Goal: Task Accomplishment & Management: Manage account settings

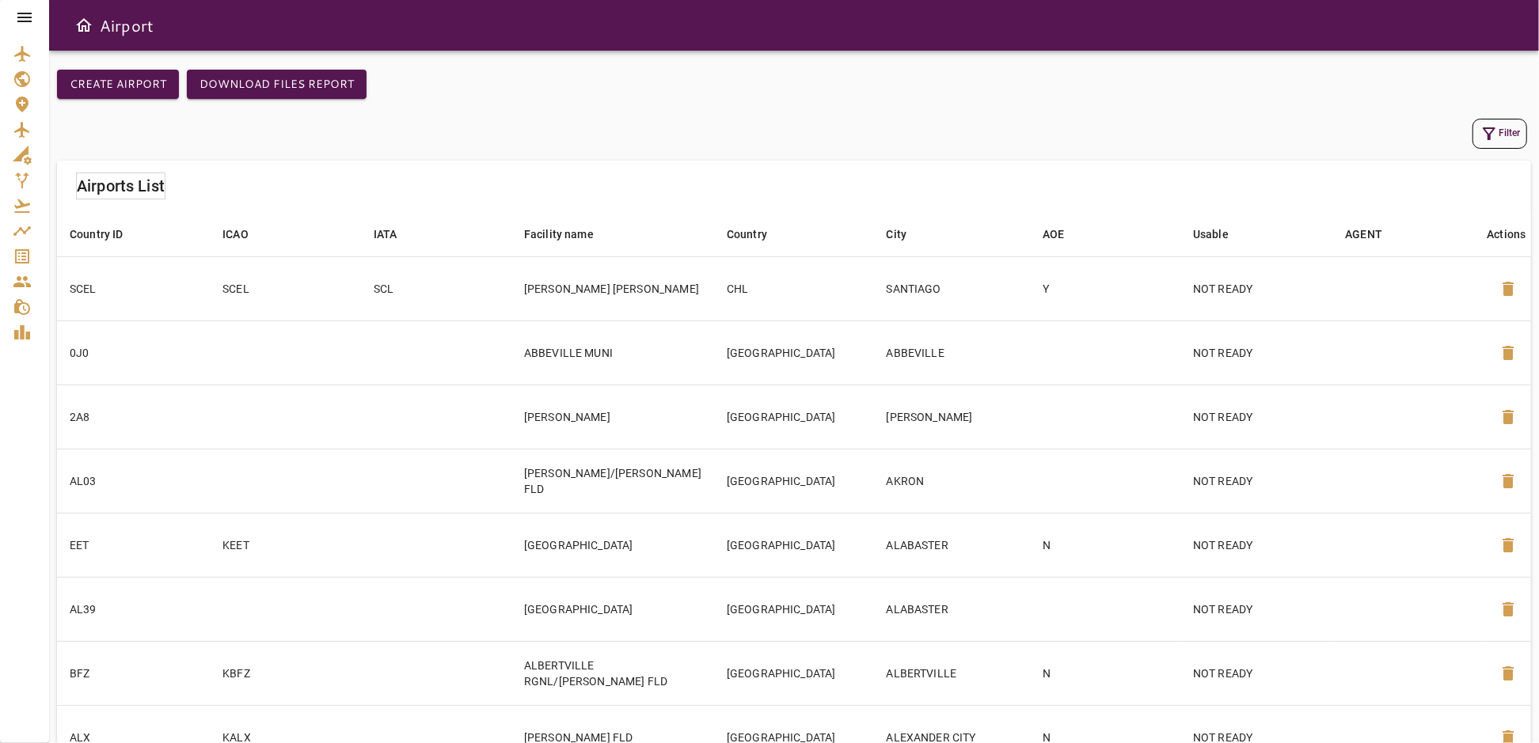
click at [25, 10] on icon at bounding box center [24, 17] width 19 height 19
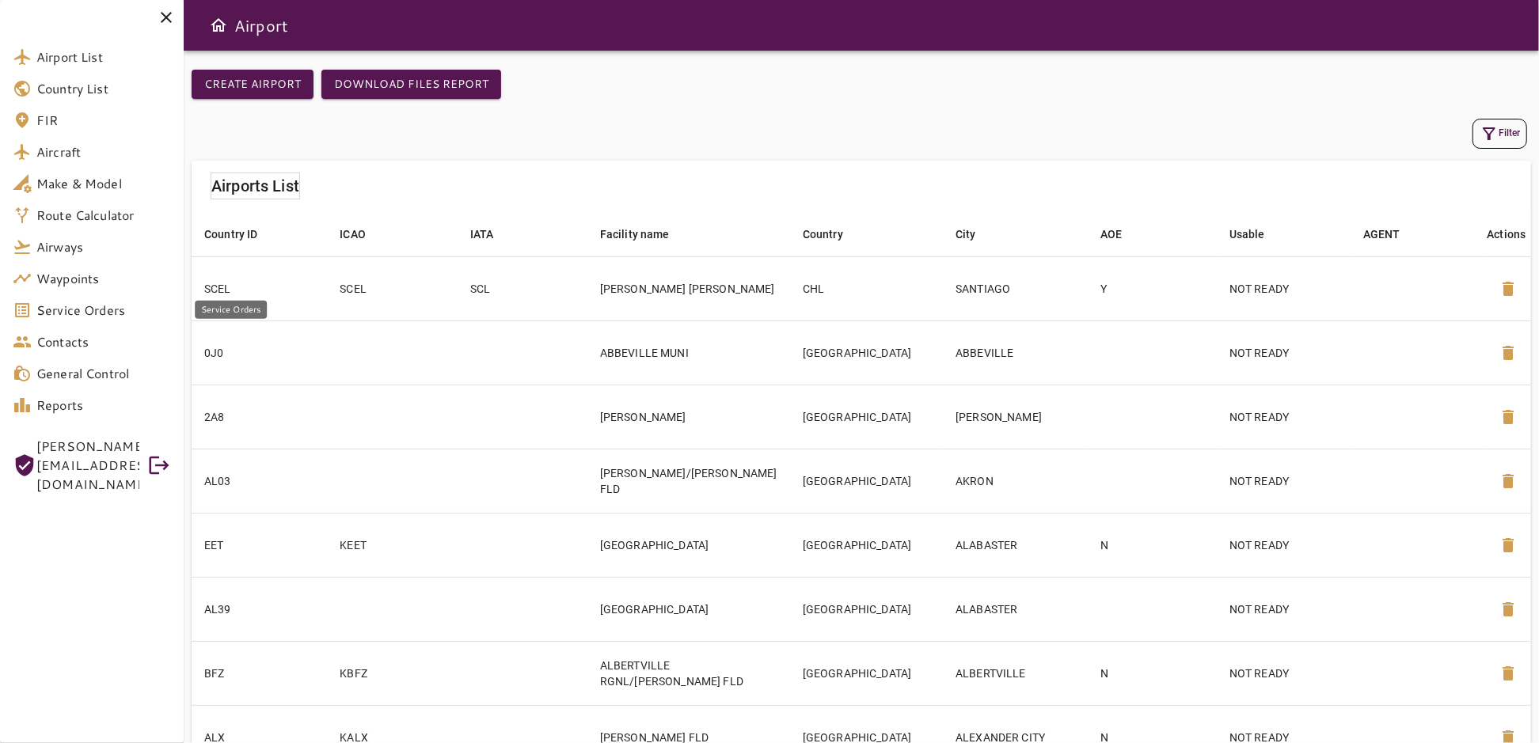
click at [84, 310] on span "Service Orders" at bounding box center [103, 310] width 135 height 19
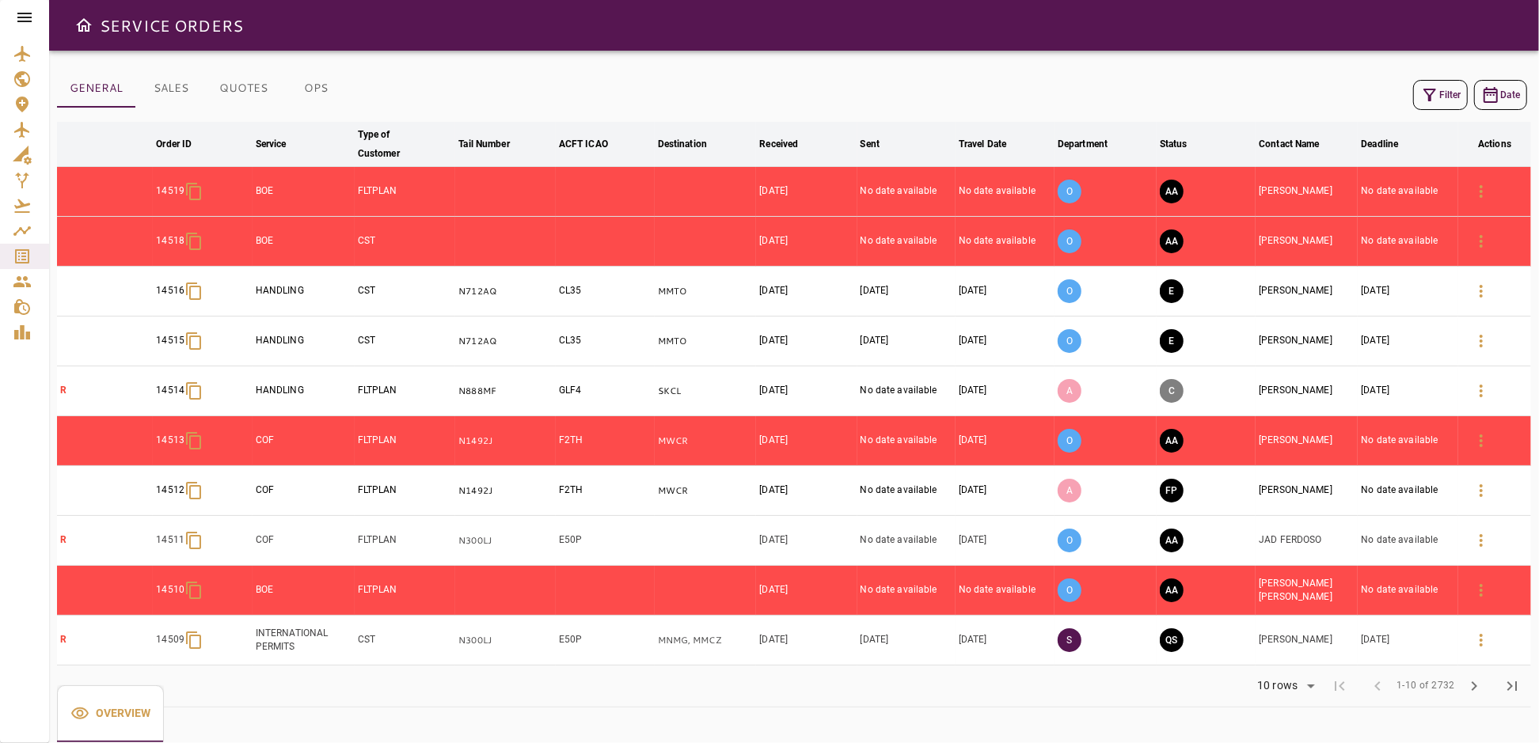
click at [25, 17] on icon at bounding box center [24, 18] width 14 height 10
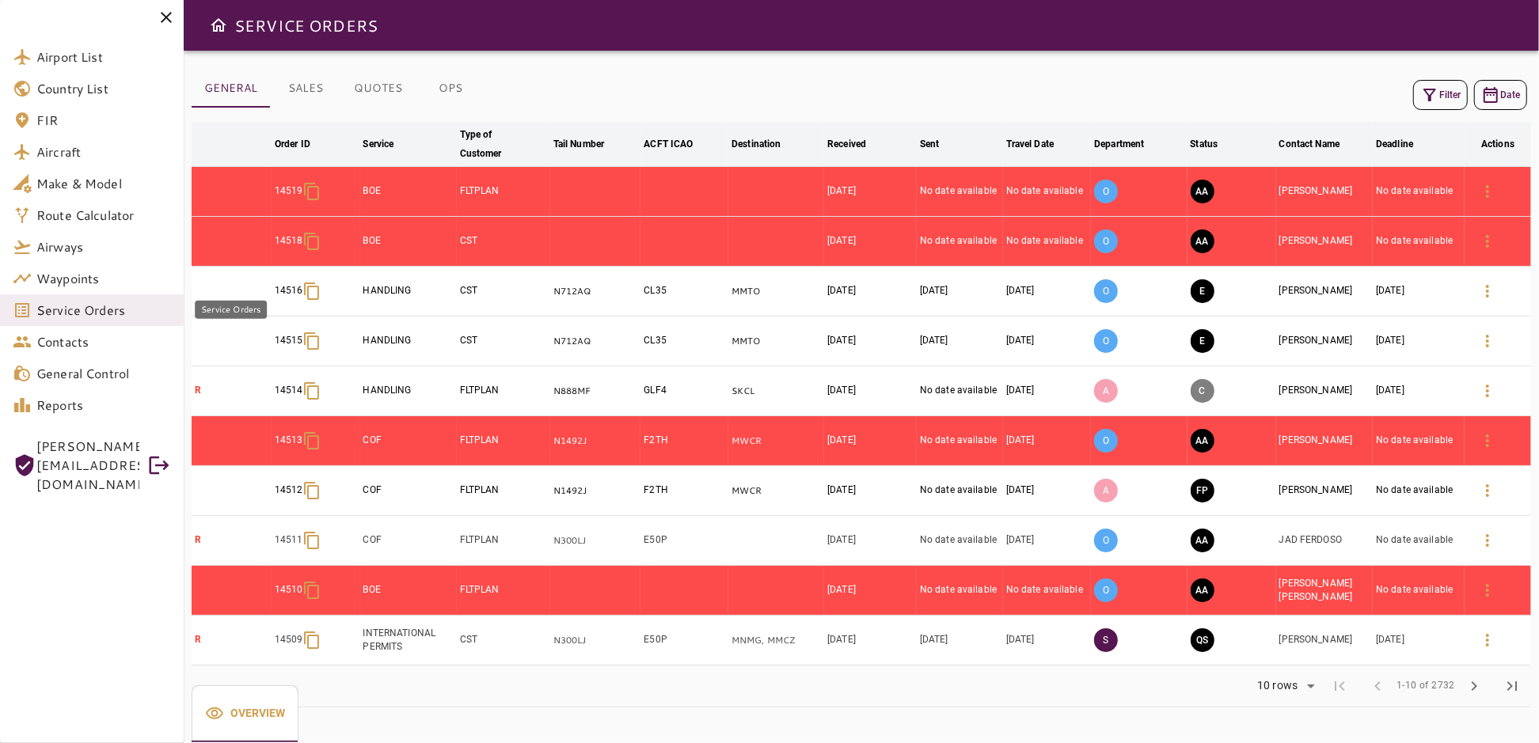
click at [104, 316] on span "Service Orders" at bounding box center [103, 310] width 135 height 19
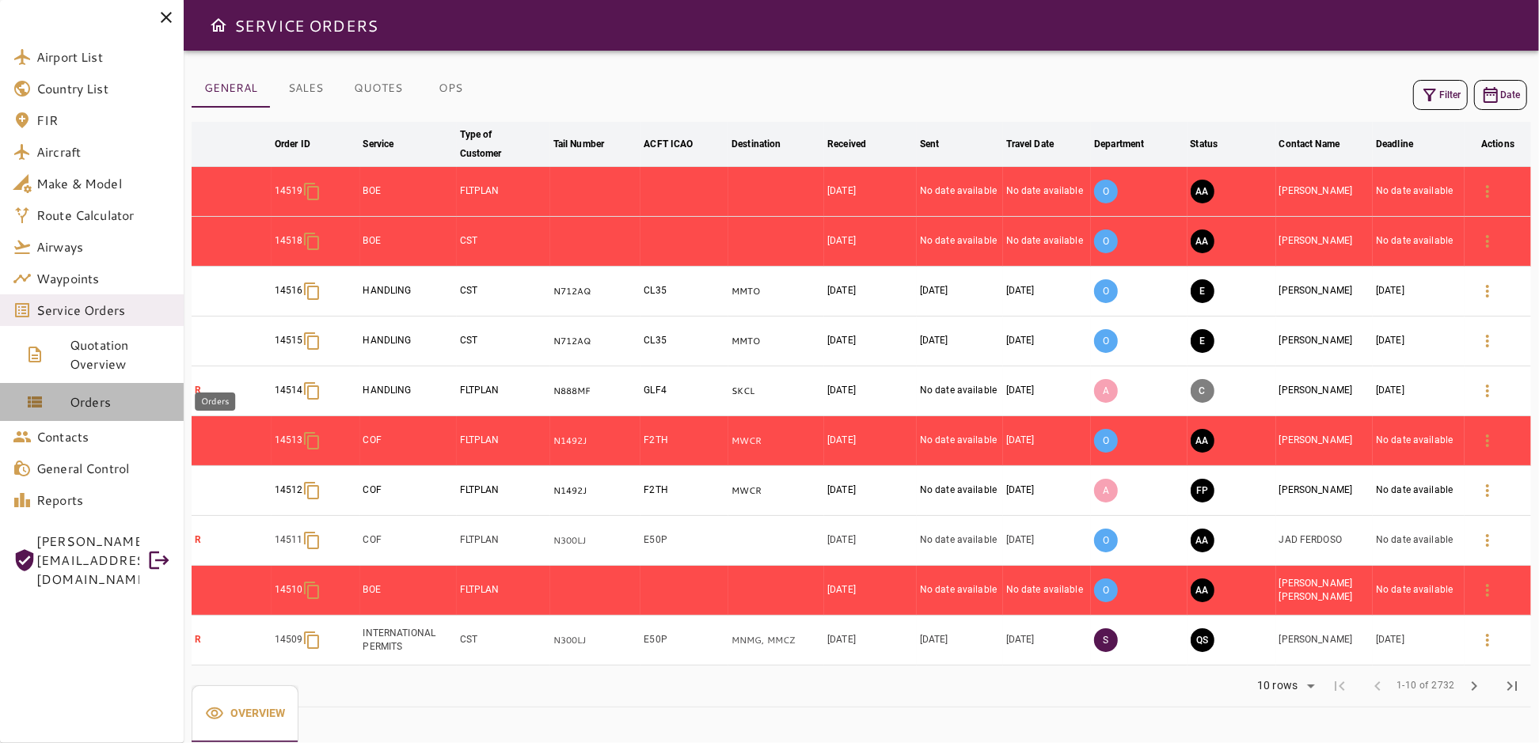
click at [107, 405] on span "Orders" at bounding box center [120, 402] width 101 height 19
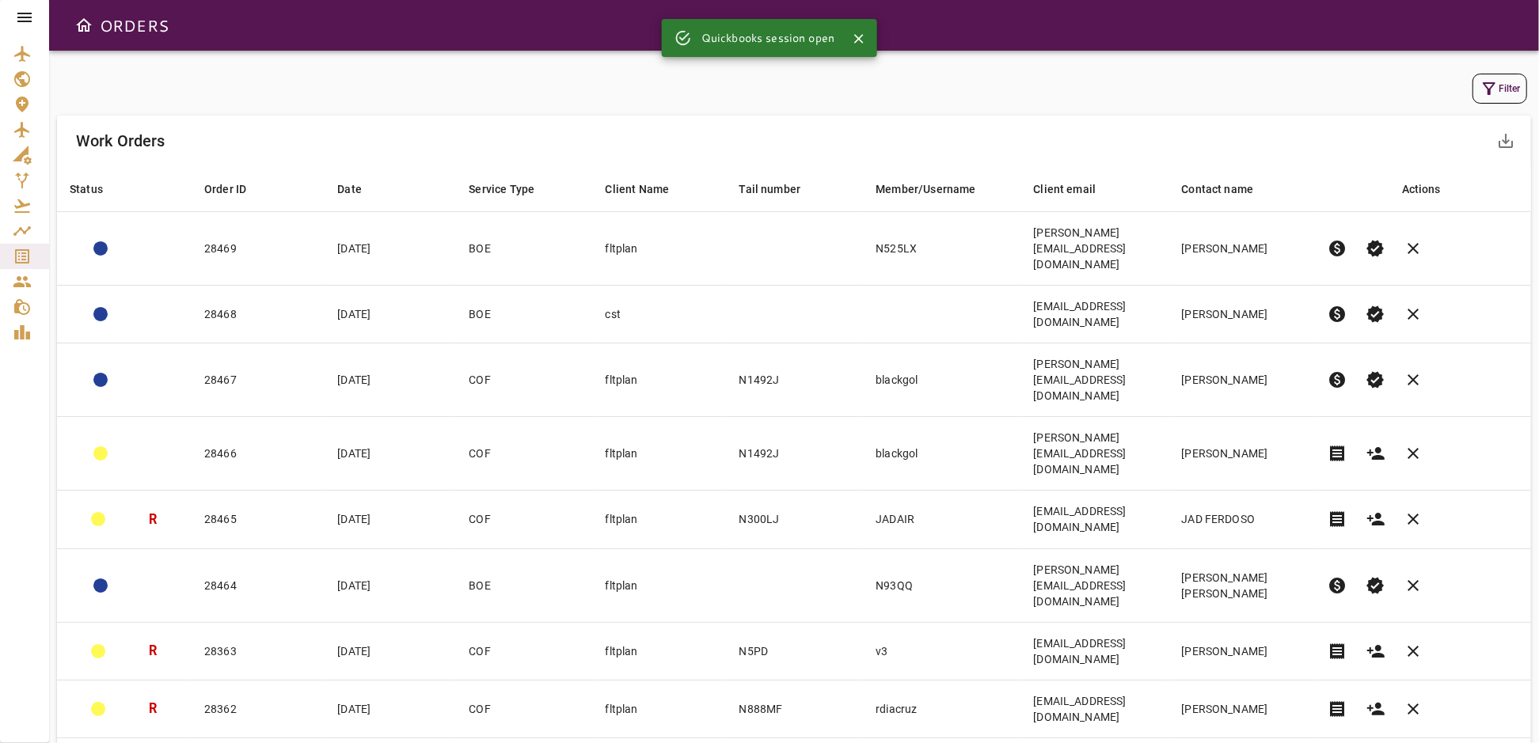
click at [1508, 87] on button "Filter" at bounding box center [1500, 89] width 55 height 30
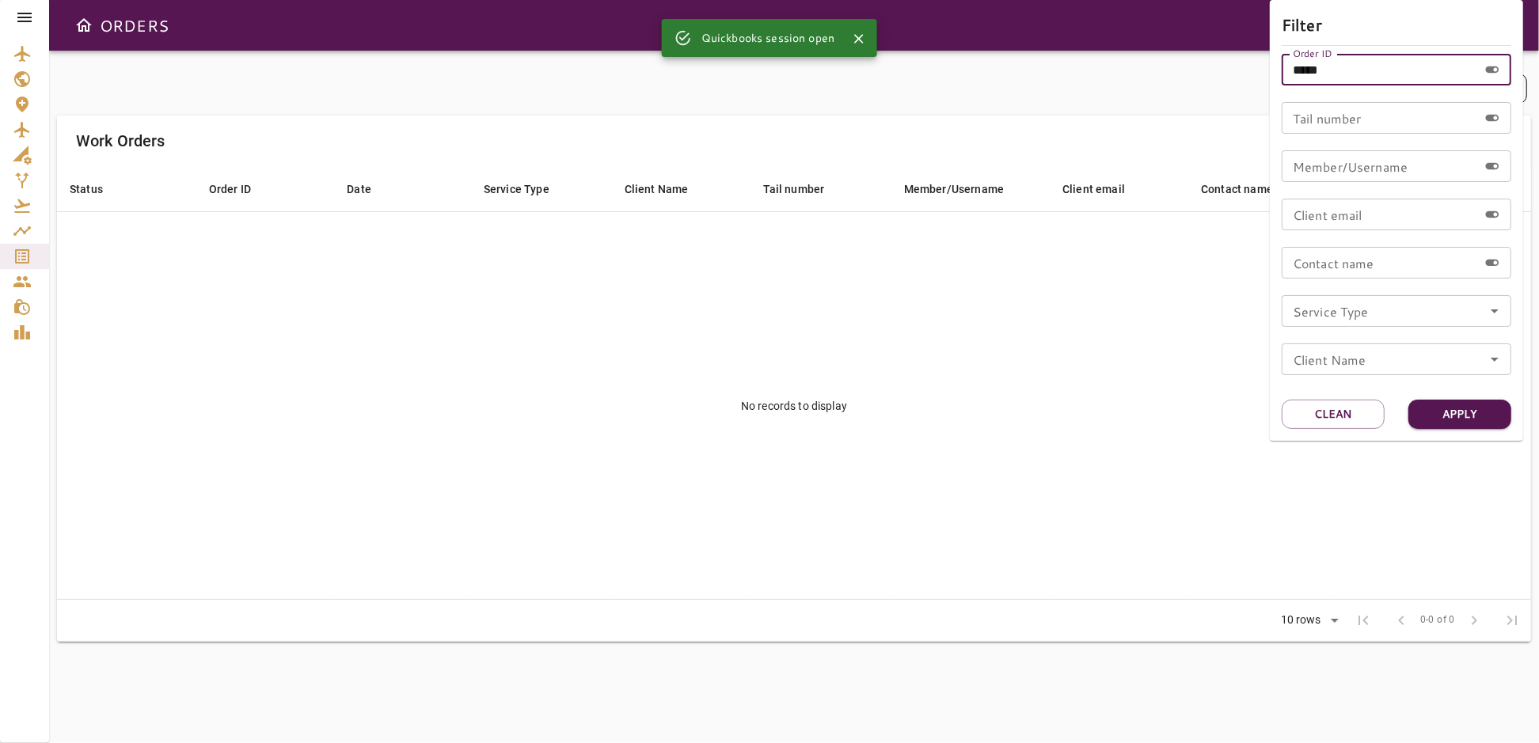
click at [1351, 77] on input "*****" at bounding box center [1380, 70] width 196 height 32
type input "**"
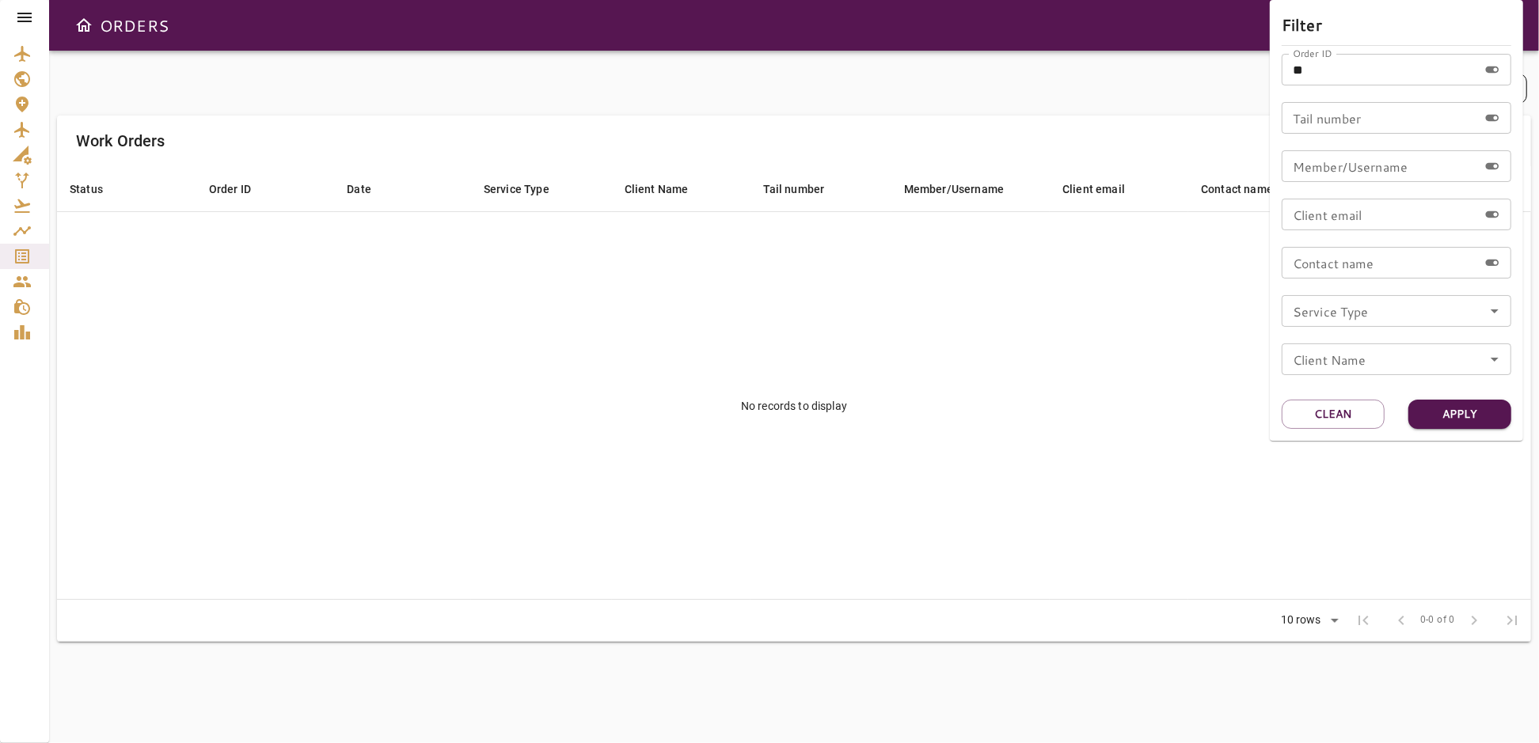
click at [918, 77] on div at bounding box center [769, 371] width 1539 height 743
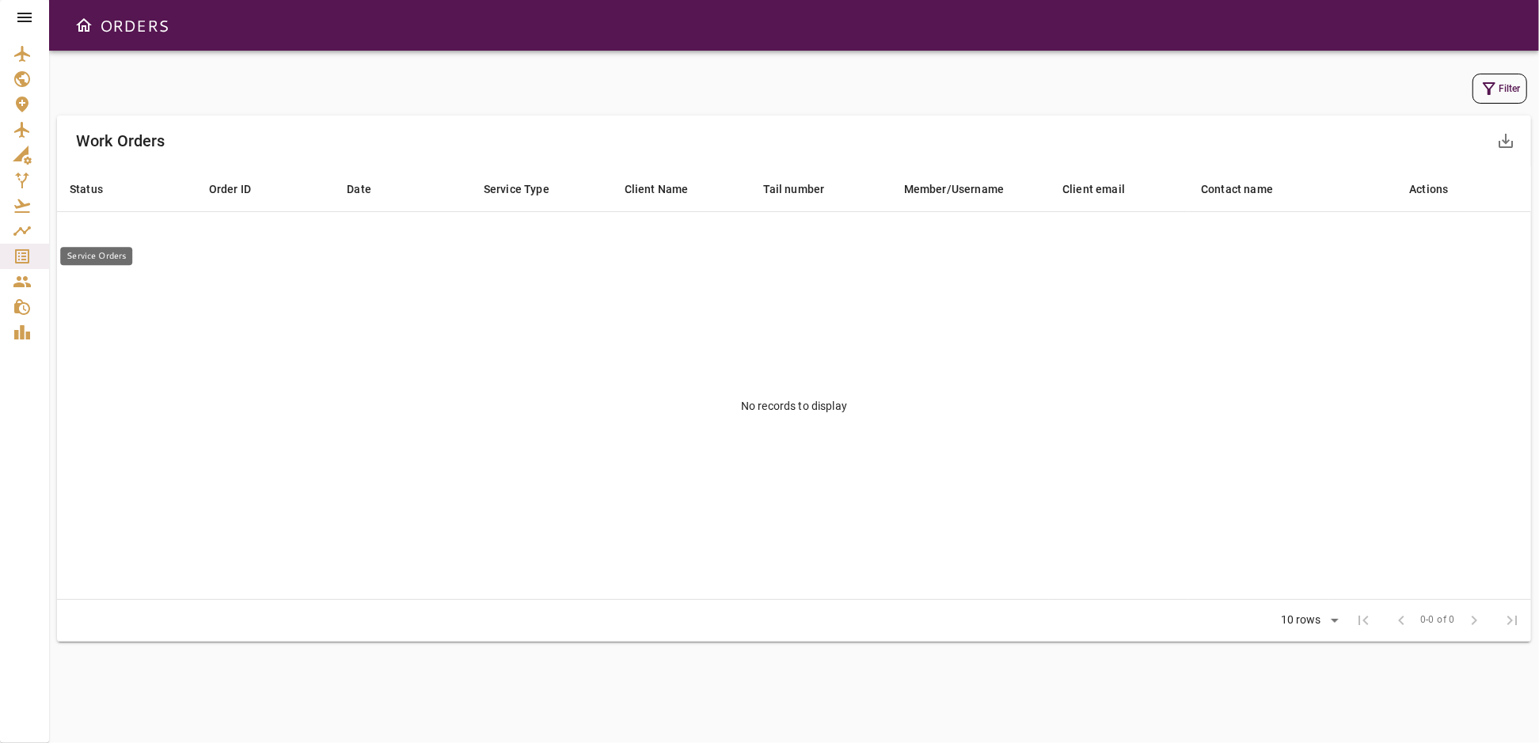
click at [22, 260] on icon "Service Orders" at bounding box center [22, 256] width 14 height 14
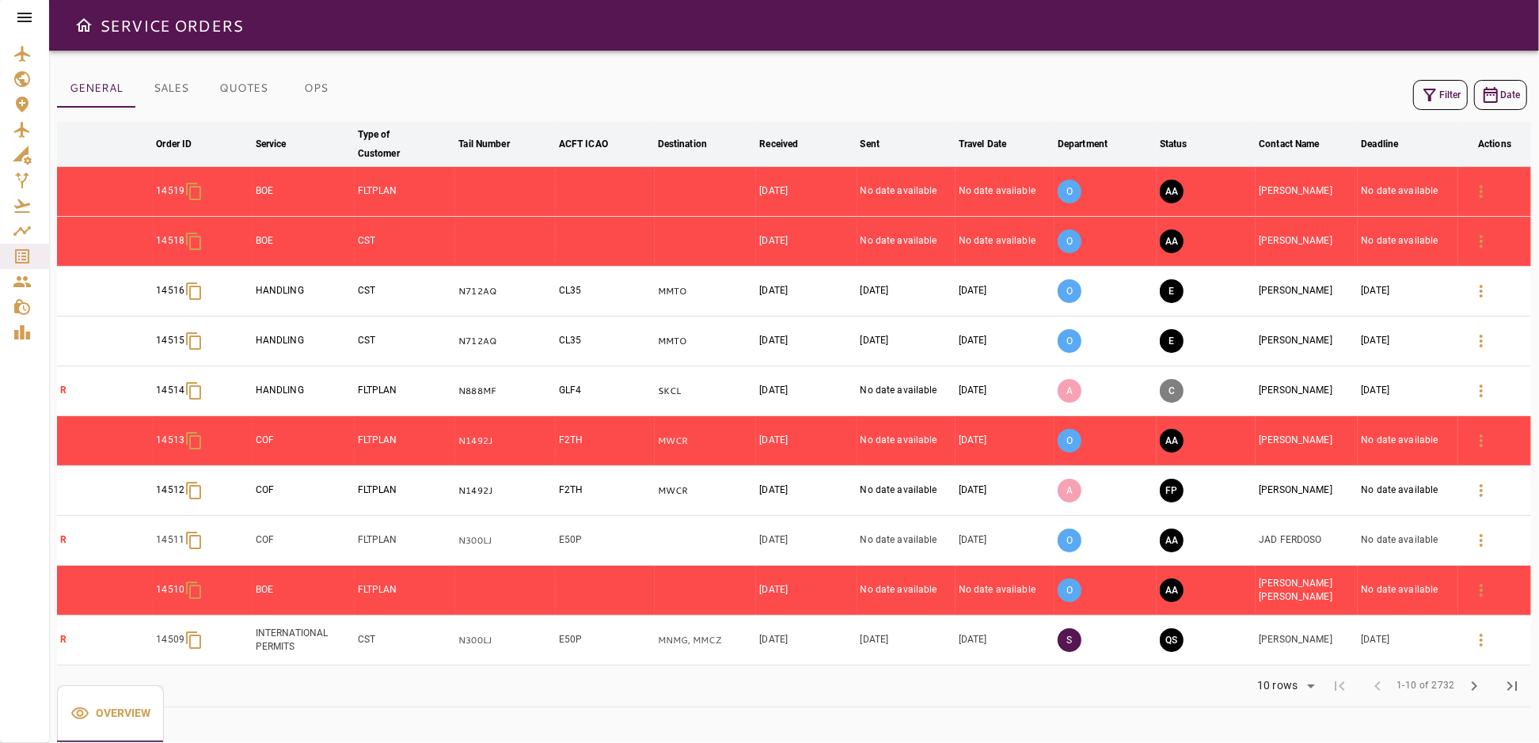
click at [1440, 96] on button "Filter" at bounding box center [1440, 95] width 55 height 30
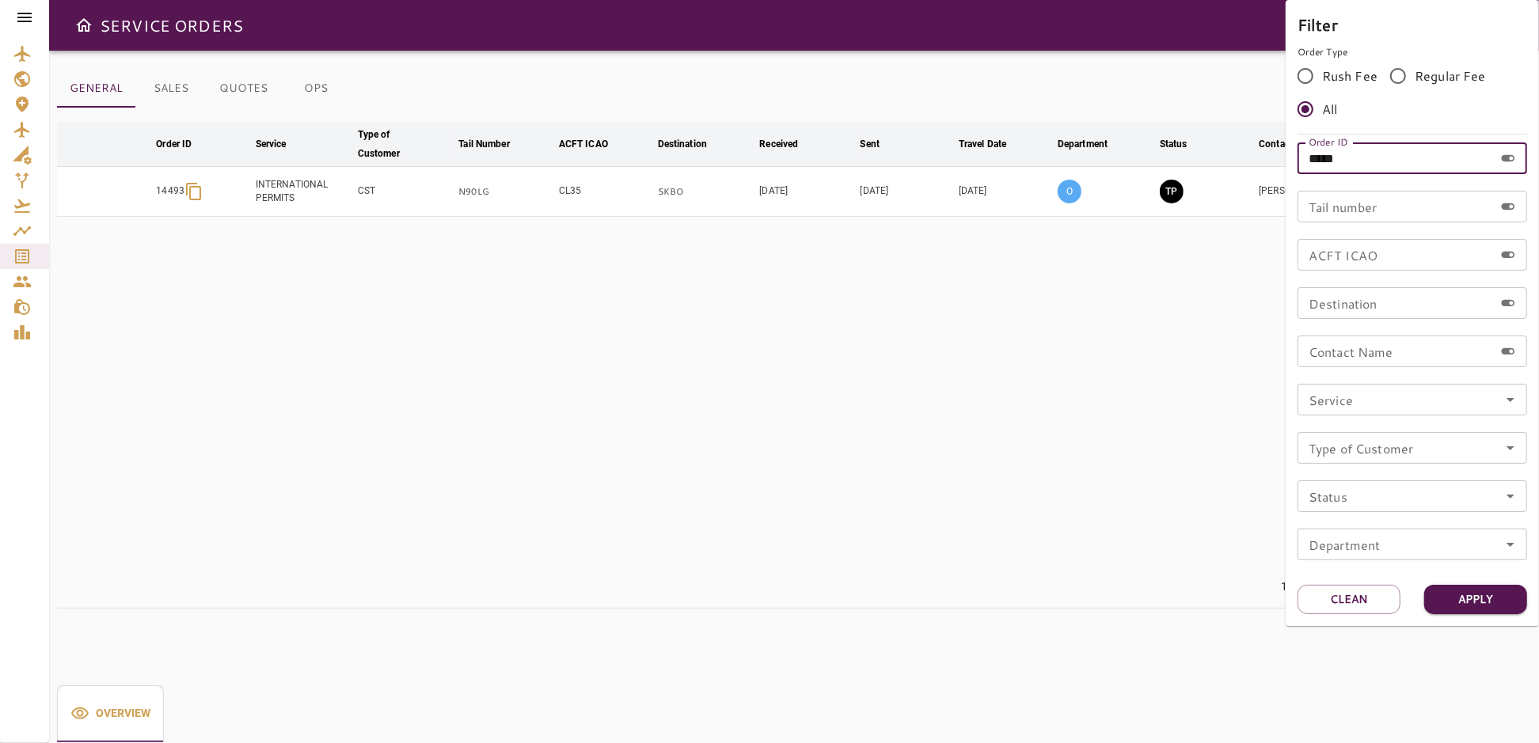
click at [1378, 161] on input "*****" at bounding box center [1396, 159] width 196 height 32
type input "*"
click at [1344, 206] on input "Tail number" at bounding box center [1396, 207] width 196 height 32
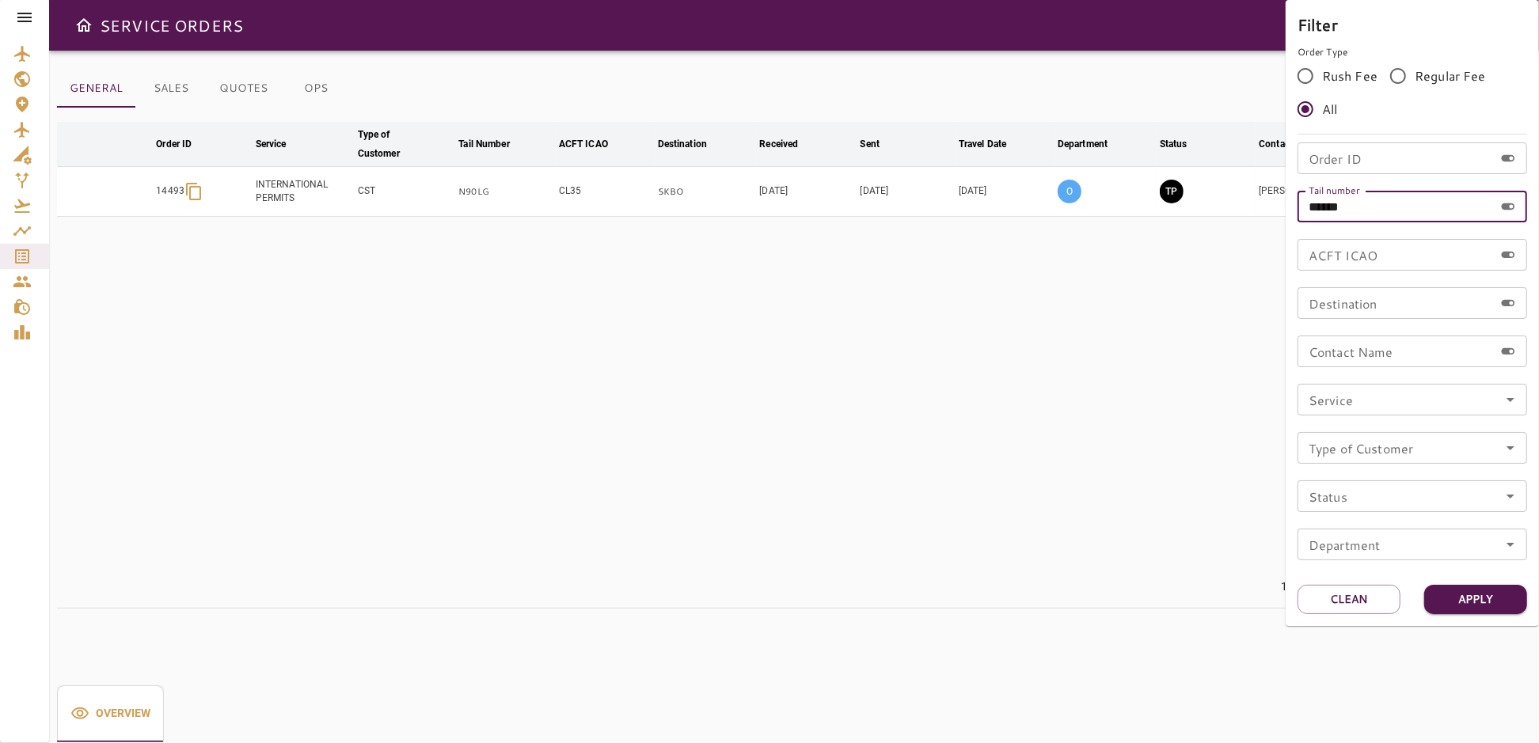
type input "******"
click at [1486, 599] on button "Apply" at bounding box center [1475, 599] width 103 height 29
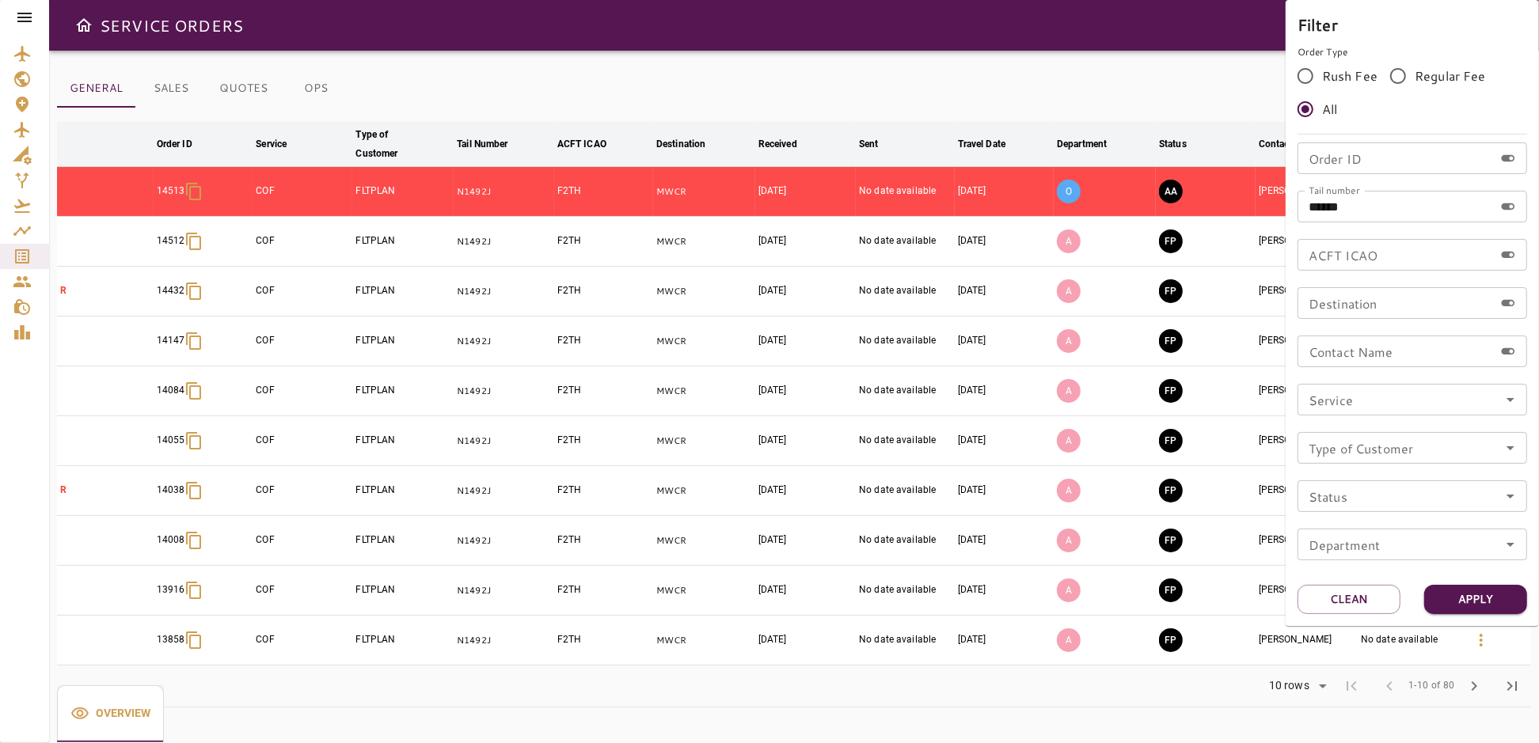
click at [1033, 63] on div at bounding box center [769, 371] width 1539 height 743
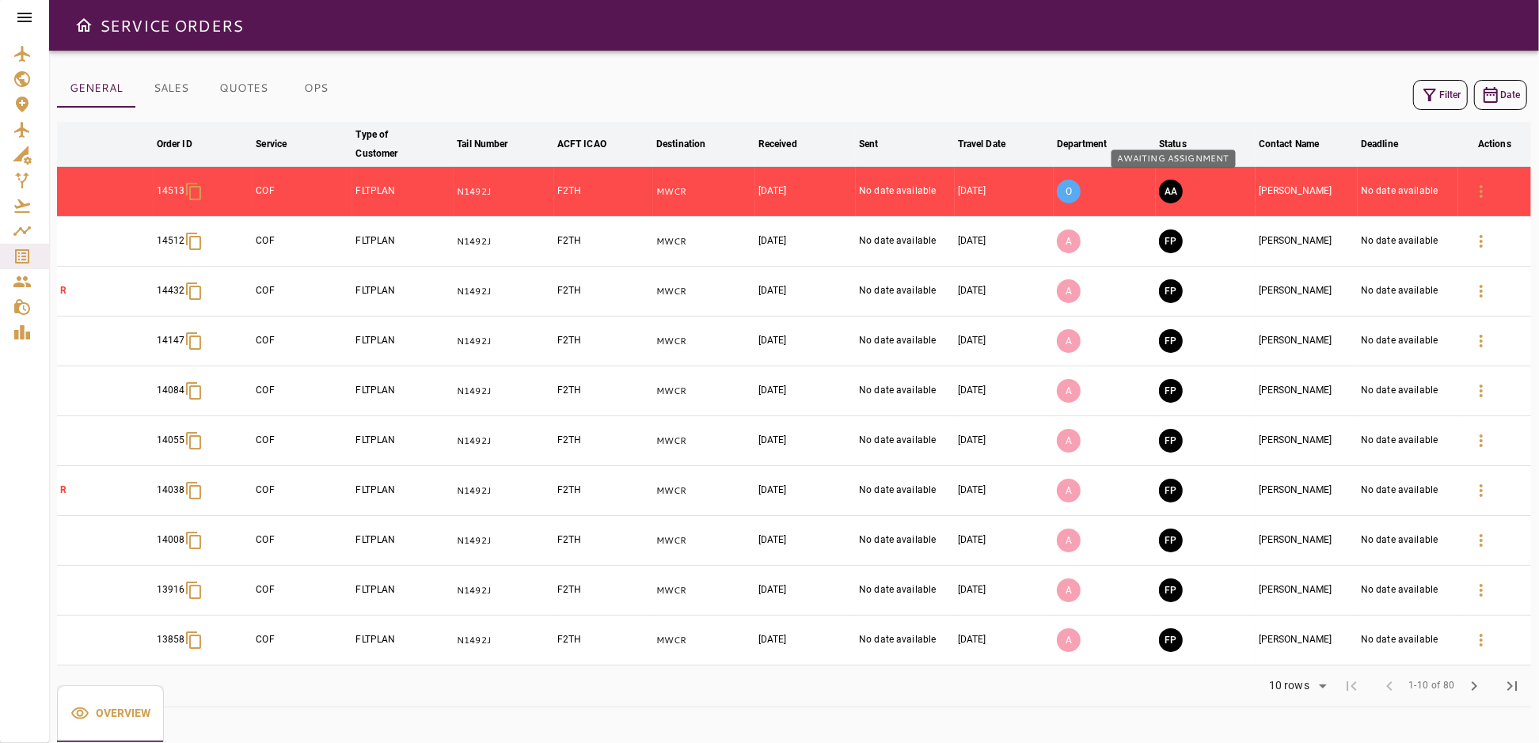
click at [1173, 188] on button "AA" at bounding box center [1171, 192] width 24 height 24
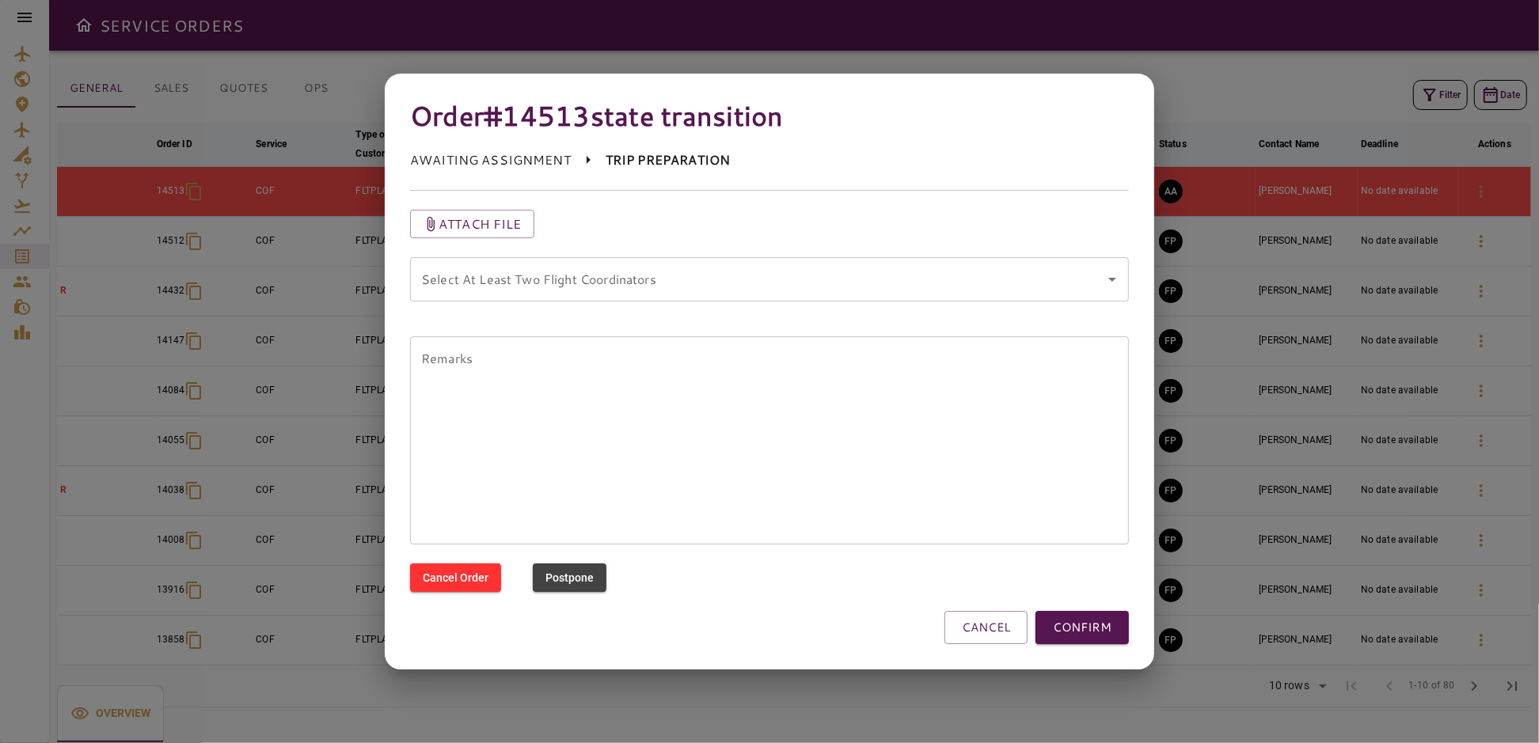
click at [695, 286] on coordinators "Select At Least Two Flight Coordinators" at bounding box center [757, 279] width 681 height 30
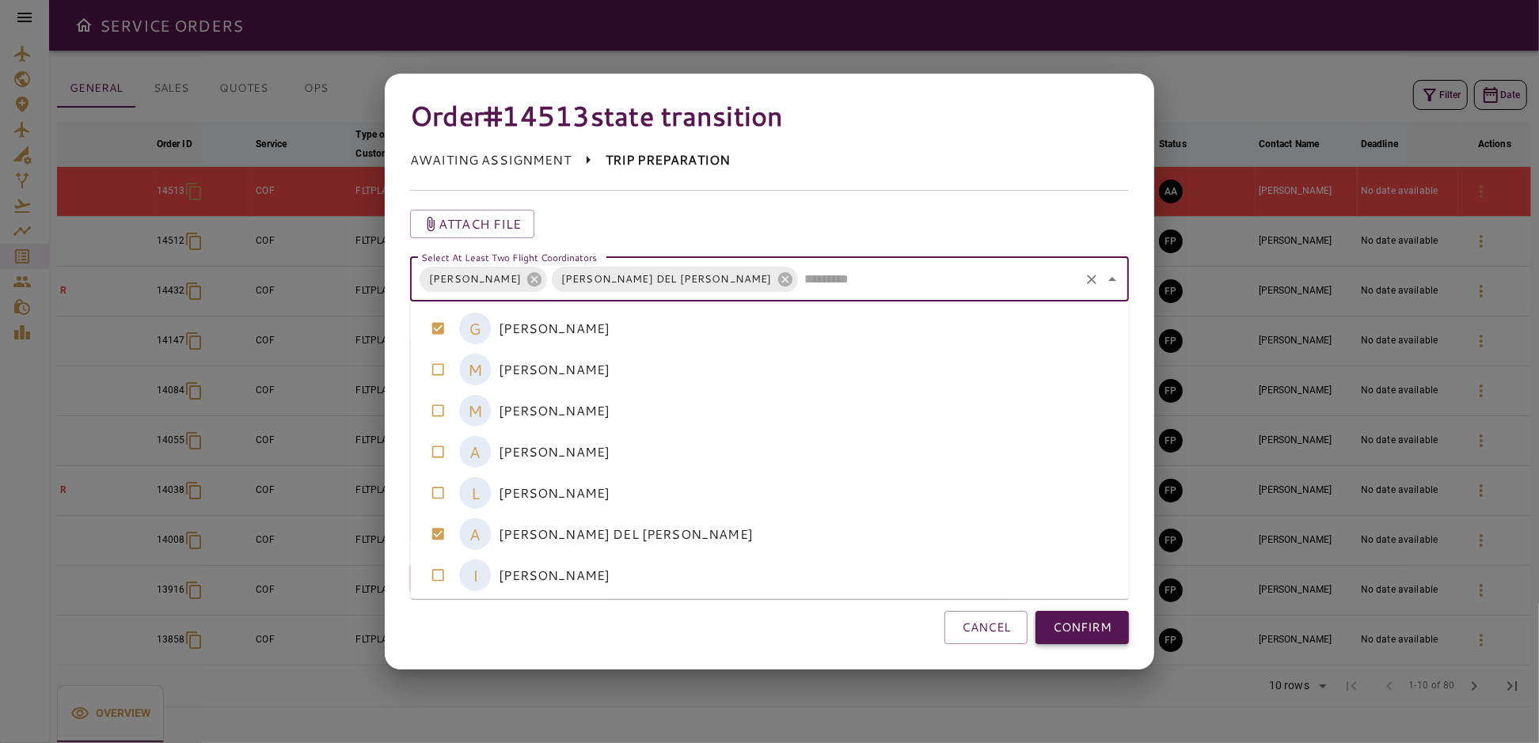
click at [1061, 632] on button "CONFIRM" at bounding box center [1082, 627] width 93 height 33
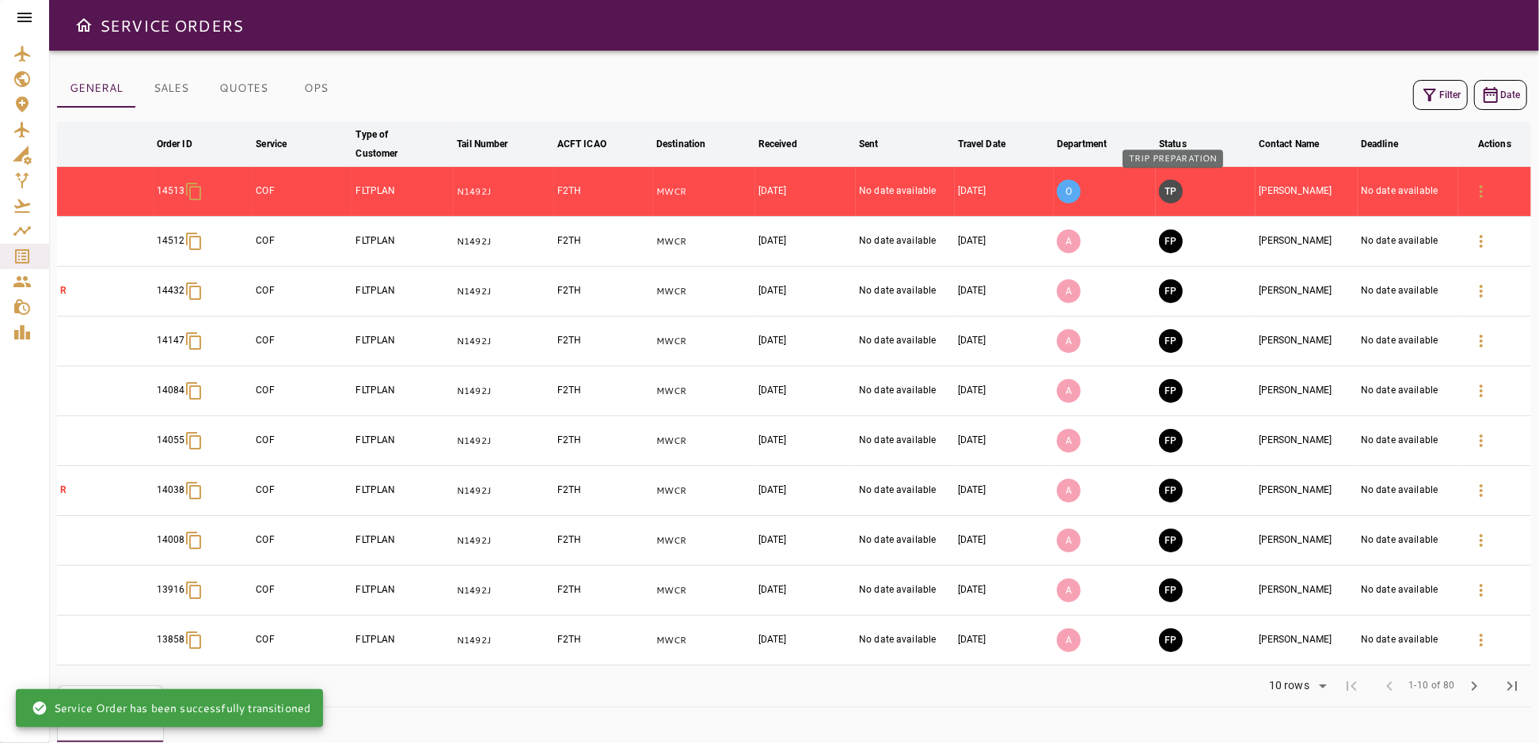
click at [1178, 188] on button "TP" at bounding box center [1171, 192] width 24 height 24
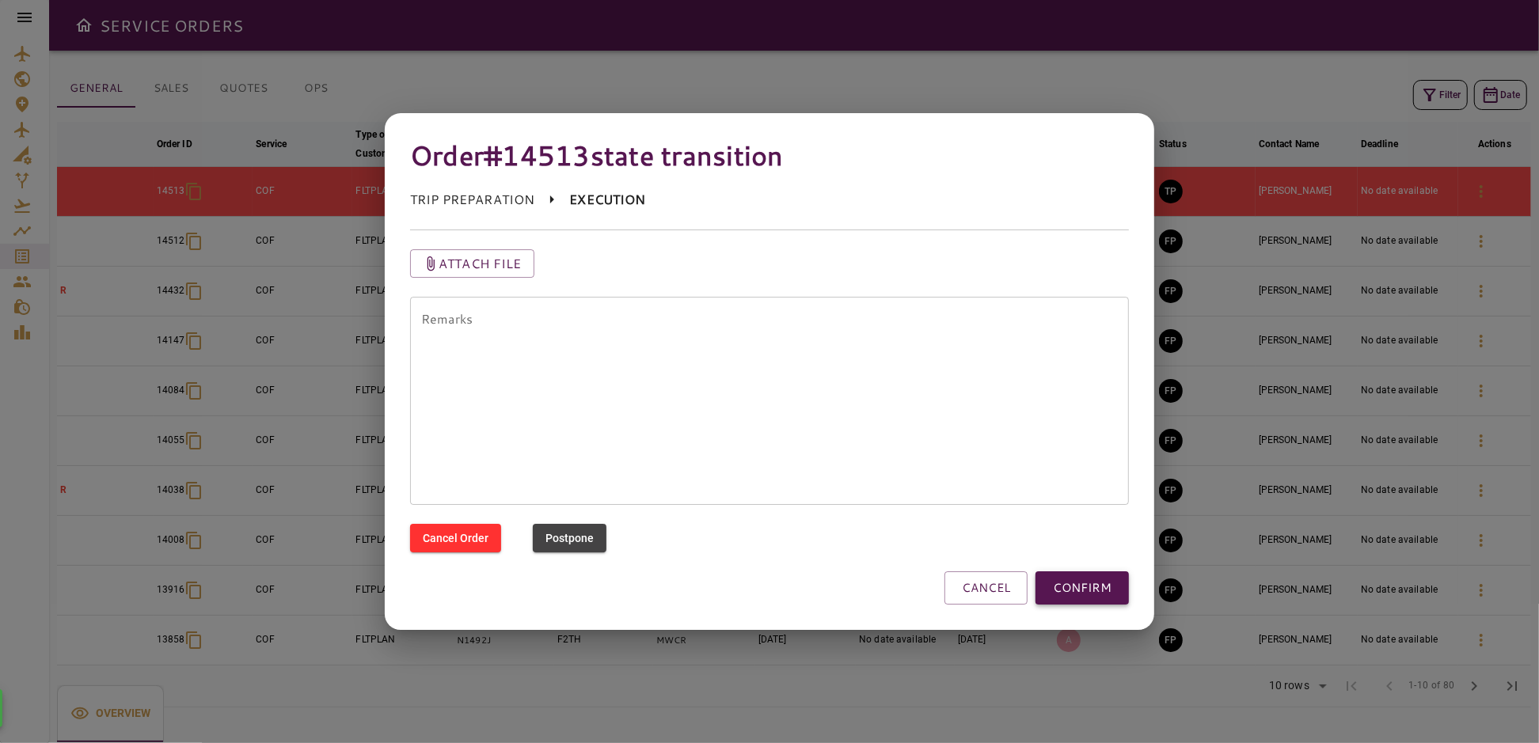
click at [1082, 596] on button "CONFIRM" at bounding box center [1082, 588] width 93 height 33
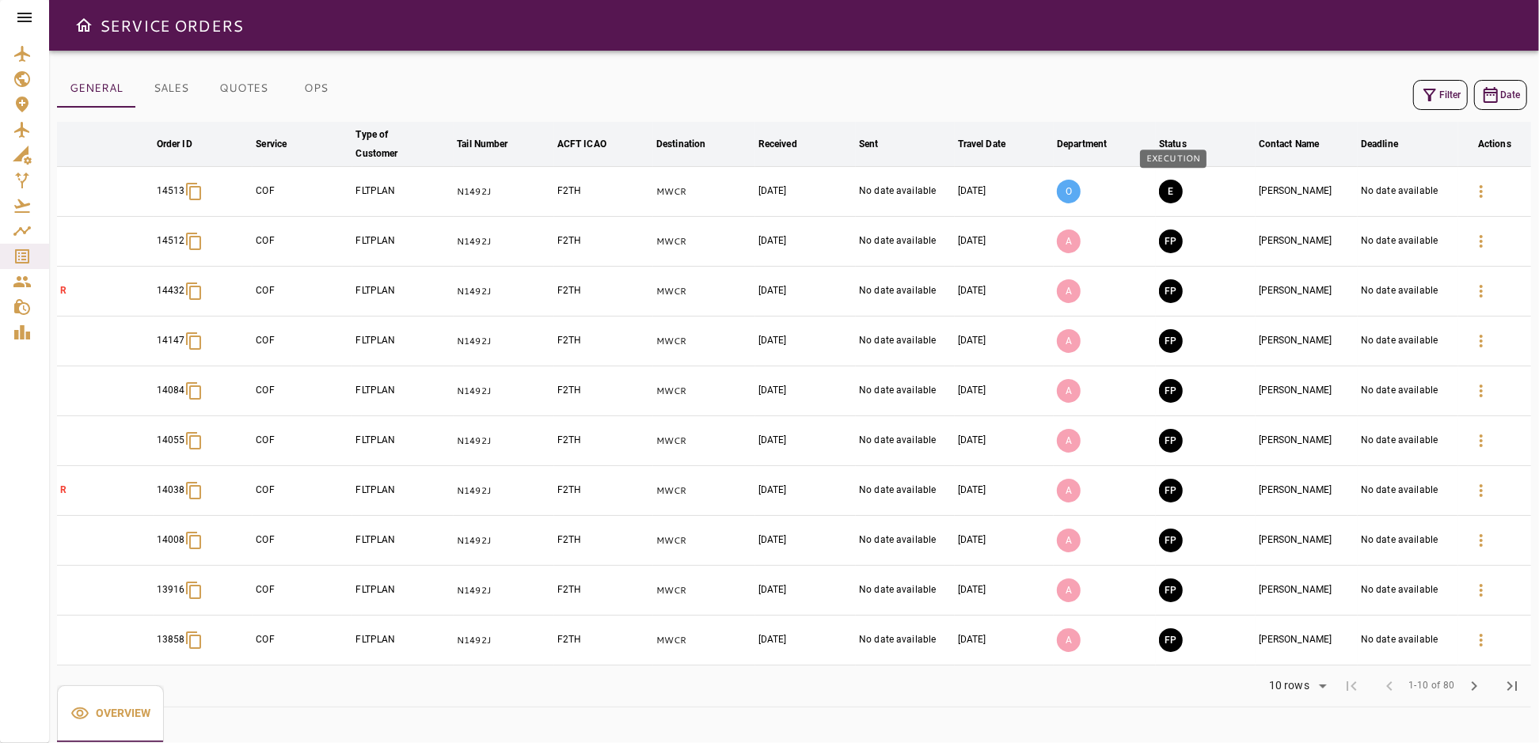
click at [1173, 191] on button "E" at bounding box center [1171, 192] width 24 height 24
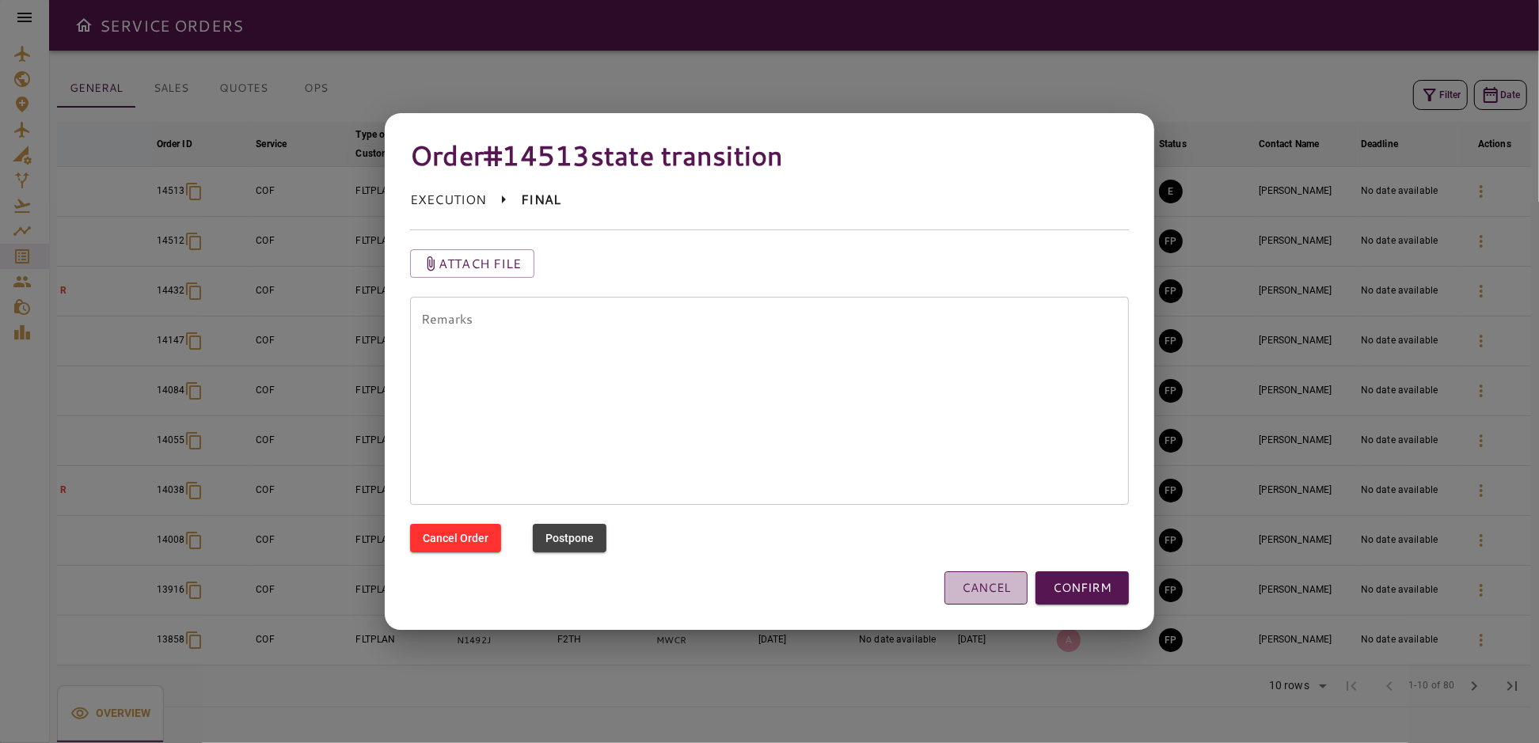
click at [986, 588] on button "CANCEL" at bounding box center [986, 588] width 83 height 33
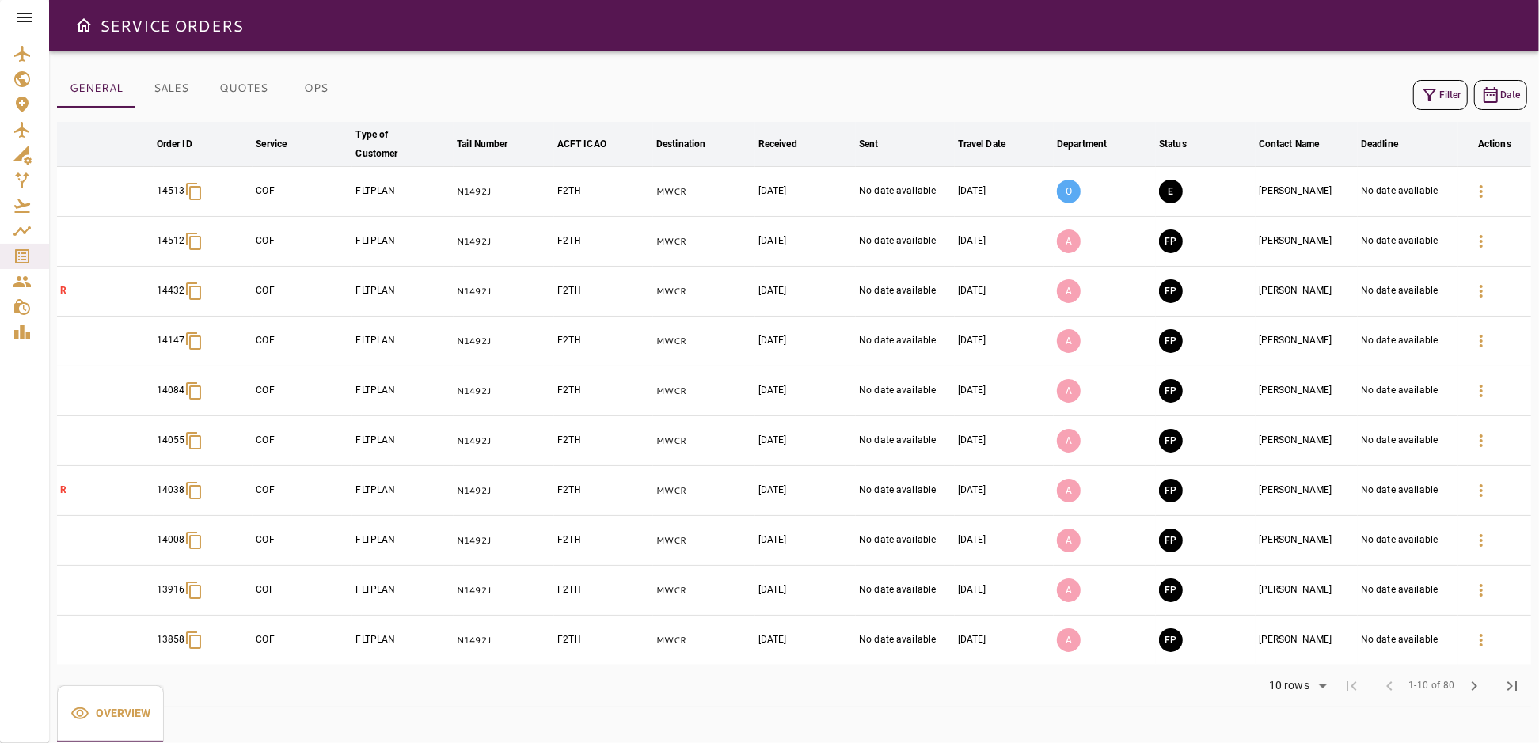
click at [316, 88] on button "OPS" at bounding box center [315, 89] width 71 height 38
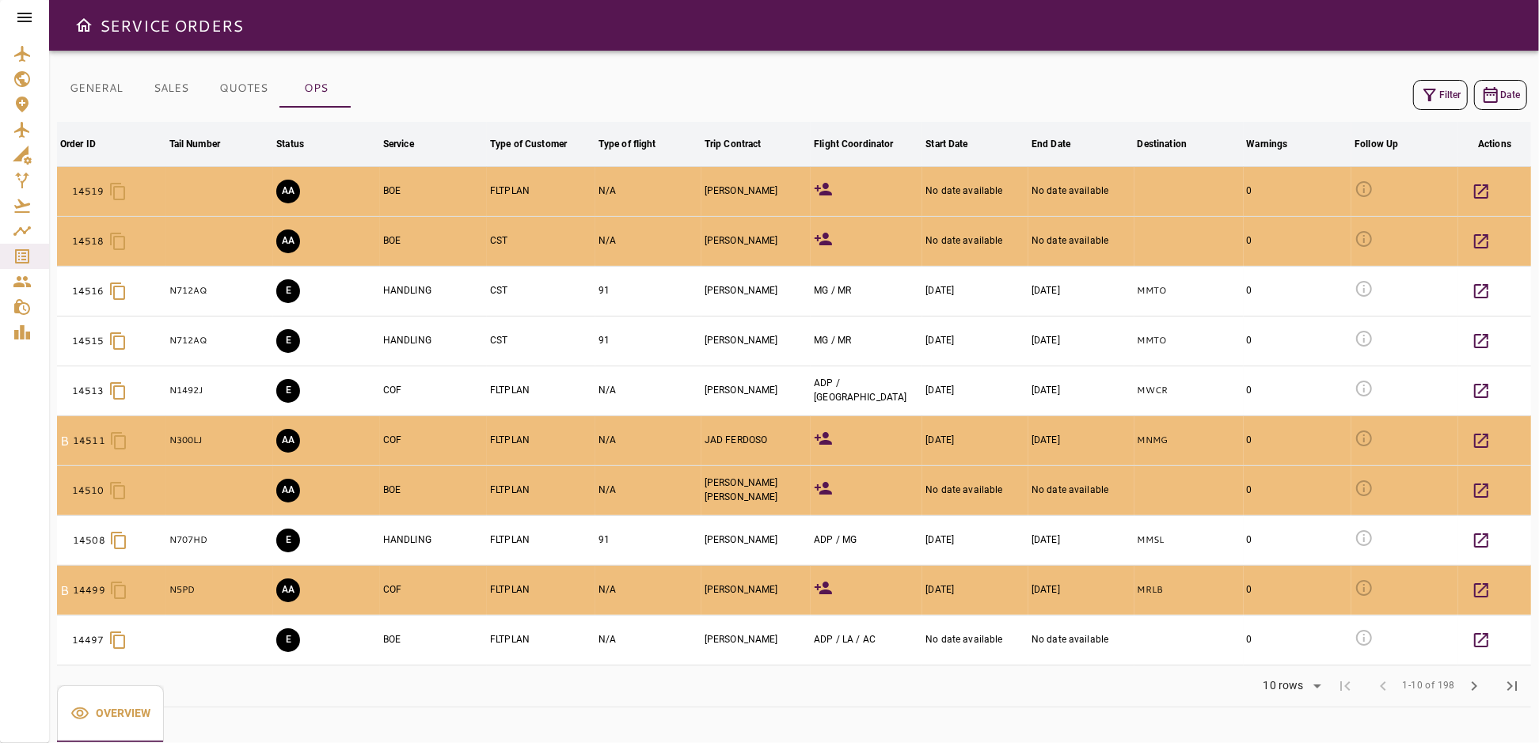
click at [93, 88] on button "GENERAL" at bounding box center [96, 89] width 78 height 38
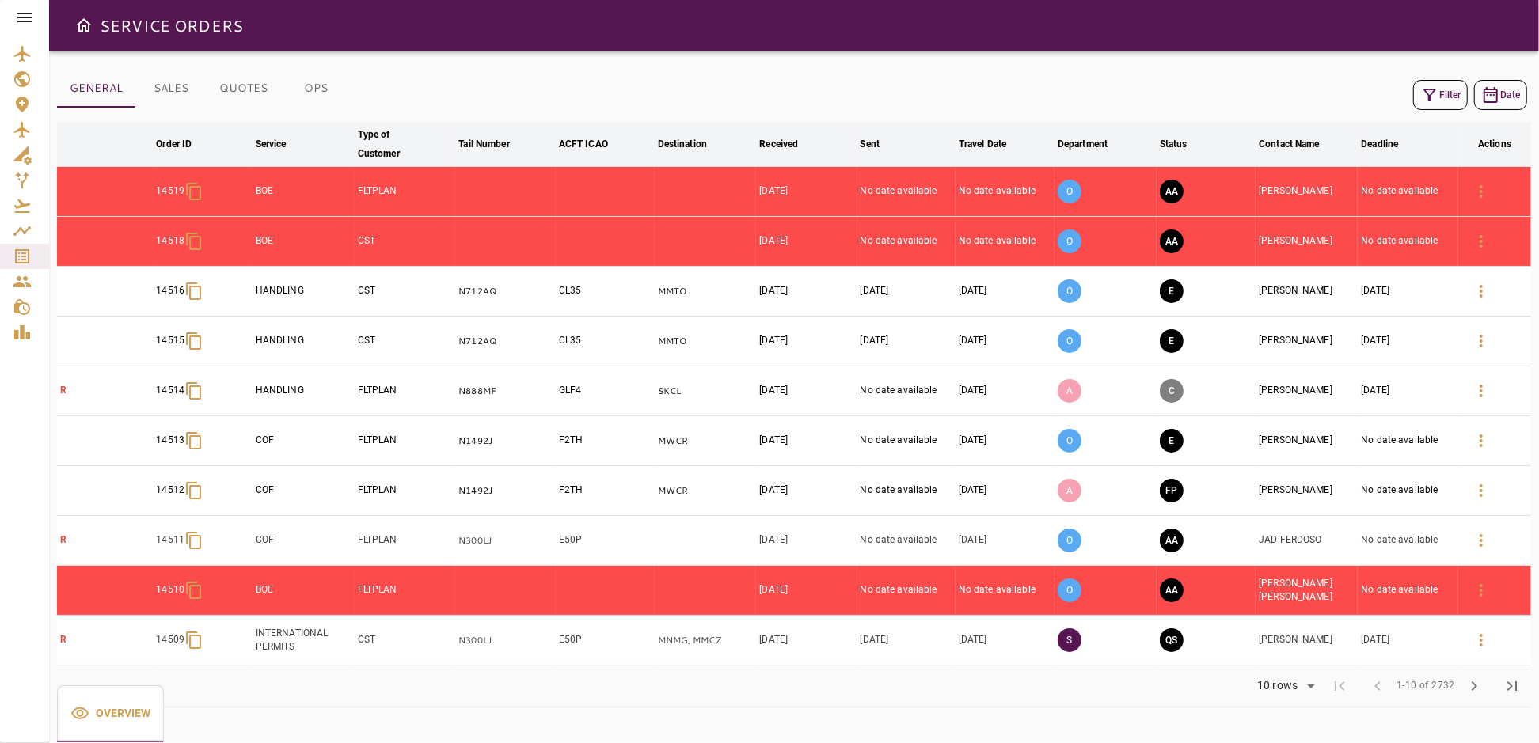
click at [1438, 86] on icon "button" at bounding box center [1429, 95] width 19 height 19
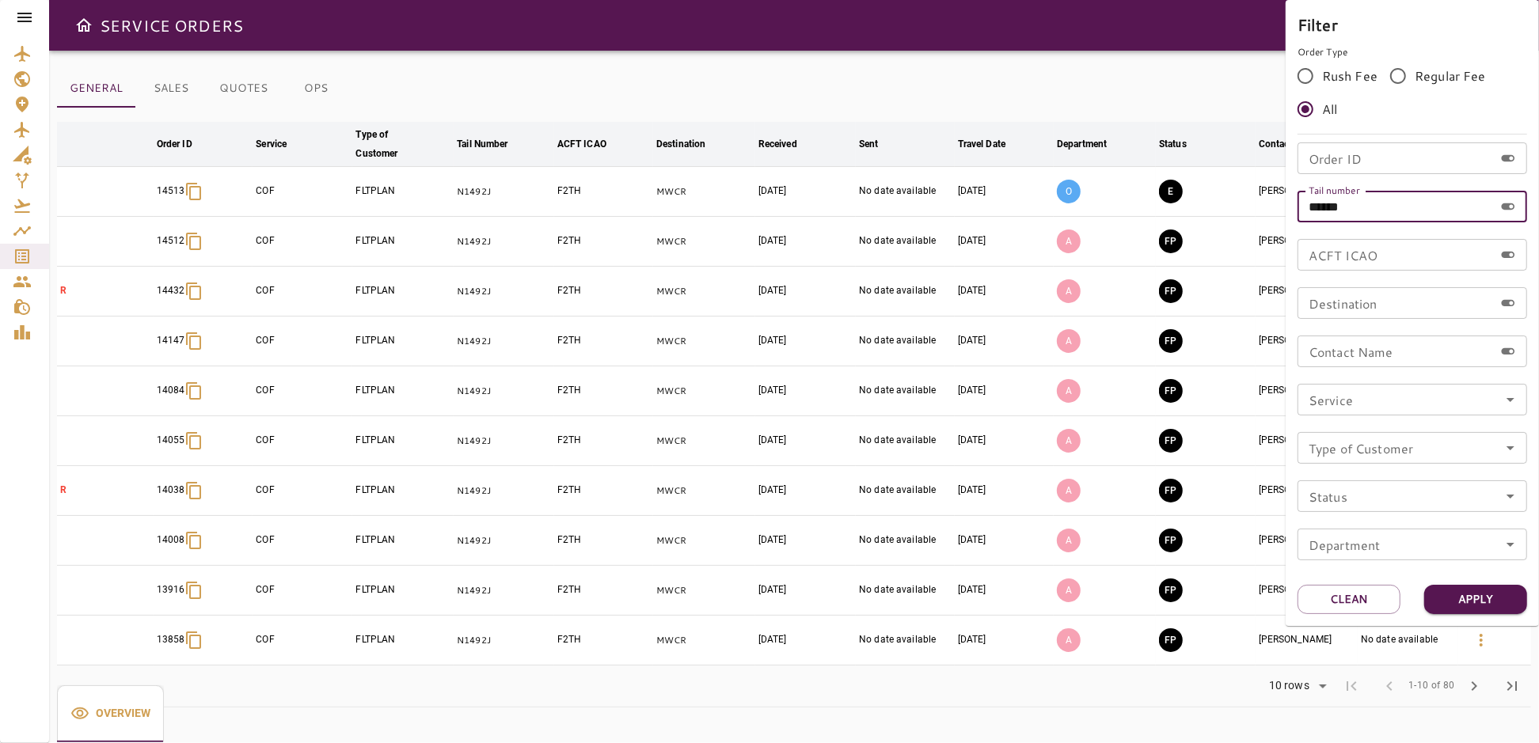
drag, startPoint x: 1370, startPoint y: 199, endPoint x: 1253, endPoint y: 216, distance: 117.7
click at [1253, 216] on div "Filter Order Type Rush Fee Regular Fee All Order ID Order ID Tail number ******…" at bounding box center [769, 371] width 1539 height 743
type input "******"
click at [1461, 598] on button "Apply" at bounding box center [1475, 599] width 103 height 29
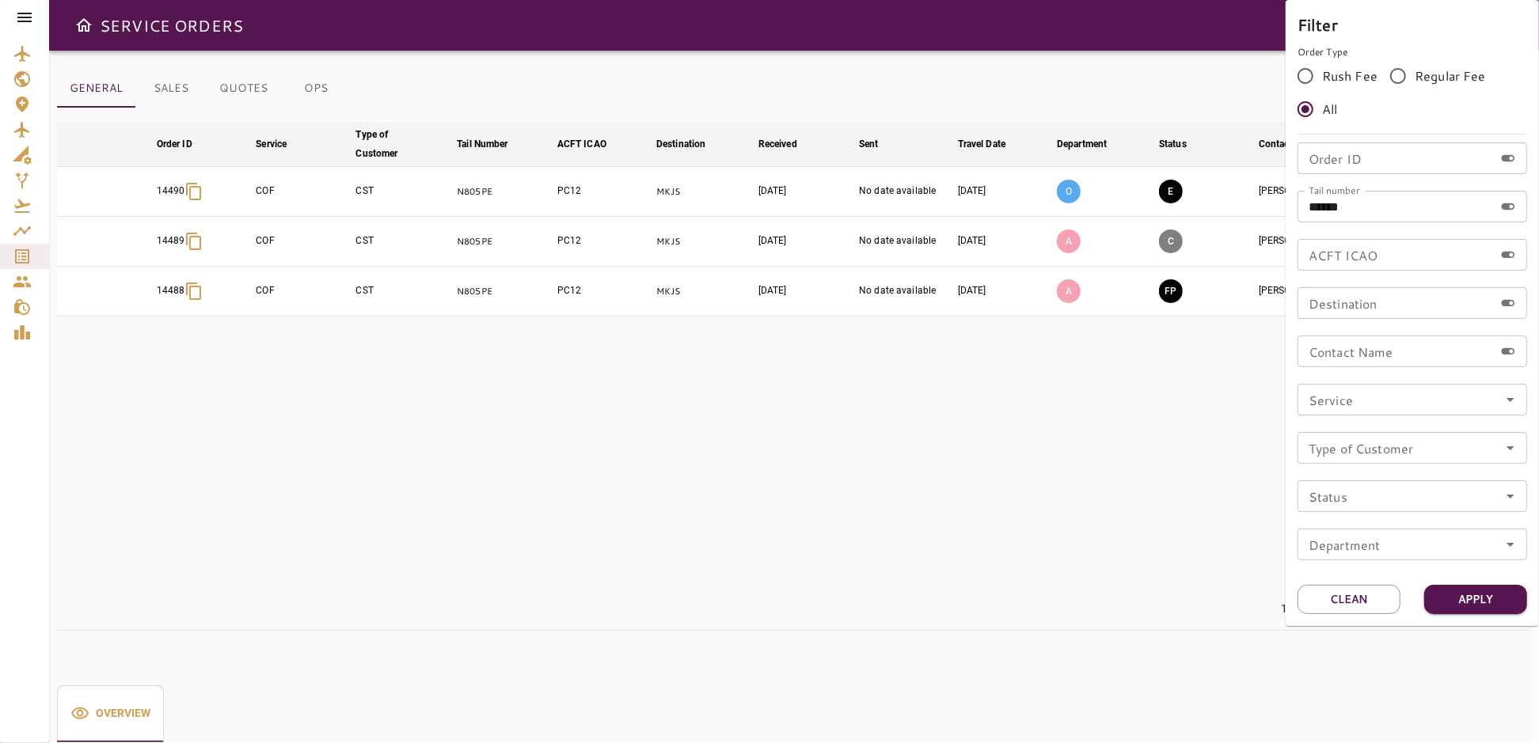
click at [1006, 45] on div at bounding box center [769, 371] width 1539 height 743
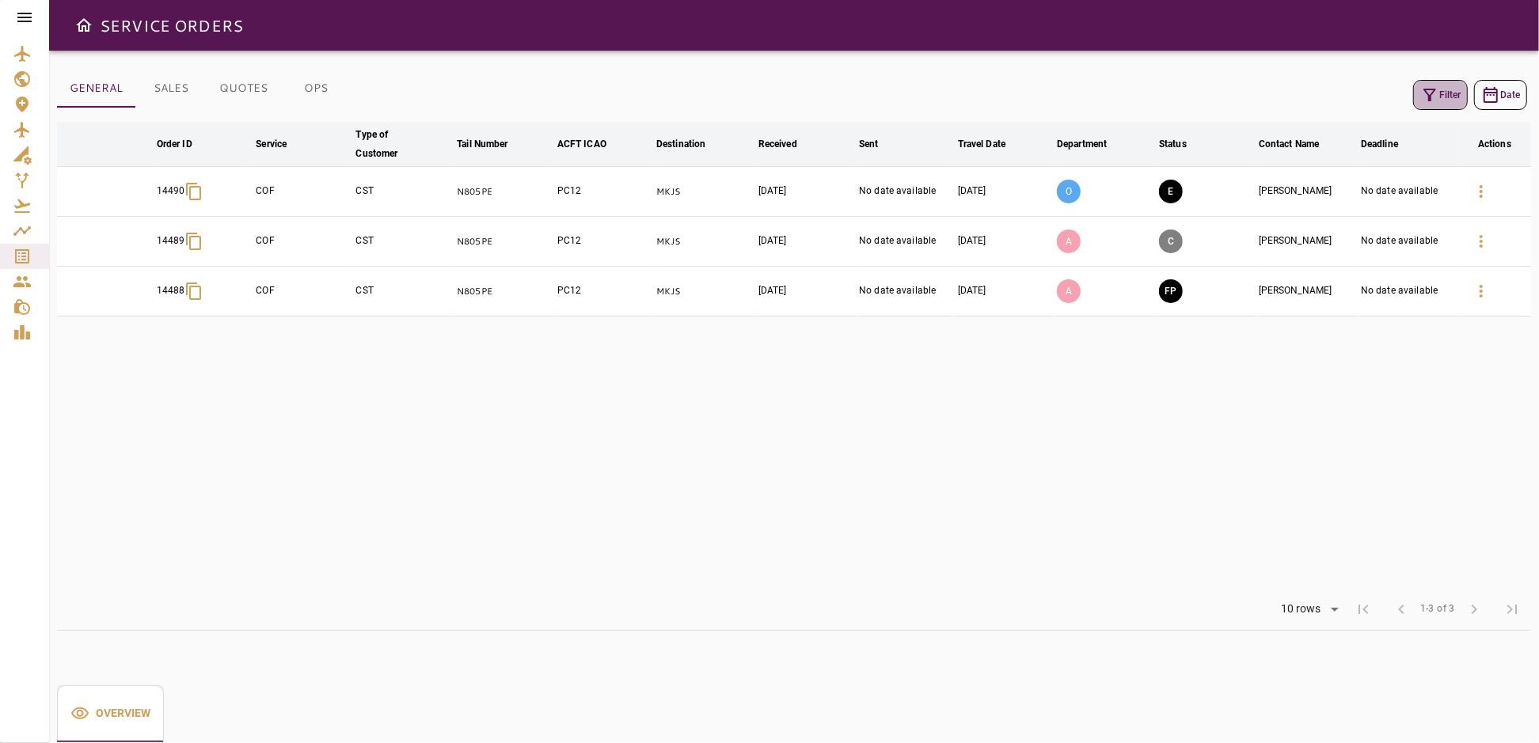
click at [1461, 92] on button "Filter" at bounding box center [1440, 95] width 55 height 30
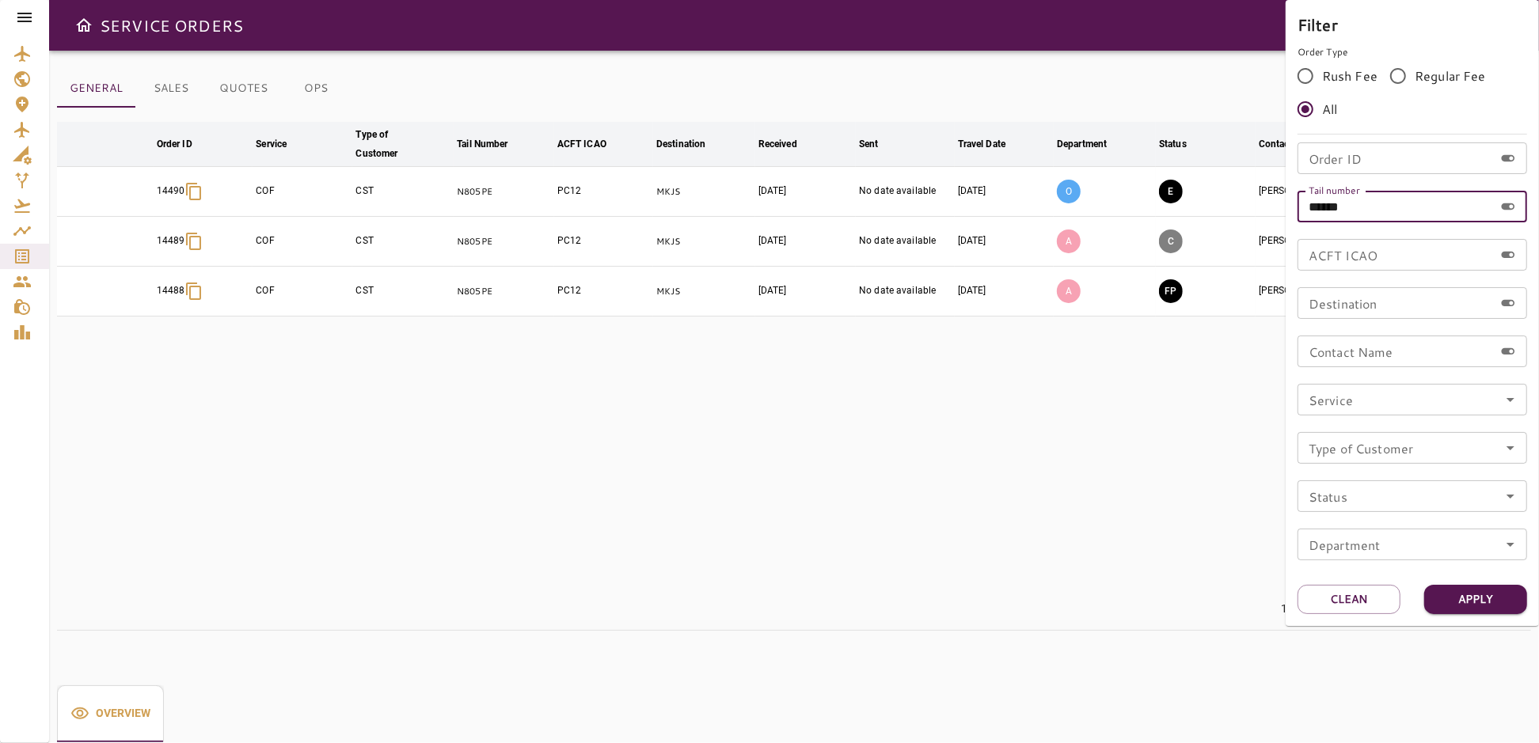
drag, startPoint x: 1348, startPoint y: 211, endPoint x: 1271, endPoint y: 215, distance: 76.9
click at [1271, 215] on div "Filter Order Type Rush Fee Regular Fee All Order ID Order ID Tail number ******…" at bounding box center [769, 371] width 1539 height 743
type input "******"
click at [1483, 595] on button "Apply" at bounding box center [1475, 599] width 103 height 29
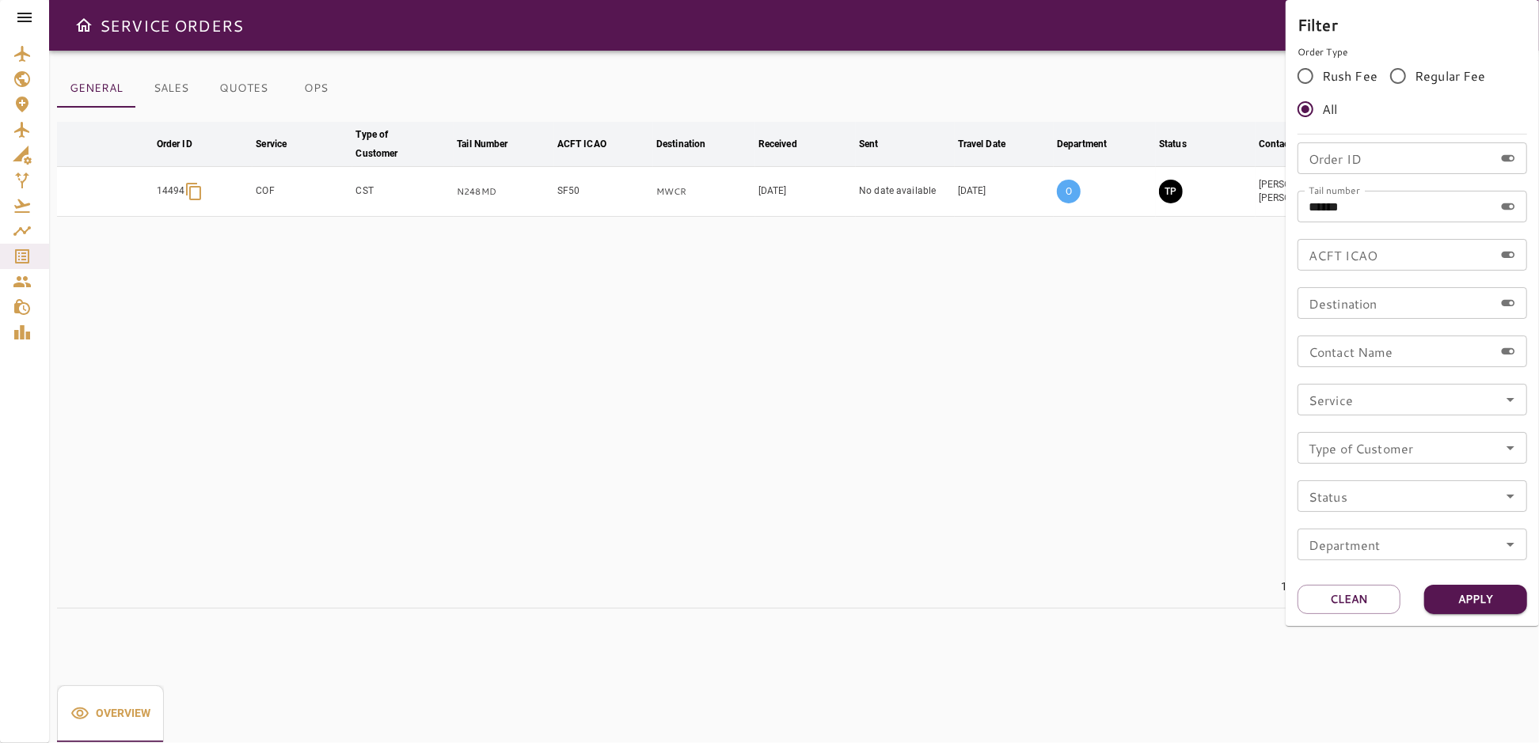
click at [1019, 463] on div at bounding box center [769, 371] width 1539 height 743
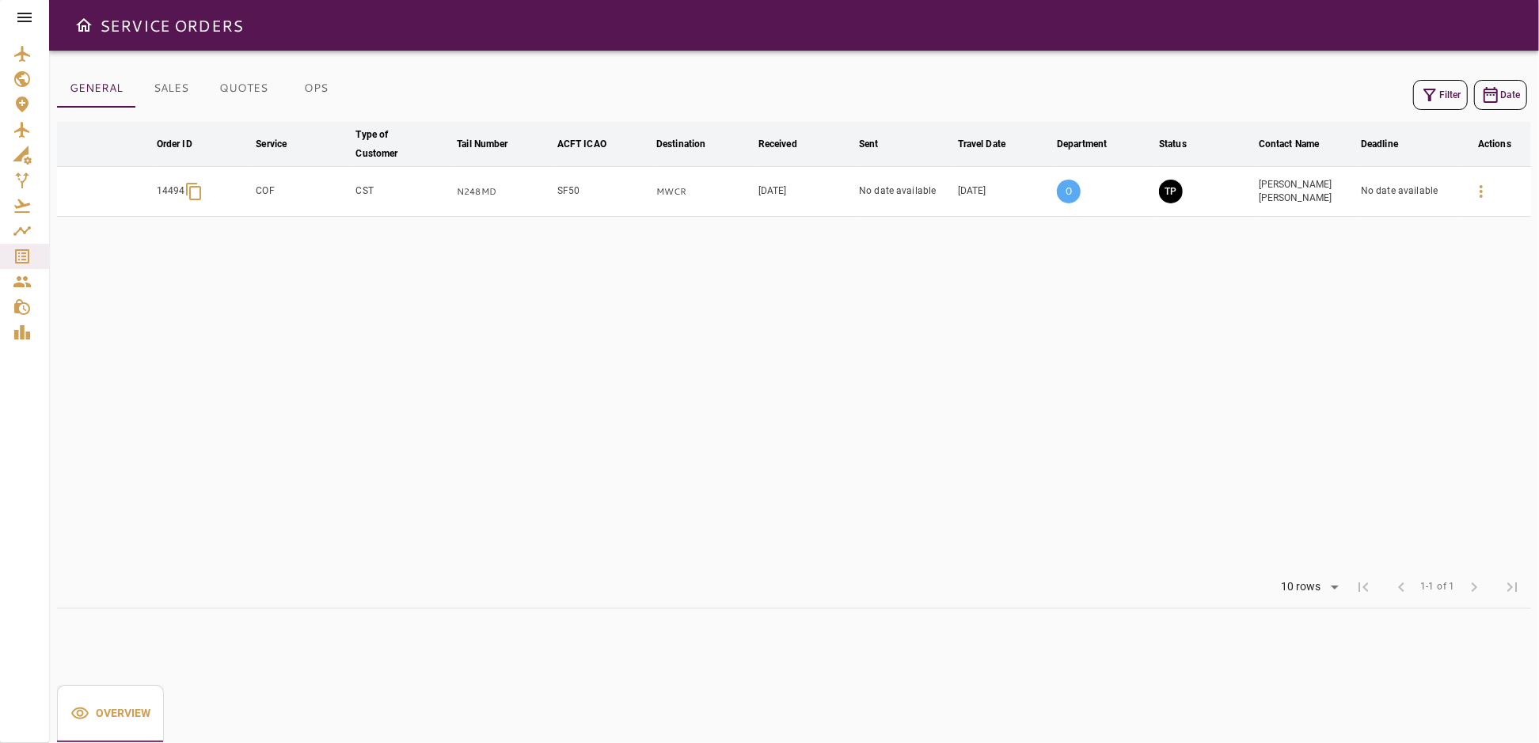
click at [1447, 92] on button "Filter" at bounding box center [1440, 95] width 55 height 30
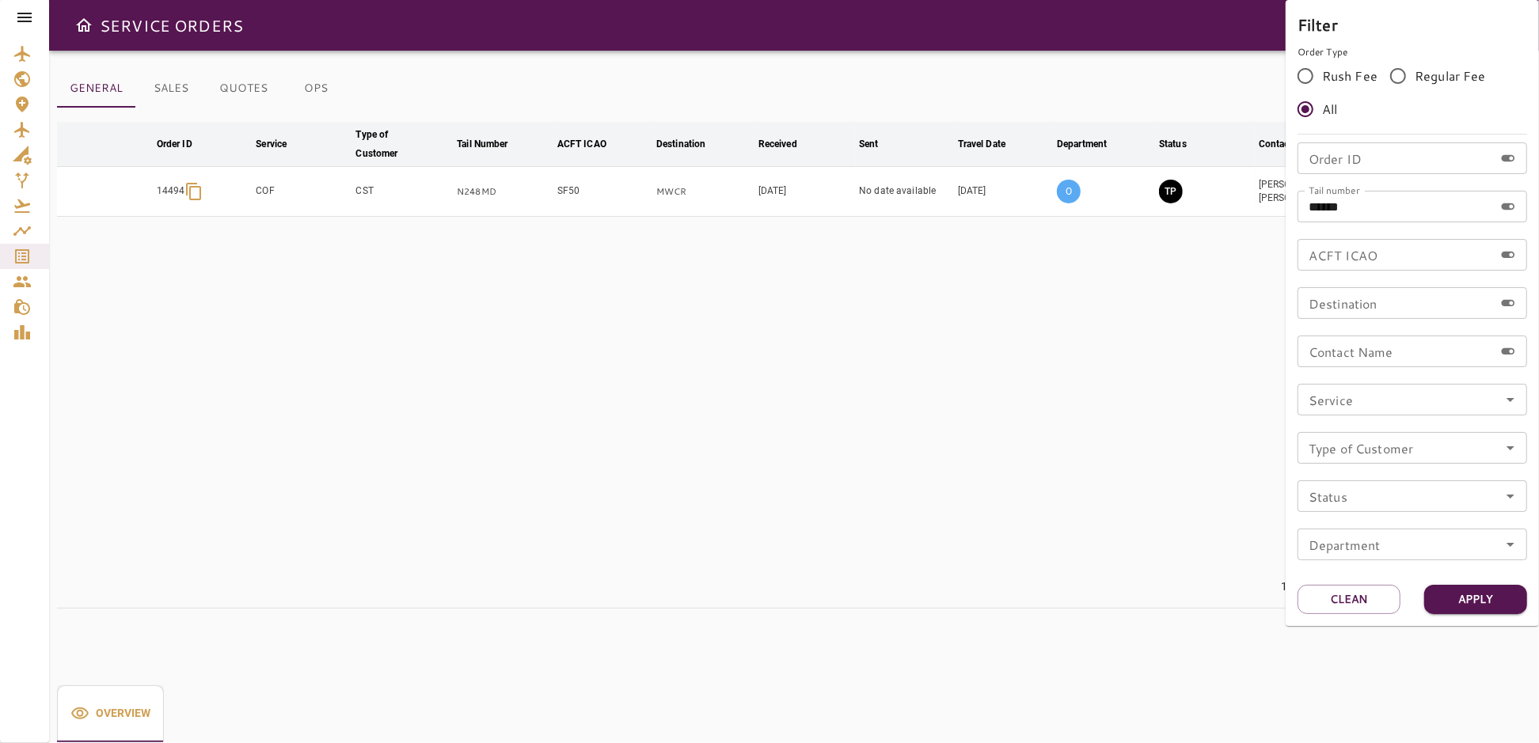
click at [1363, 173] on input "Order ID" at bounding box center [1396, 159] width 196 height 32
drag, startPoint x: 1375, startPoint y: 207, endPoint x: 1275, endPoint y: 217, distance: 101.0
click at [1275, 217] on div "Filter Order Type Rush Fee Regular Fee All Order ID Order ID Tail number ******…" at bounding box center [769, 371] width 1539 height 743
click at [1310, 162] on input "Order ID" at bounding box center [1396, 159] width 196 height 32
type input "*****"
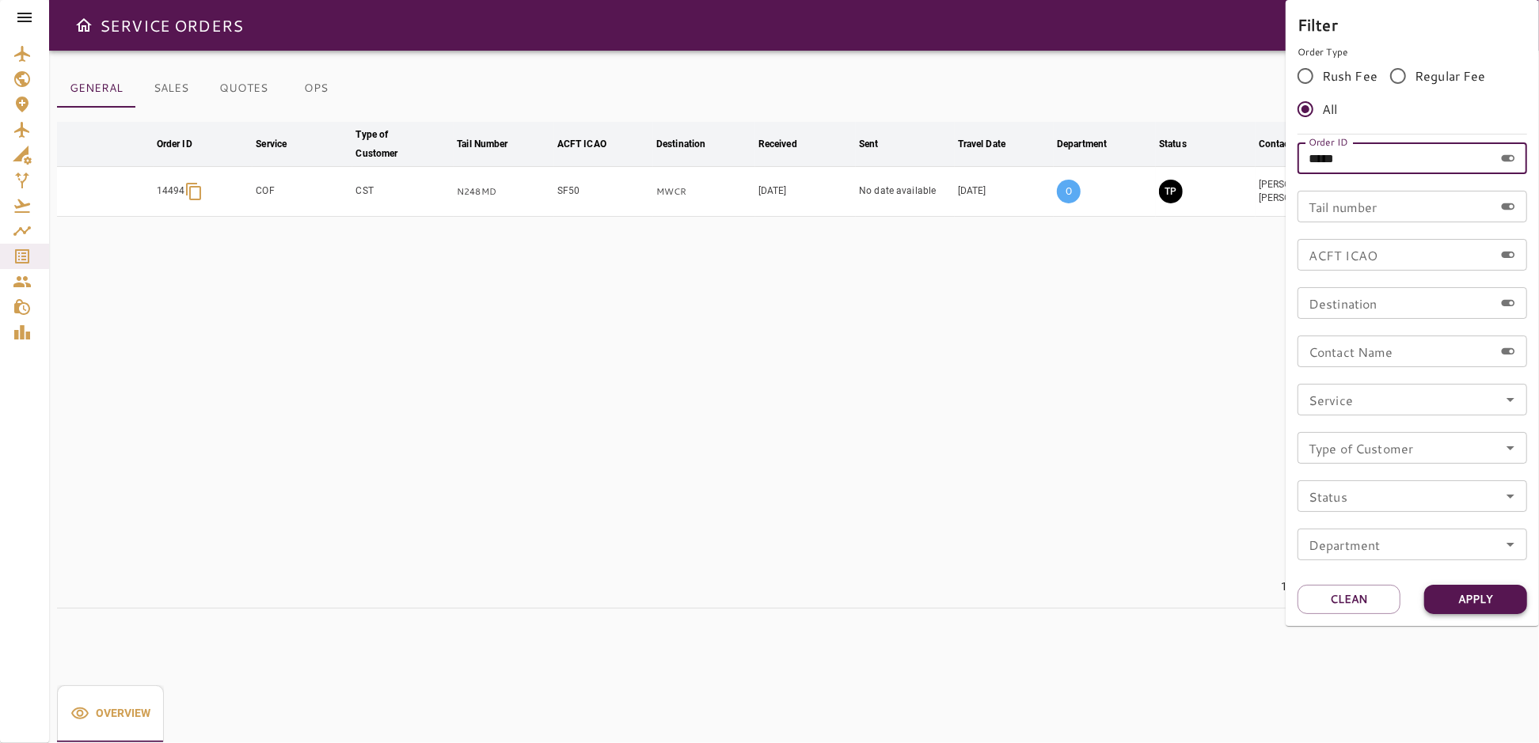
click at [1467, 598] on button "Apply" at bounding box center [1475, 599] width 103 height 29
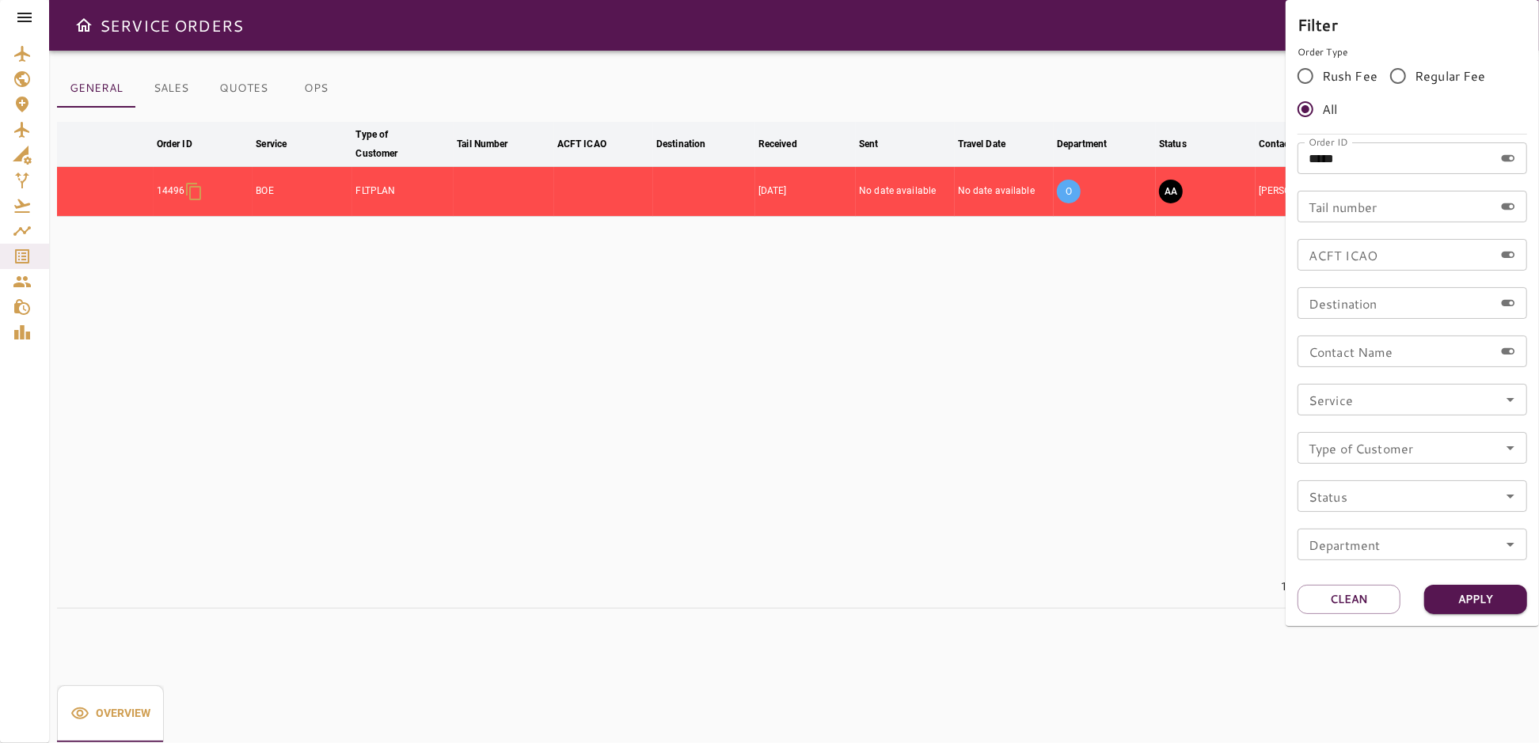
click at [933, 377] on div at bounding box center [769, 371] width 1539 height 743
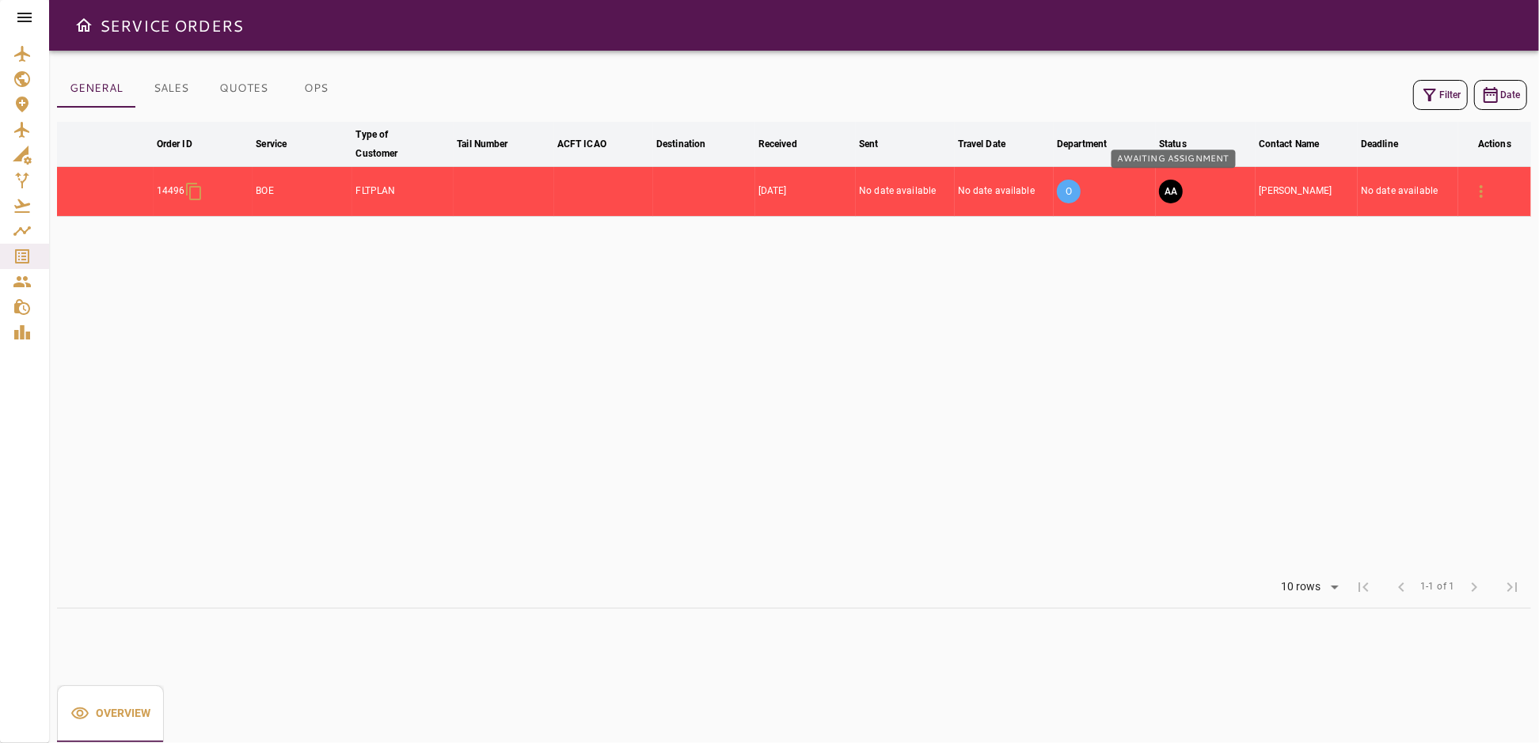
click at [1172, 194] on button "AA" at bounding box center [1171, 192] width 24 height 24
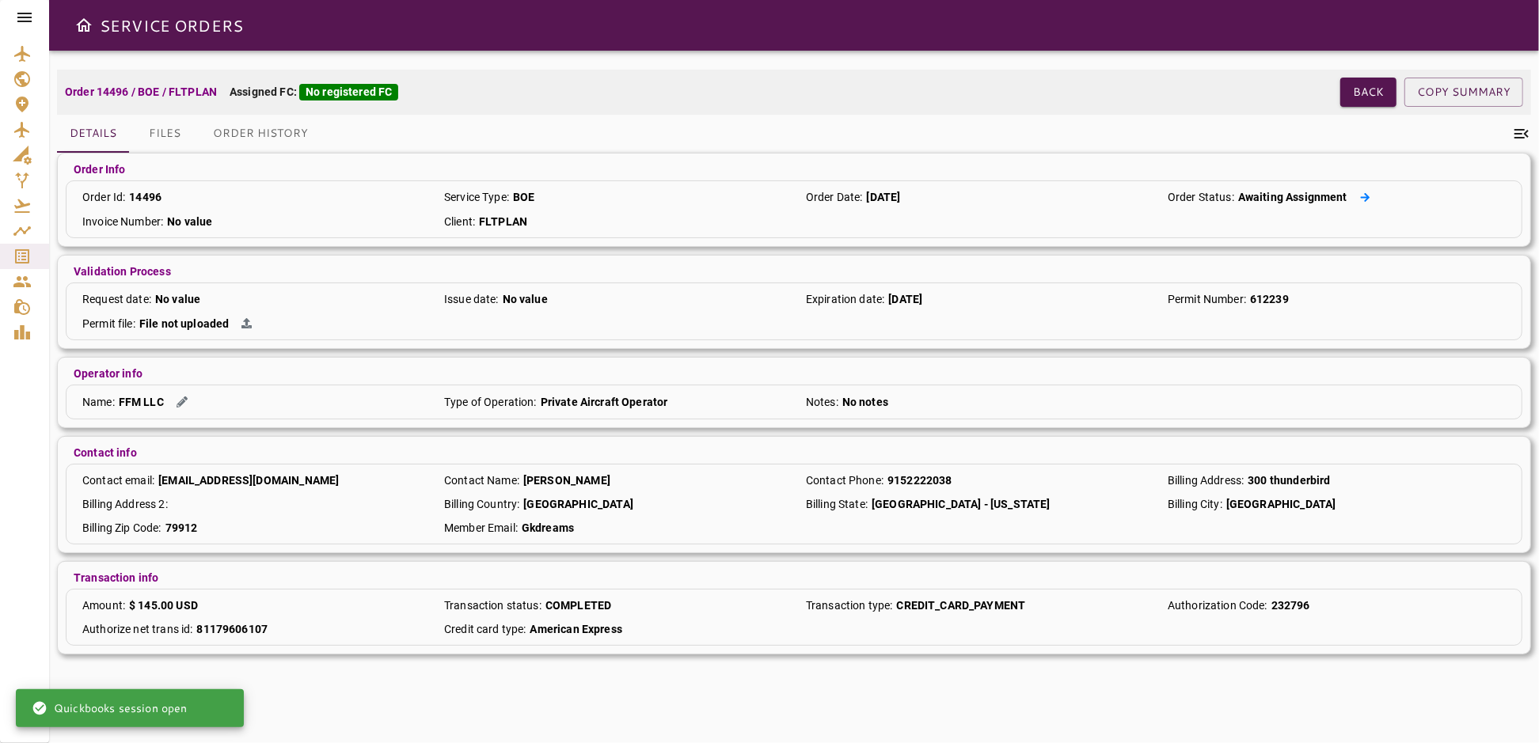
click at [1365, 198] on icon at bounding box center [1365, 197] width 10 height 10
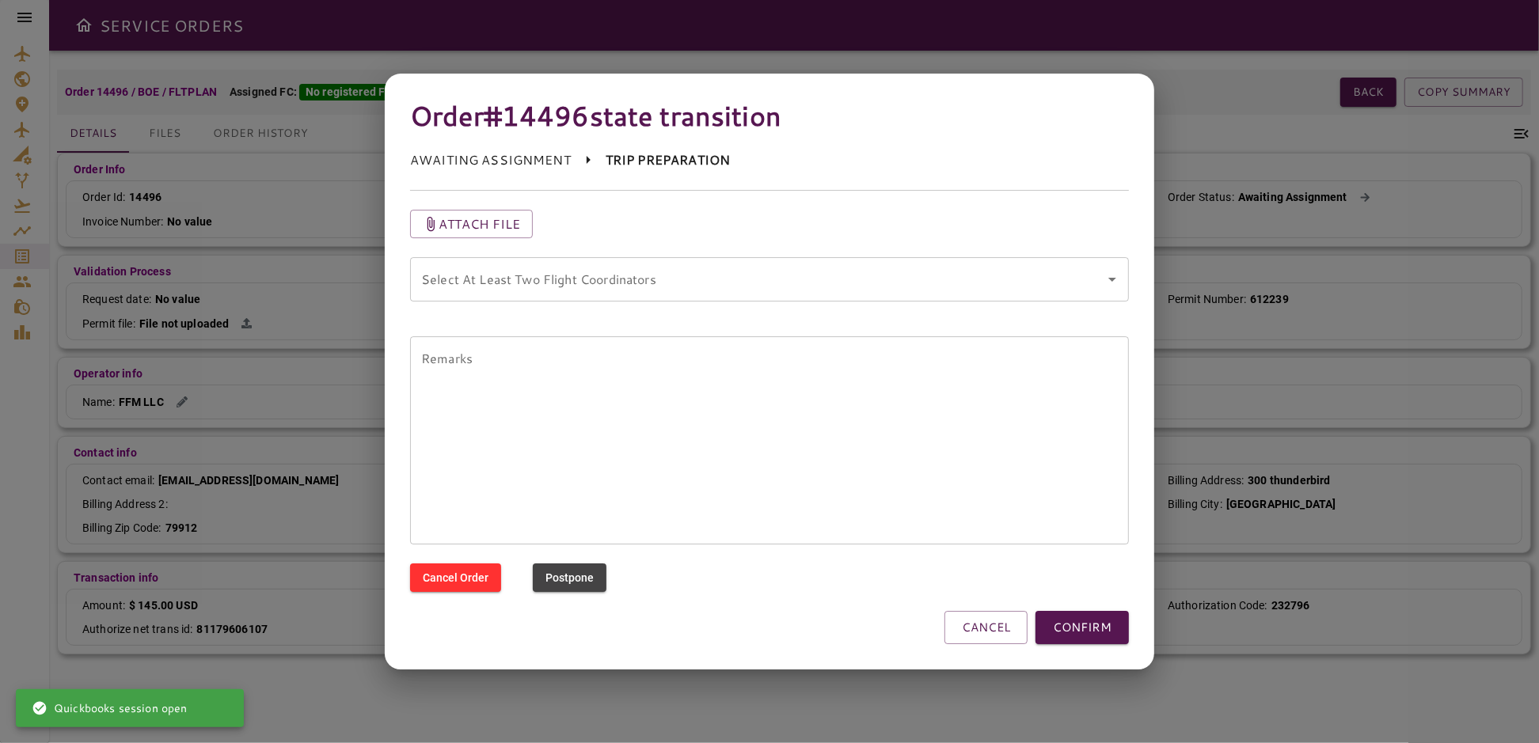
click at [561, 287] on coordinators "Select At Least Two Flight Coordinators" at bounding box center [757, 279] width 681 height 30
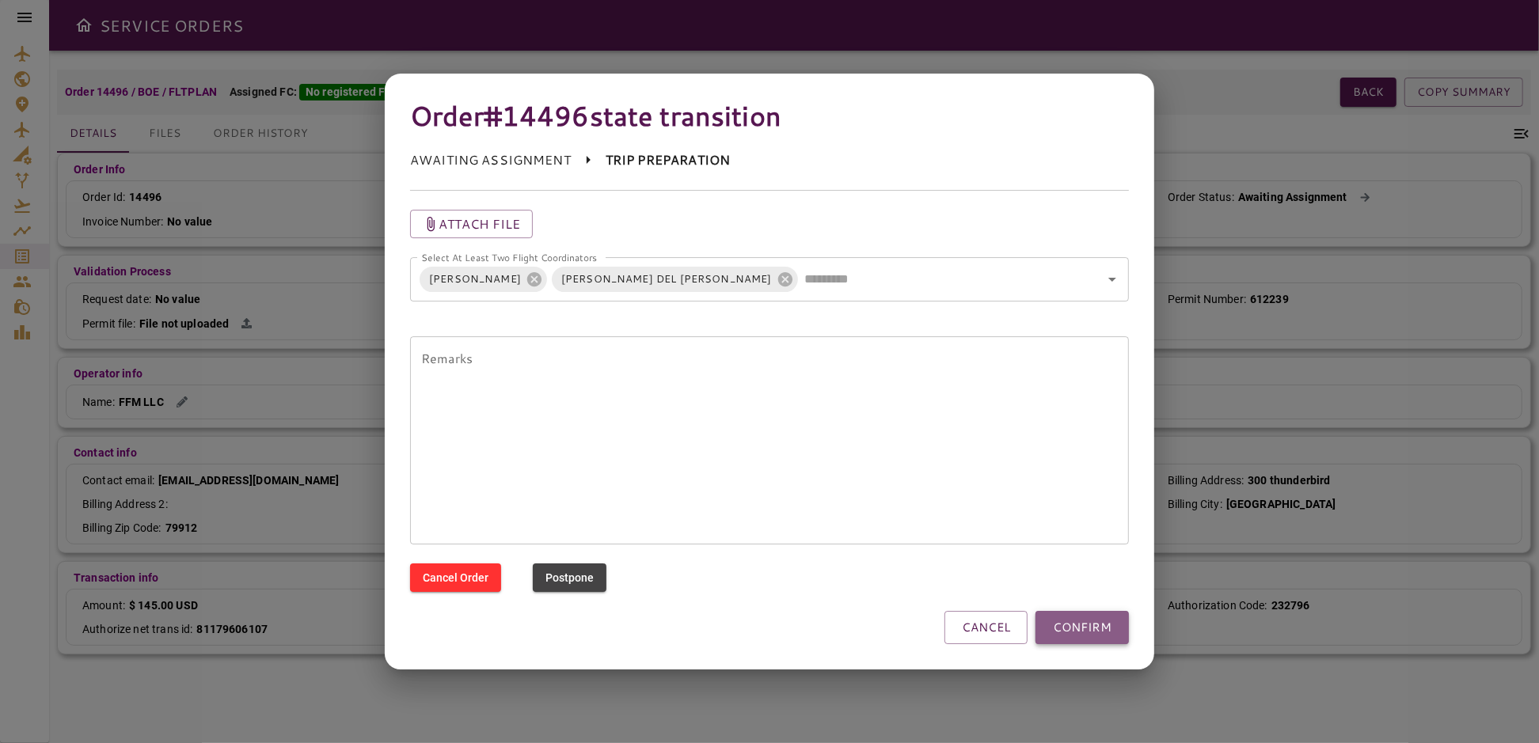
click at [1080, 624] on button "CONFIRM" at bounding box center [1082, 627] width 93 height 33
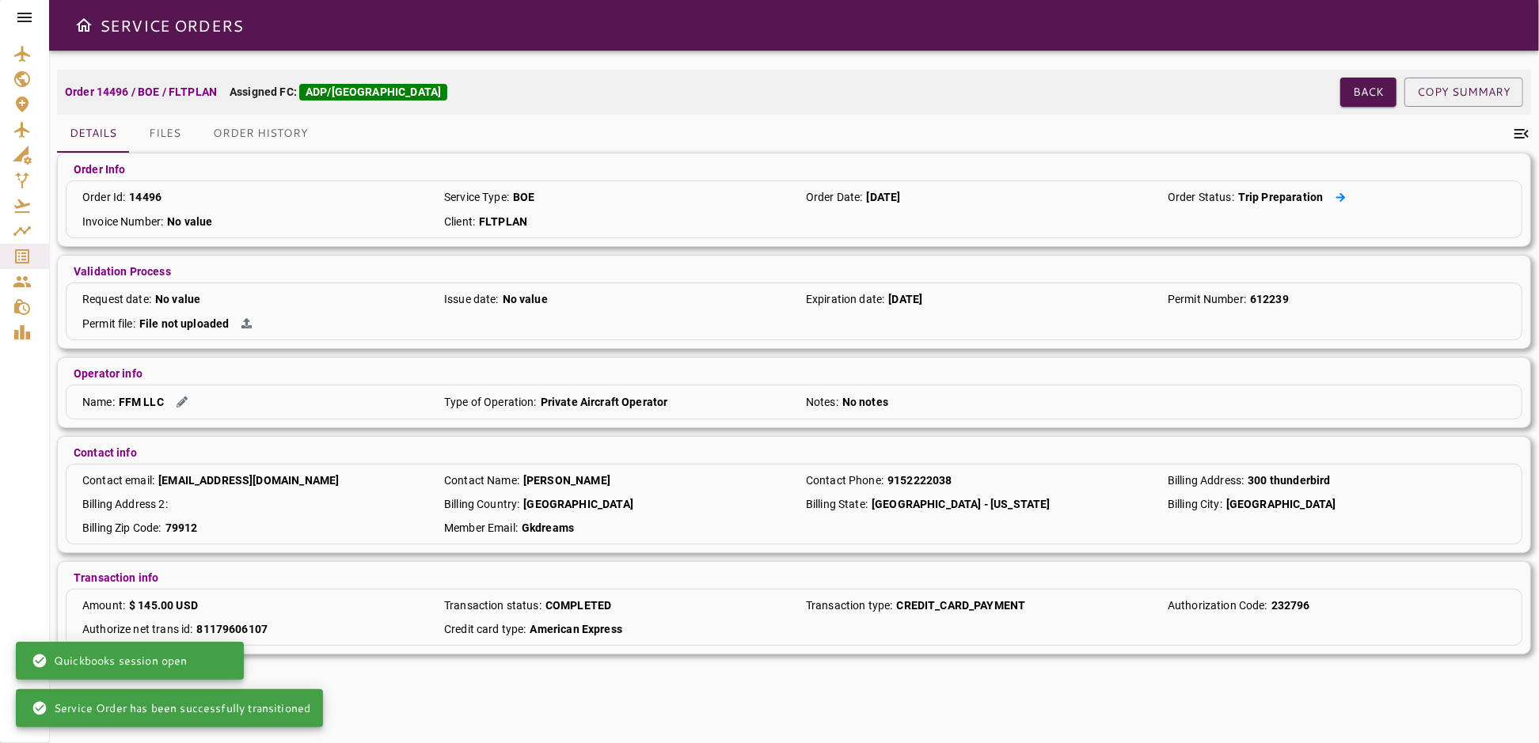
click at [1340, 196] on icon at bounding box center [1341, 196] width 10 height 9
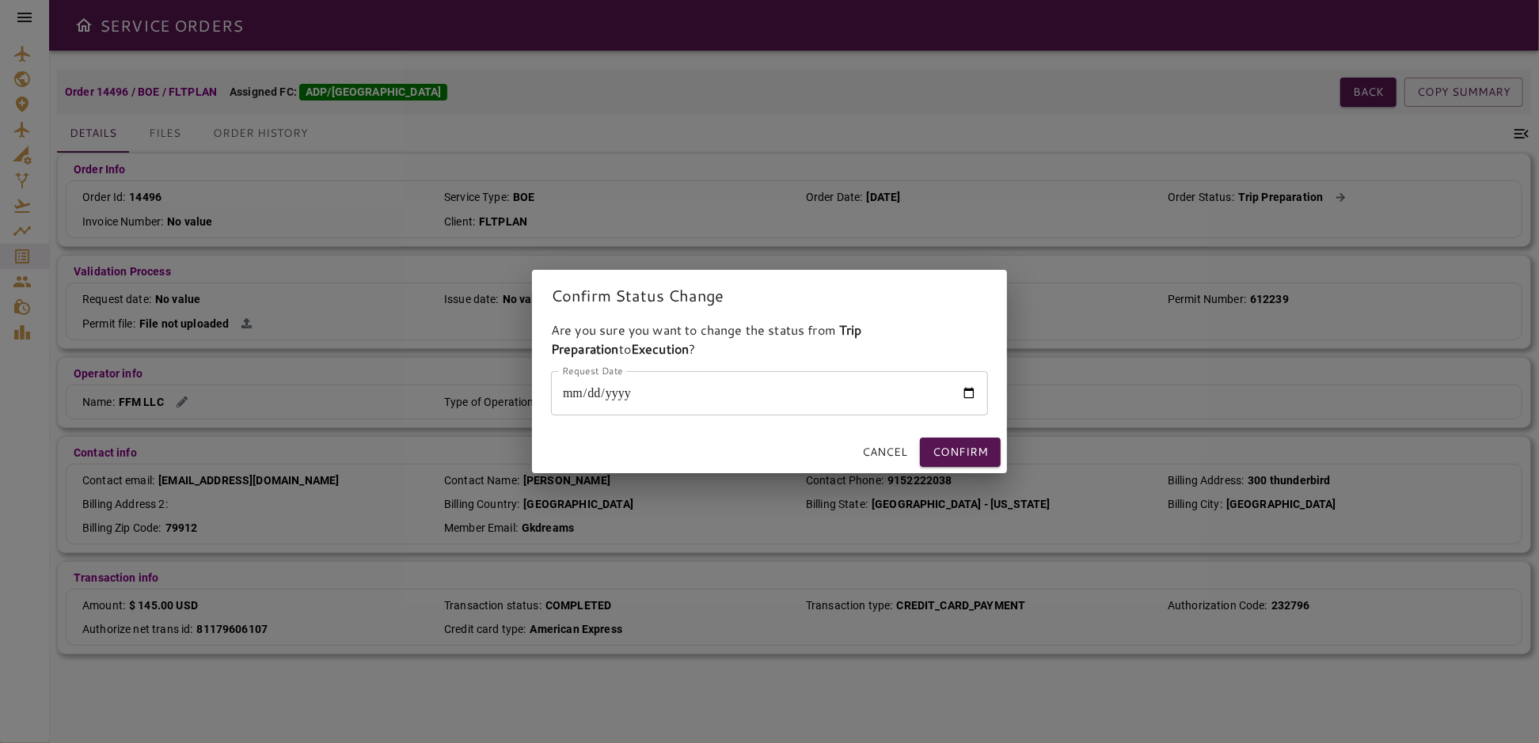
click at [969, 393] on input "Request Date" at bounding box center [769, 393] width 437 height 44
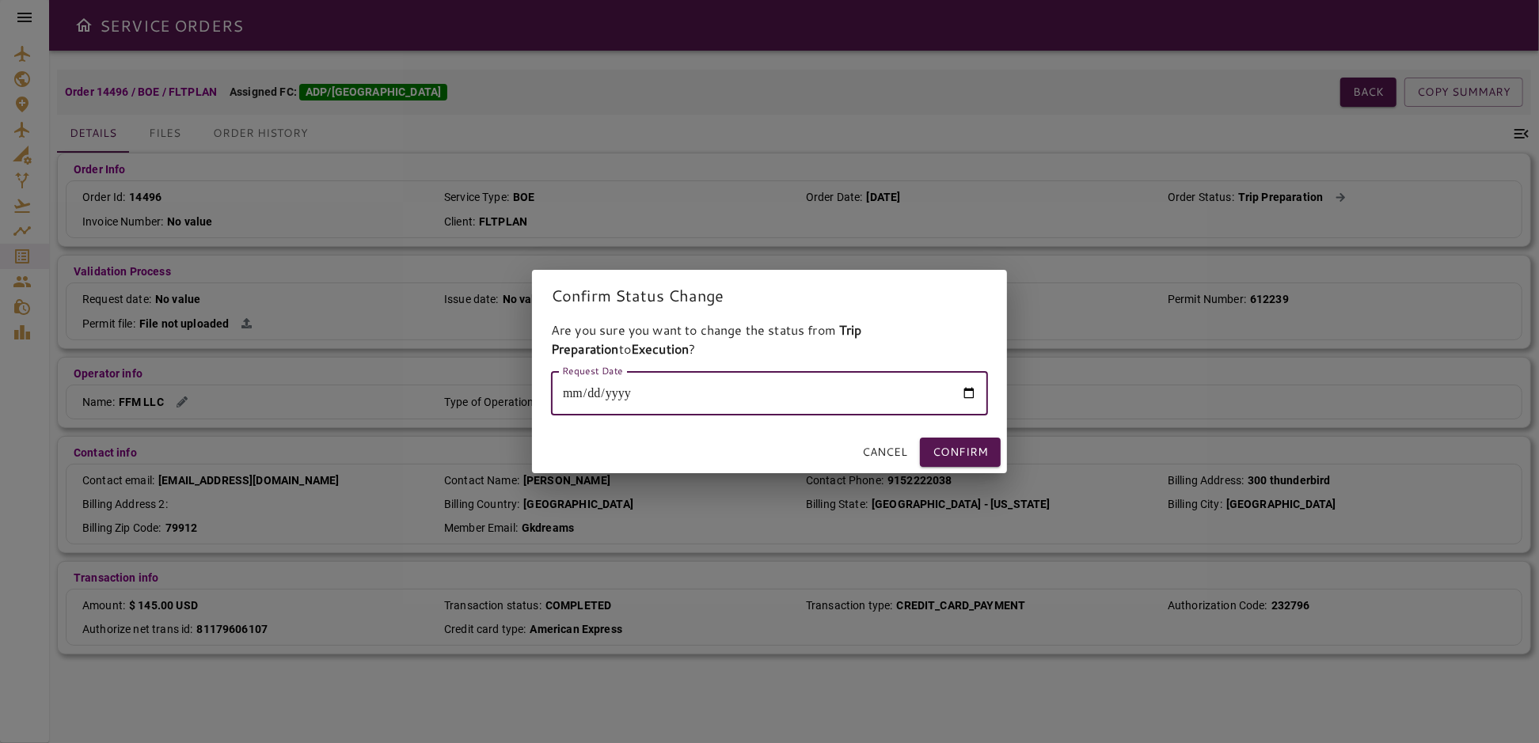
type input "**********"
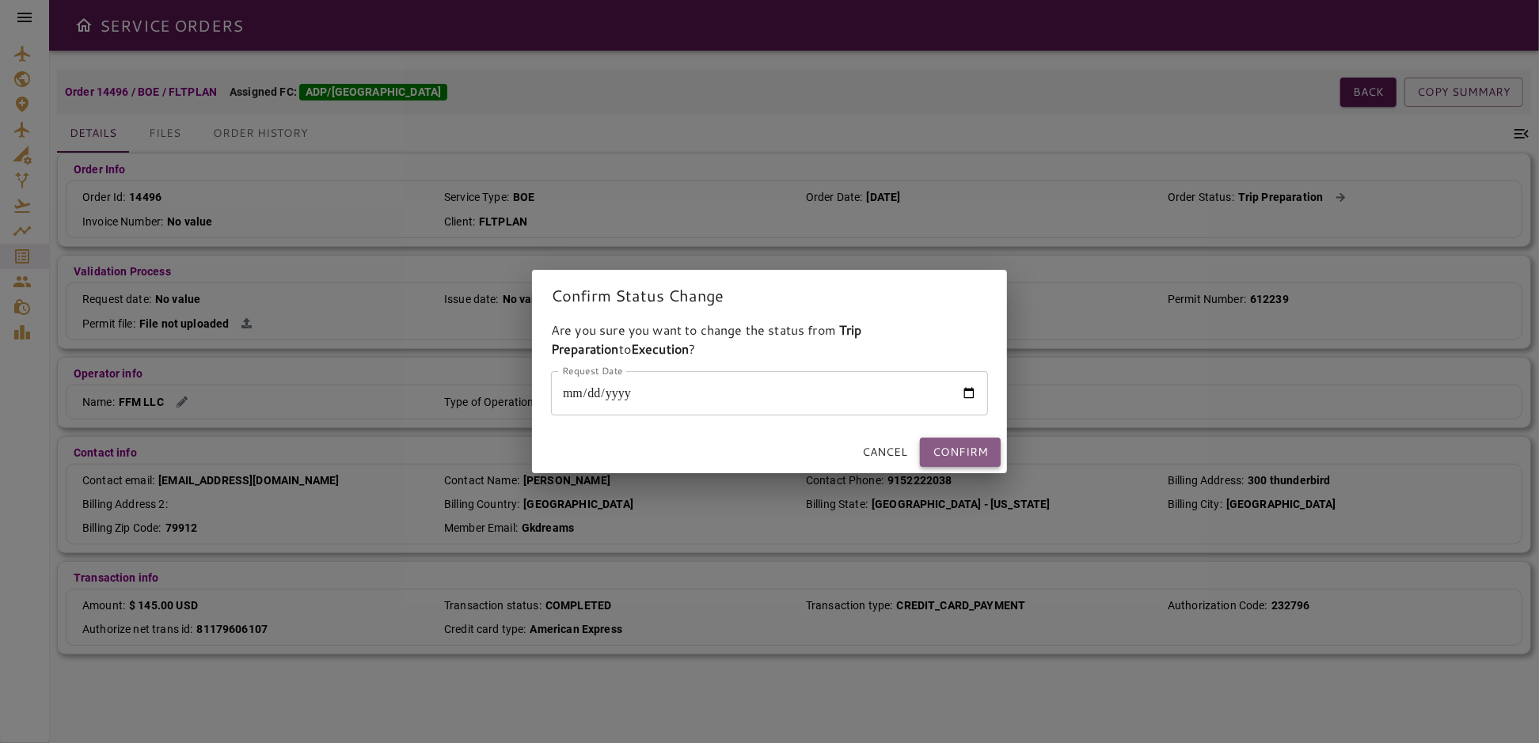
click at [947, 449] on button "Confirm" at bounding box center [960, 452] width 81 height 29
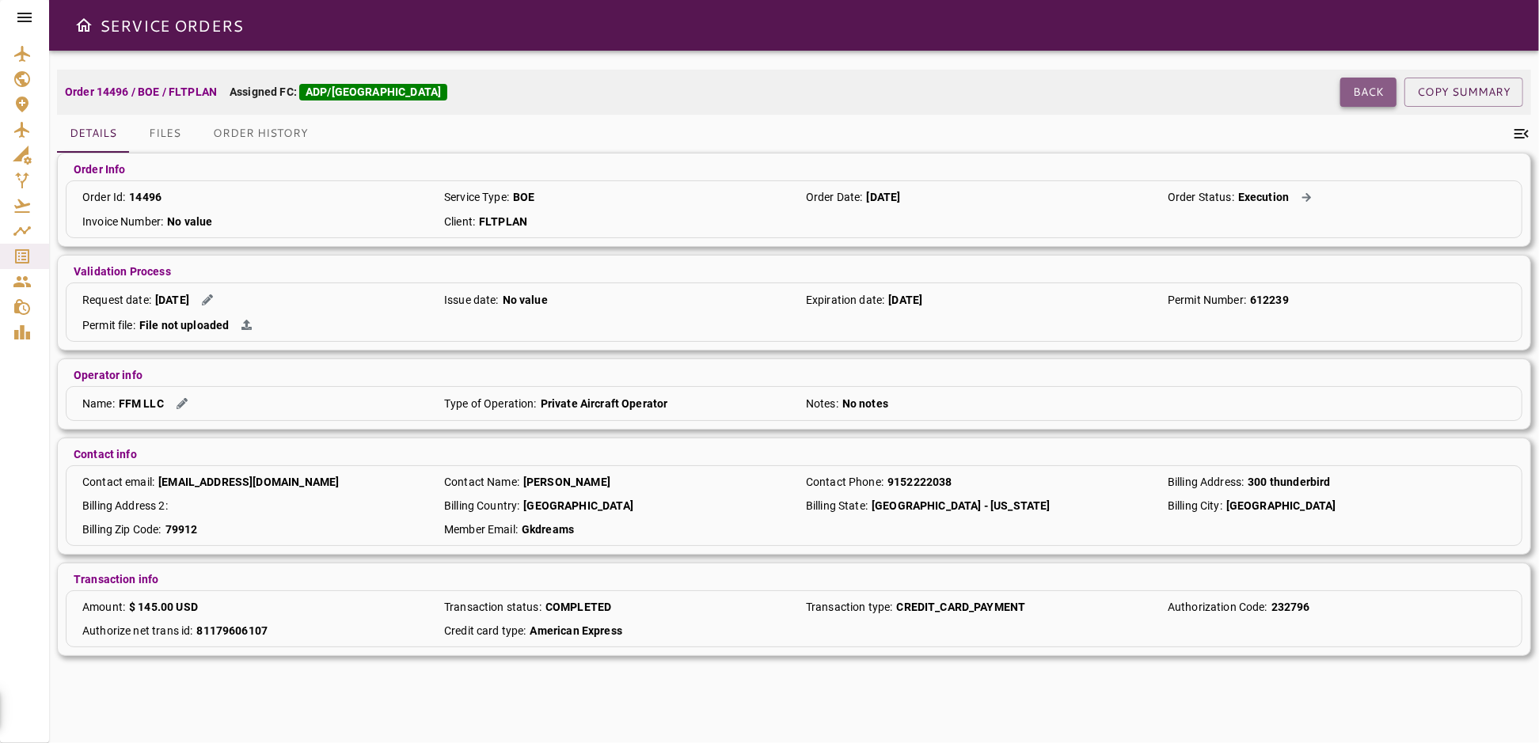
click at [1373, 88] on button "Back" at bounding box center [1368, 92] width 56 height 29
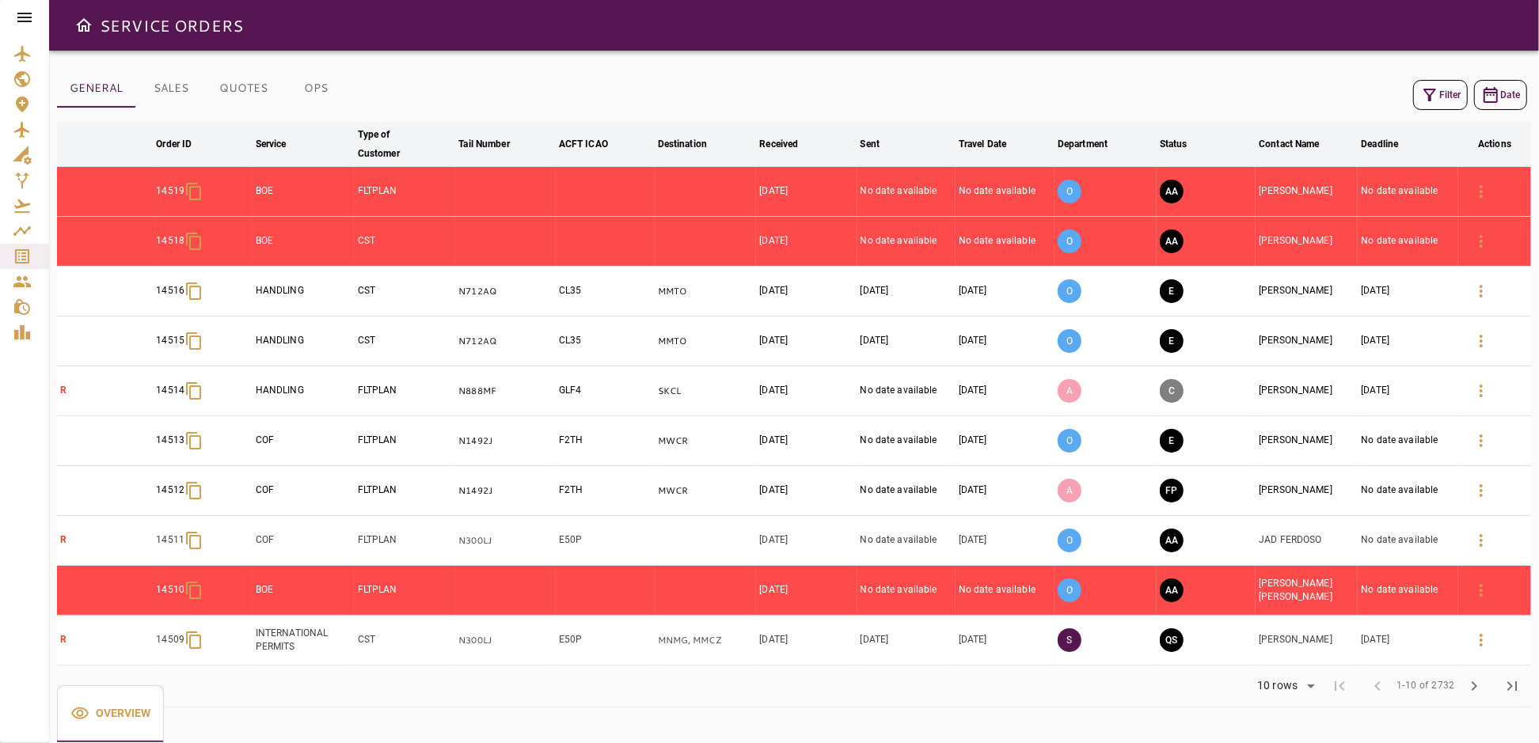
click at [1427, 100] on icon "button" at bounding box center [1429, 95] width 19 height 19
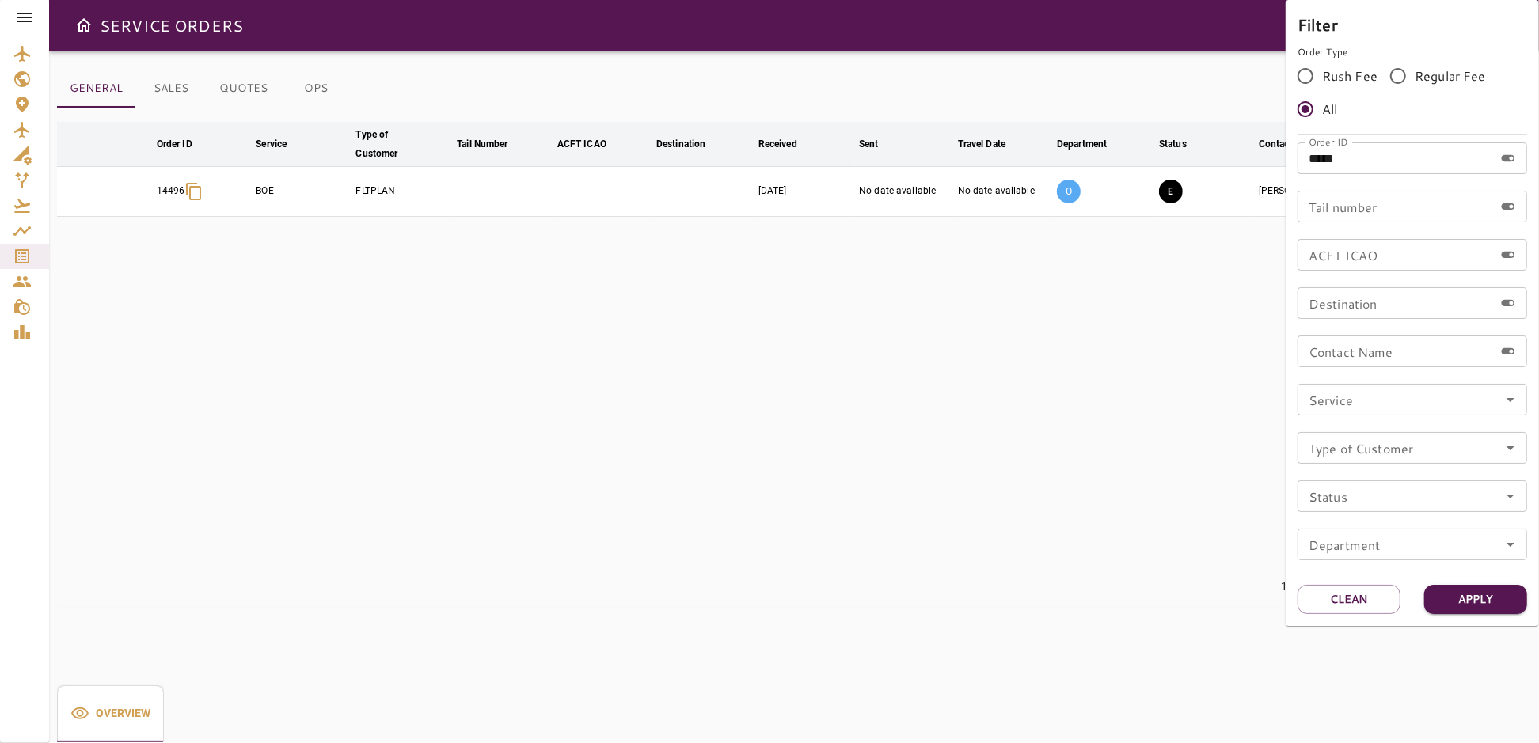
click at [1025, 427] on div at bounding box center [769, 371] width 1539 height 743
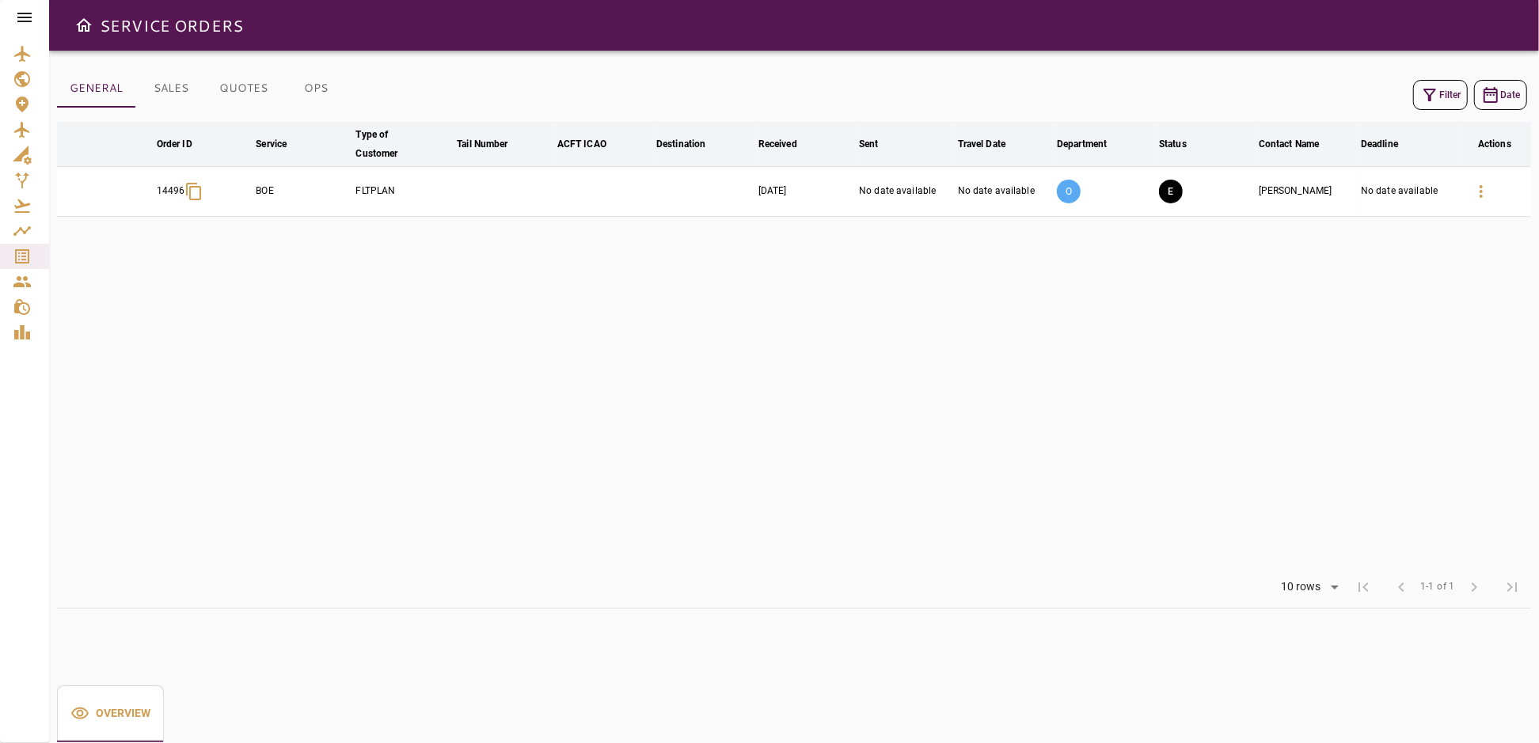
click at [1439, 103] on icon "button" at bounding box center [1429, 95] width 19 height 19
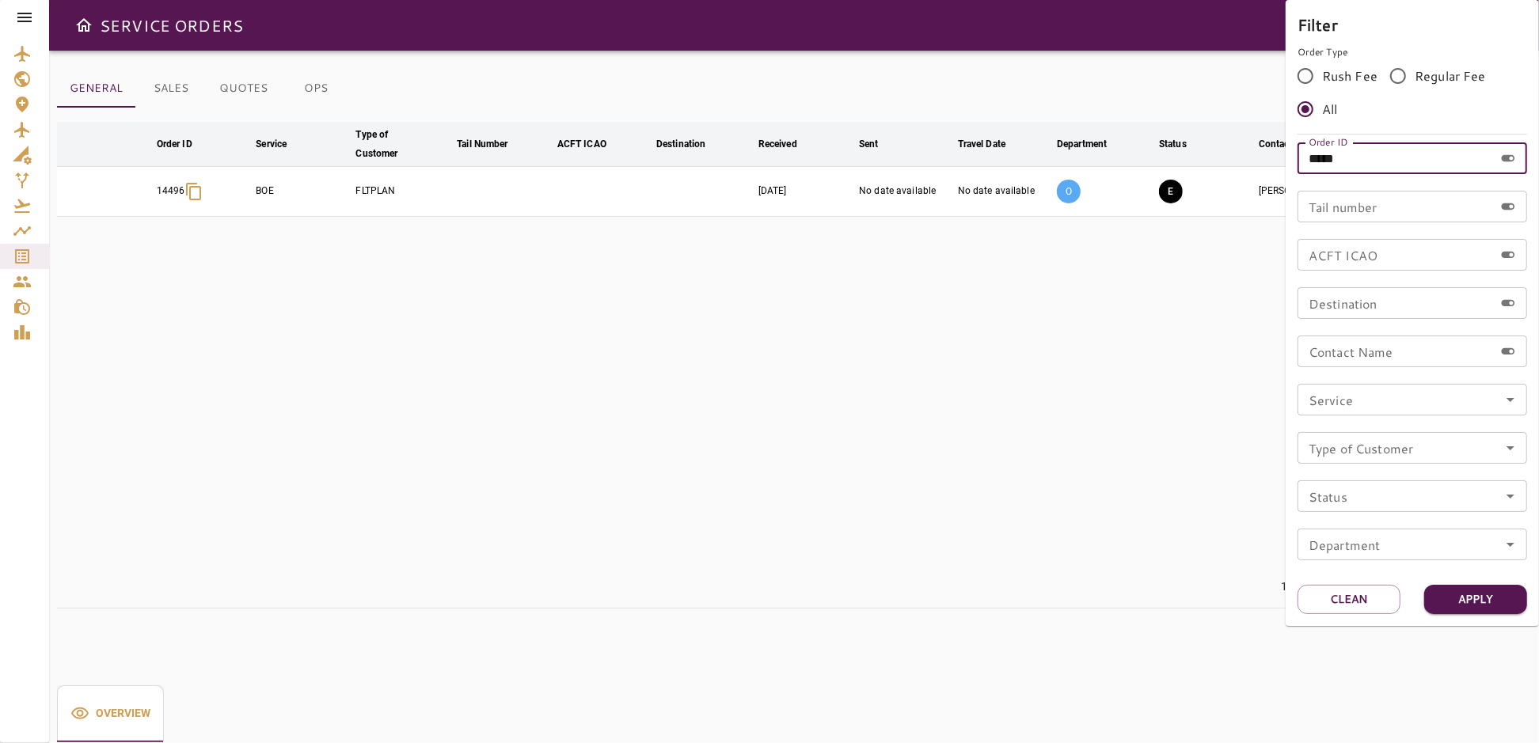
drag, startPoint x: 1358, startPoint y: 154, endPoint x: 1217, endPoint y: 158, distance: 141.0
click at [1217, 158] on div "Filter Order Type Rush Fee Regular Fee All Order ID ***** Order ID Tail number …" at bounding box center [769, 371] width 1539 height 743
type input "*****"
click at [1488, 594] on button "Apply" at bounding box center [1475, 599] width 103 height 29
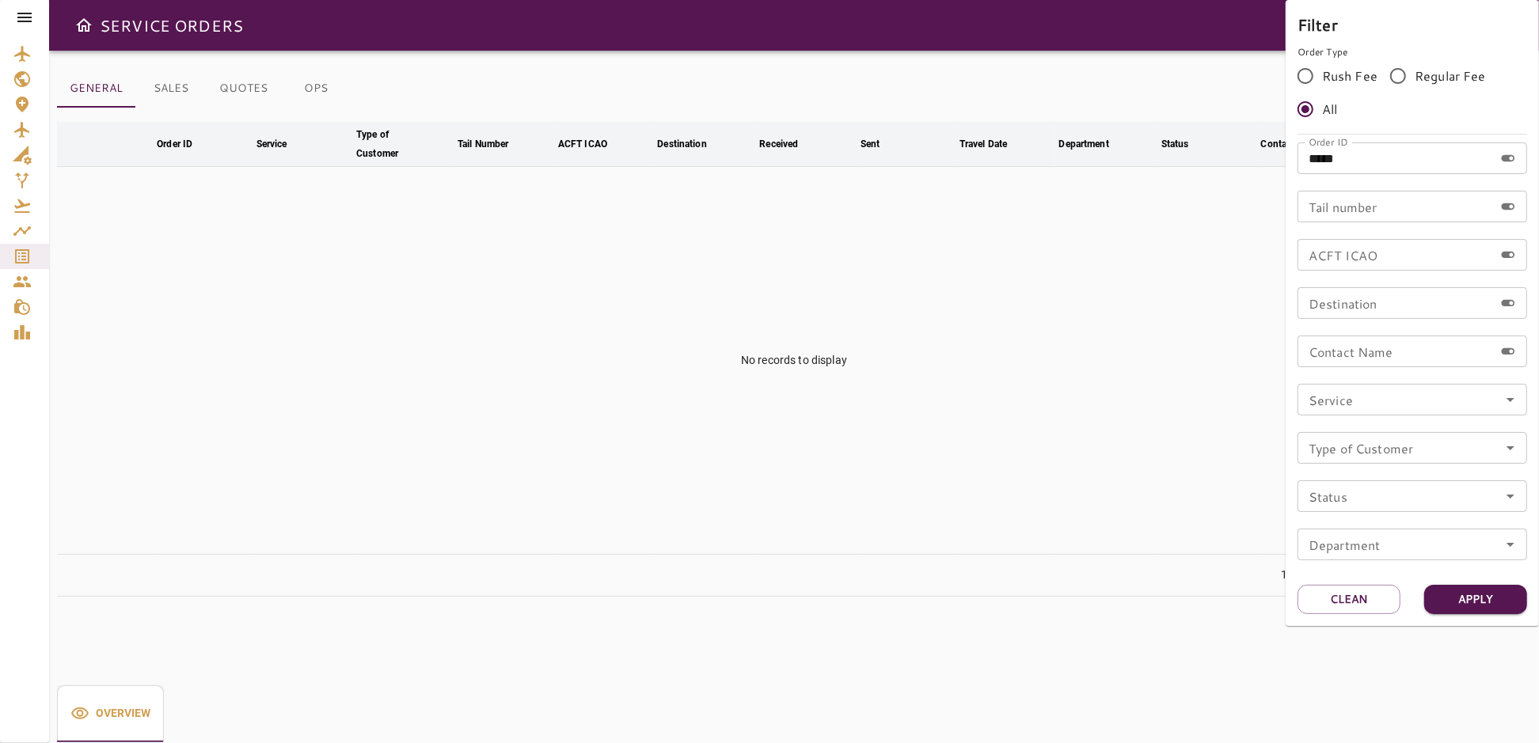
click at [996, 317] on div at bounding box center [769, 371] width 1539 height 743
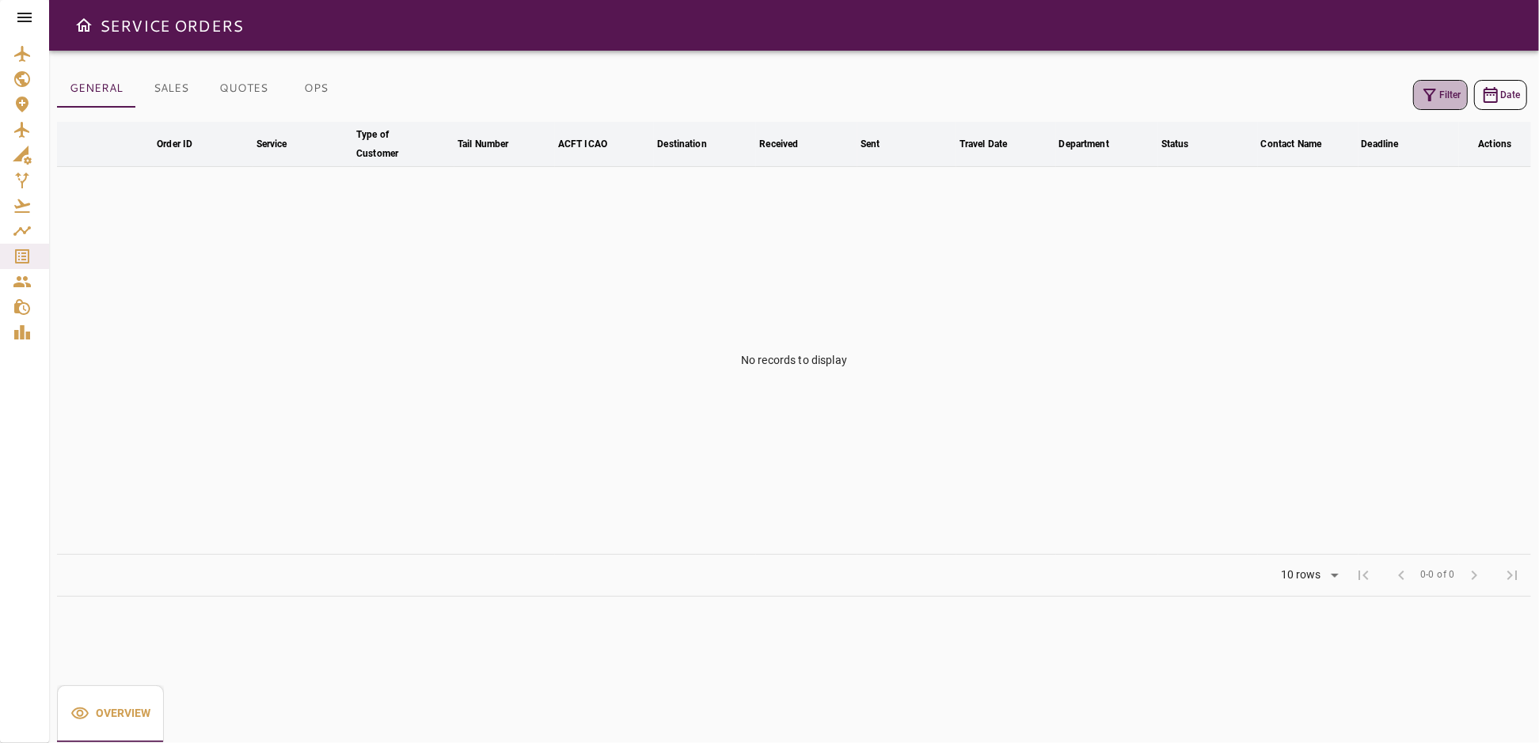
click at [1455, 97] on button "Filter" at bounding box center [1440, 95] width 55 height 30
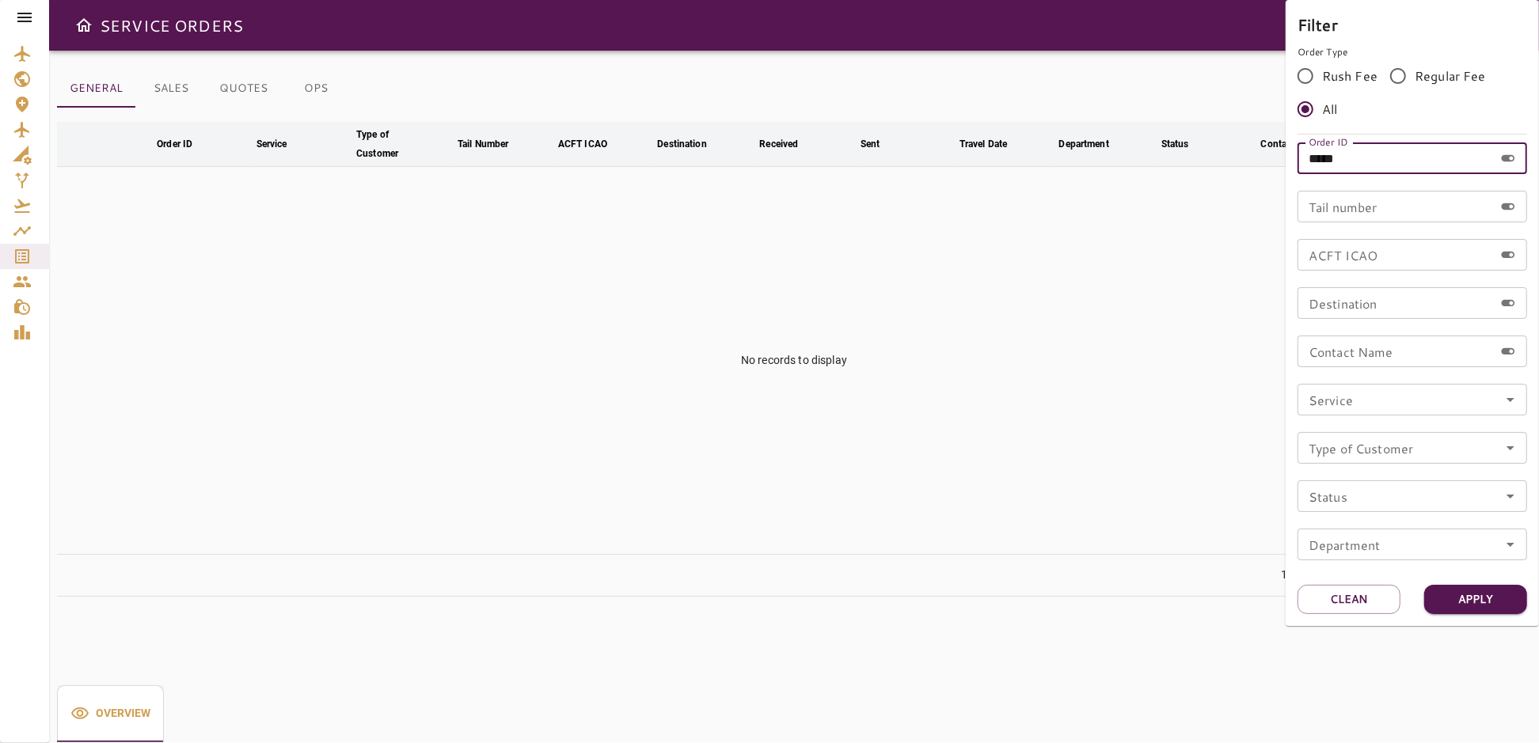
drag, startPoint x: 1360, startPoint y: 154, endPoint x: 1248, endPoint y: 162, distance: 112.7
click at [1248, 162] on div "Filter Order Type Rush Fee Regular Fee All Order ID ***** Order ID Tail number …" at bounding box center [769, 371] width 1539 height 743
type input "*****"
click at [1456, 596] on button "Apply" at bounding box center [1475, 599] width 103 height 29
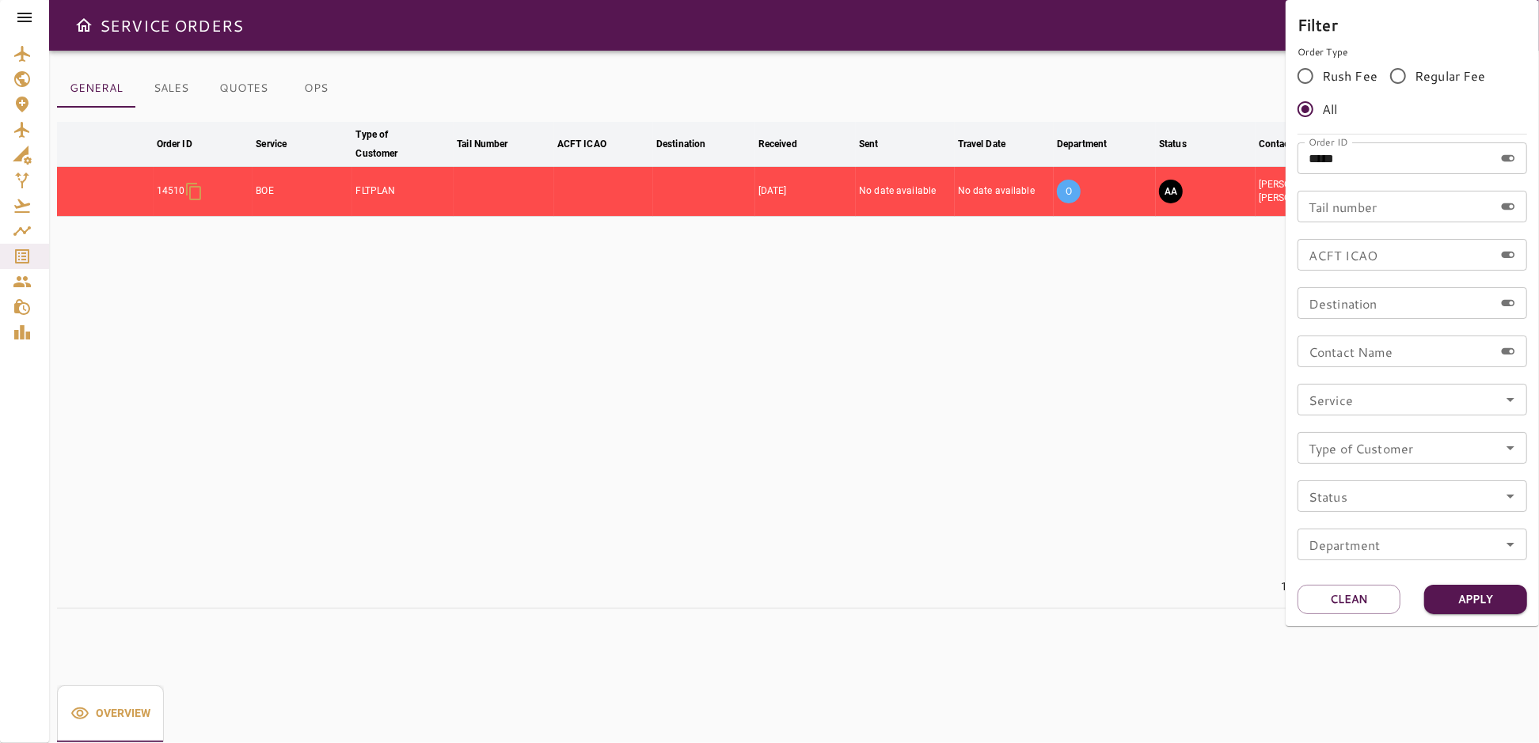
click at [1185, 435] on div at bounding box center [769, 371] width 1539 height 743
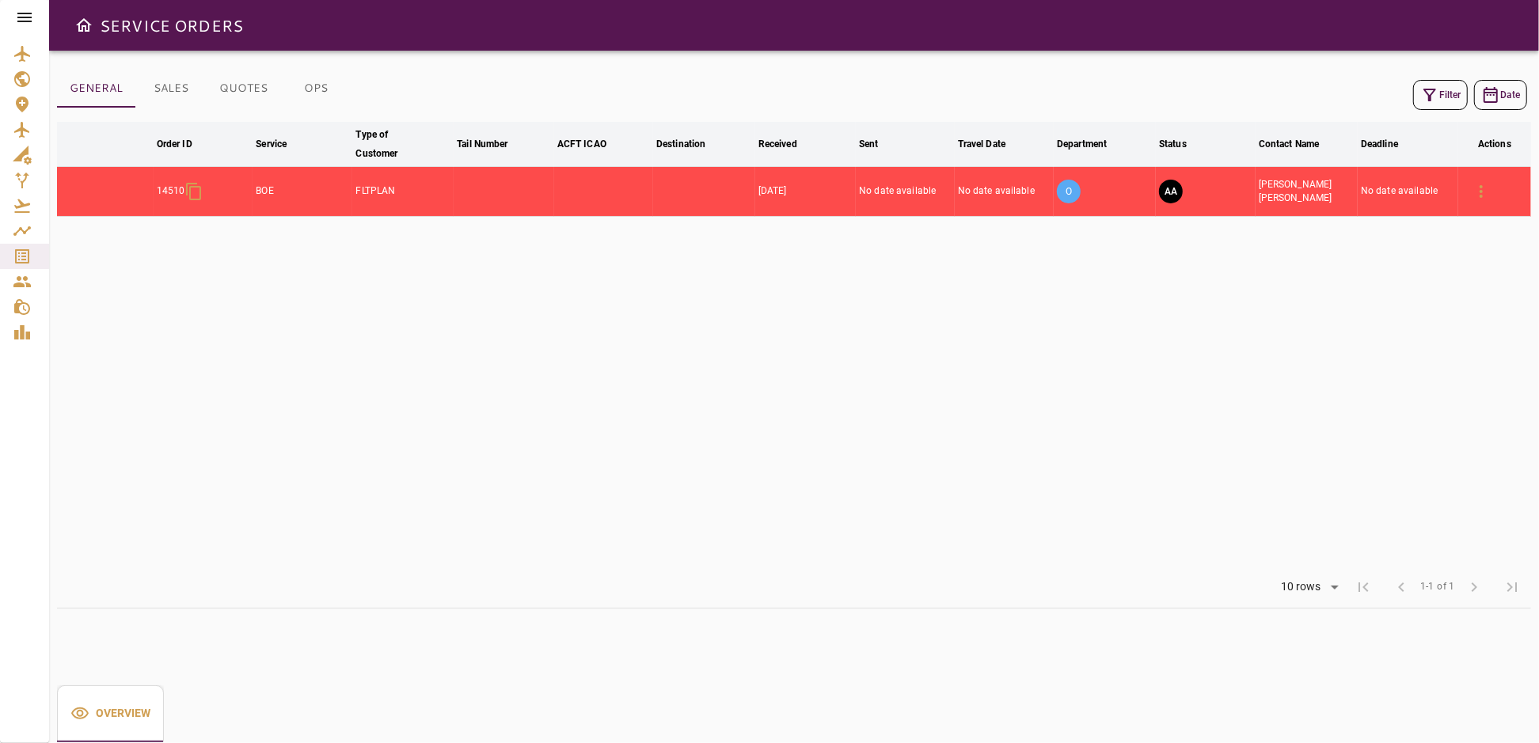
click at [1169, 188] on button "AA" at bounding box center [1171, 192] width 24 height 24
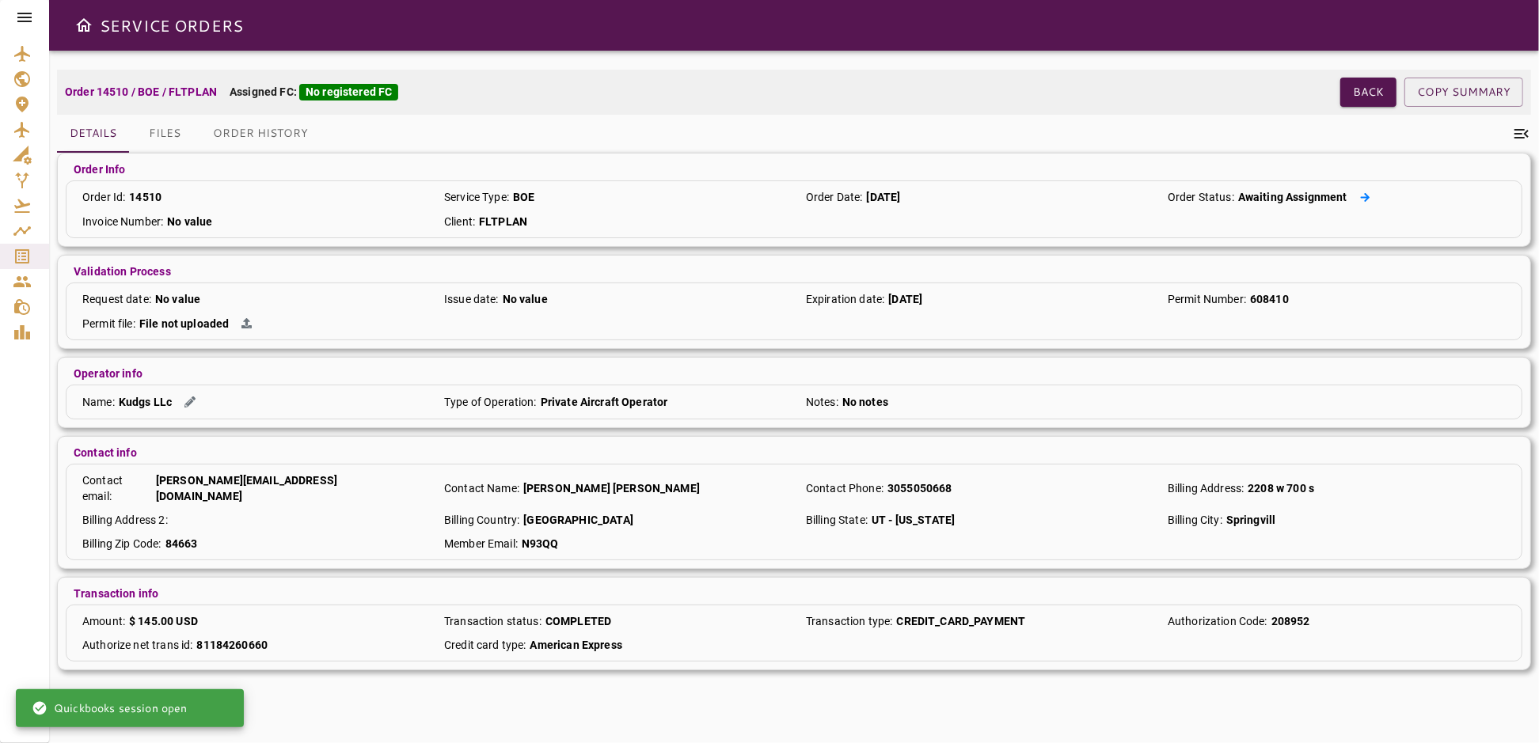
click at [1365, 197] on icon at bounding box center [1365, 197] width 10 height 10
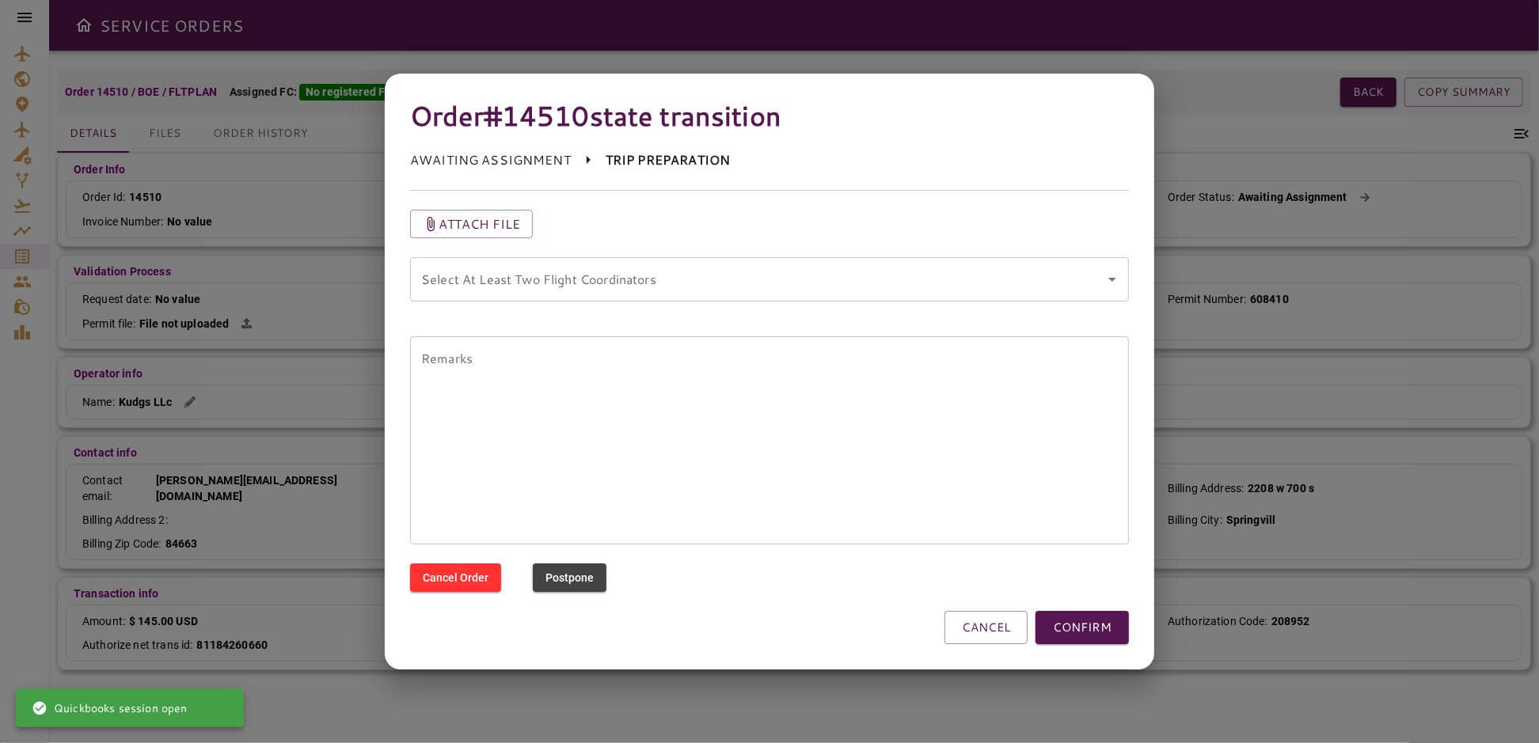
click at [728, 283] on coordinators "Select At Least Two Flight Coordinators" at bounding box center [757, 279] width 681 height 30
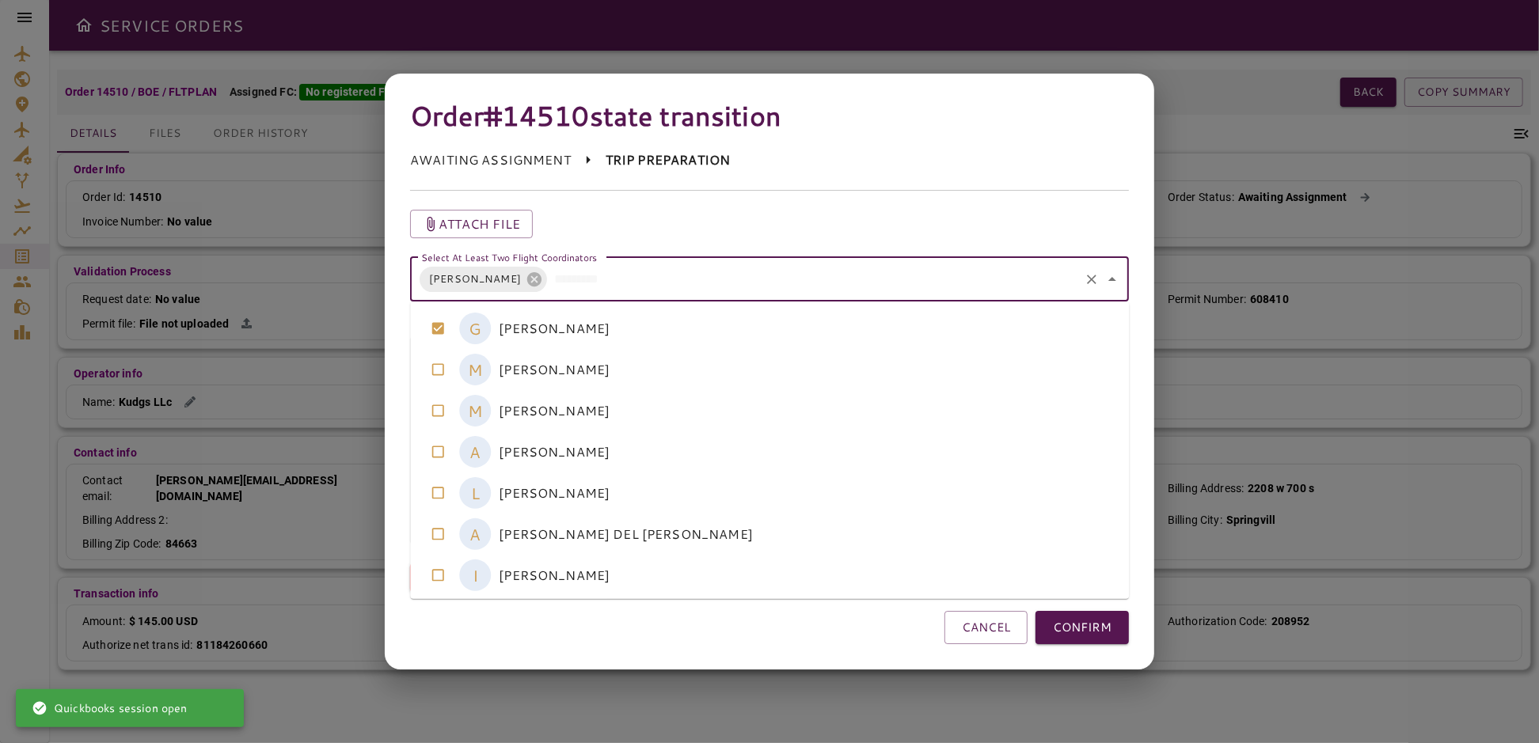
scroll to position [3, 0]
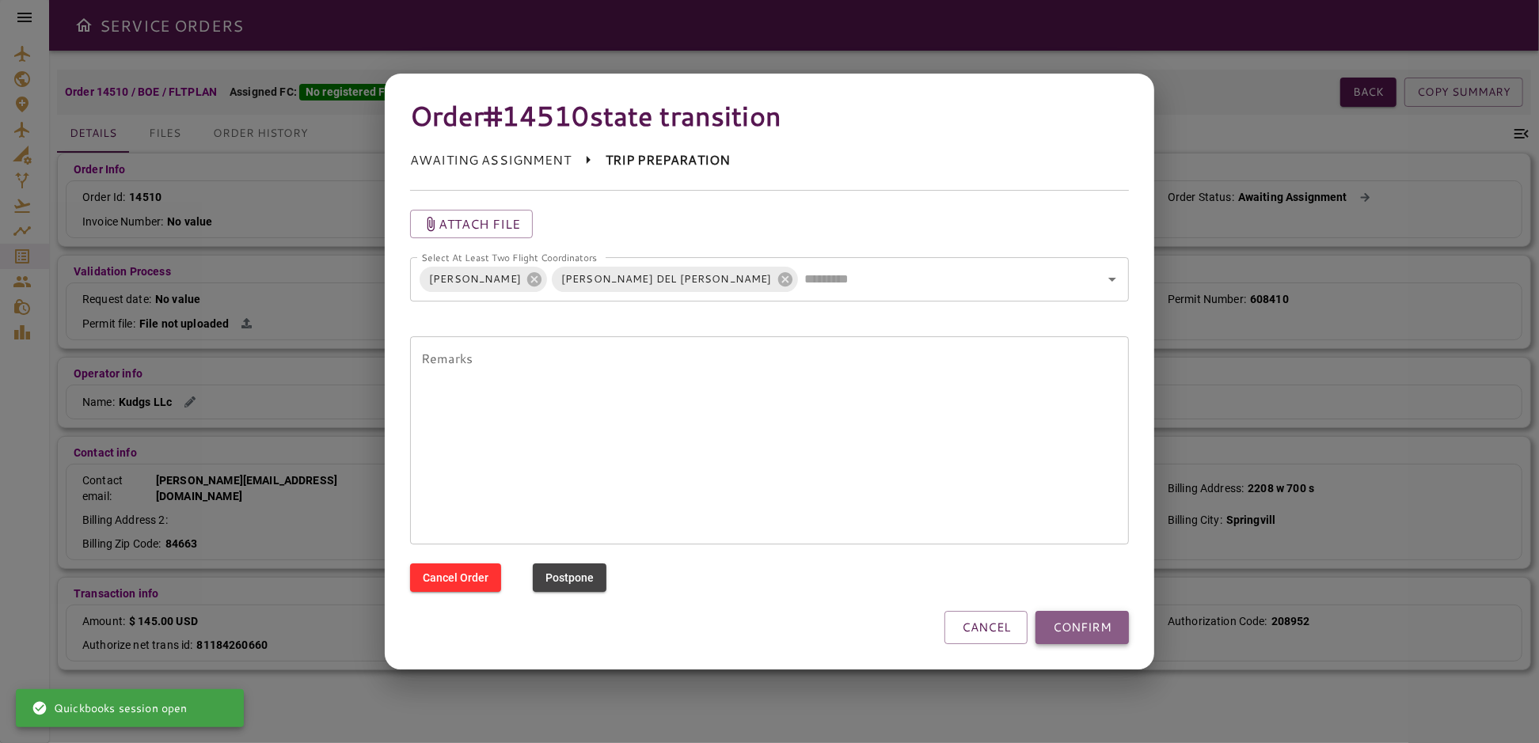
click at [1074, 630] on button "CONFIRM" at bounding box center [1082, 627] width 93 height 33
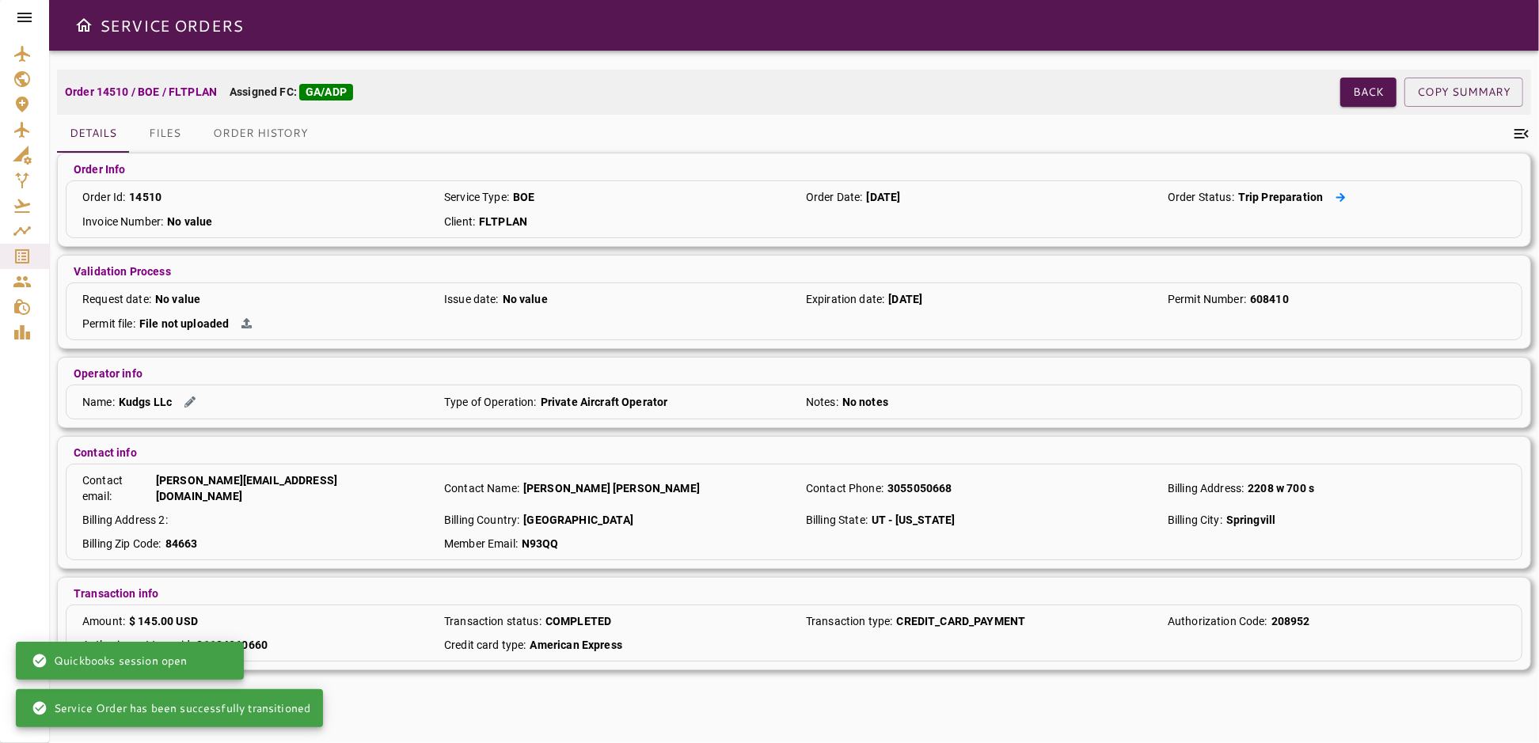
click at [1336, 192] on icon at bounding box center [1341, 197] width 10 height 10
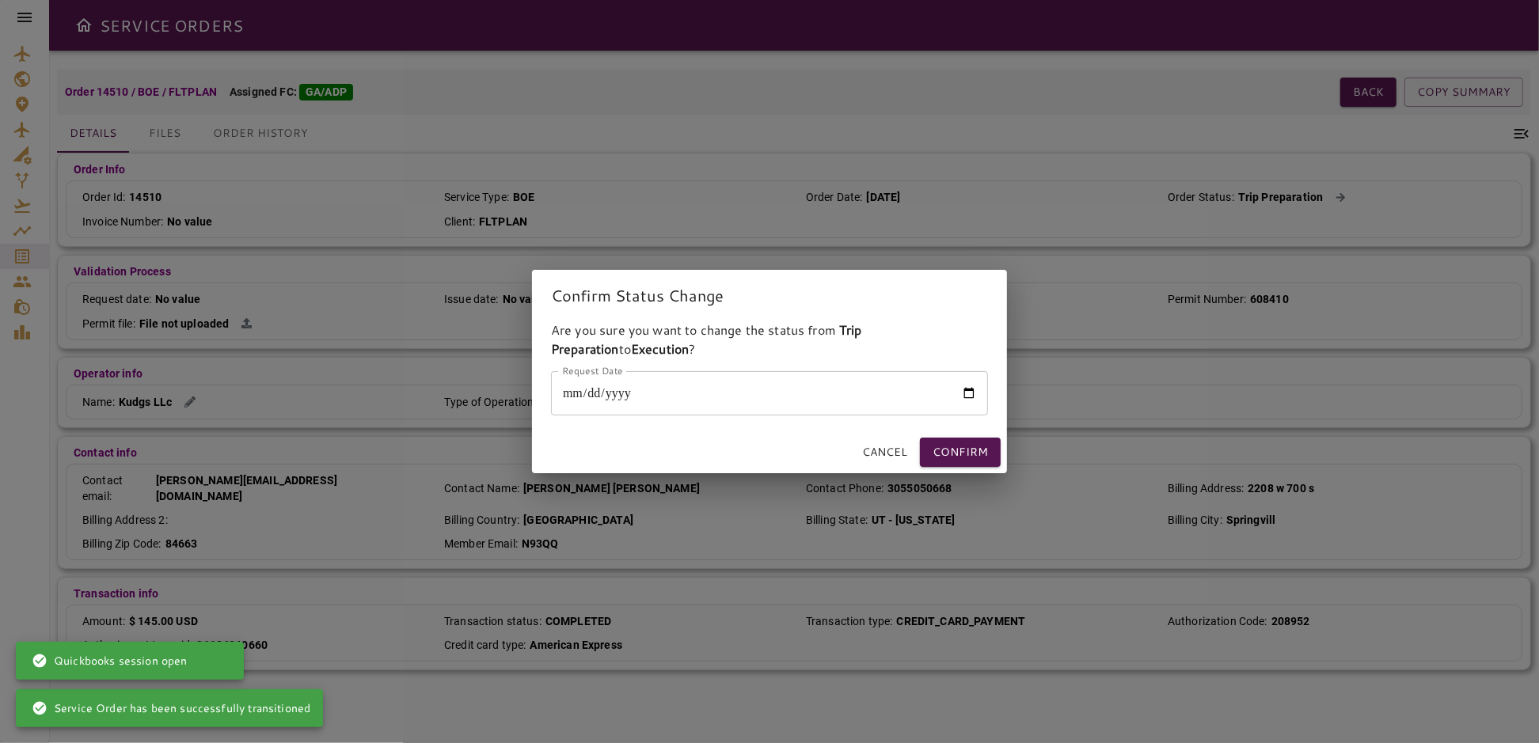
click at [976, 396] on input "Request Date" at bounding box center [769, 393] width 437 height 44
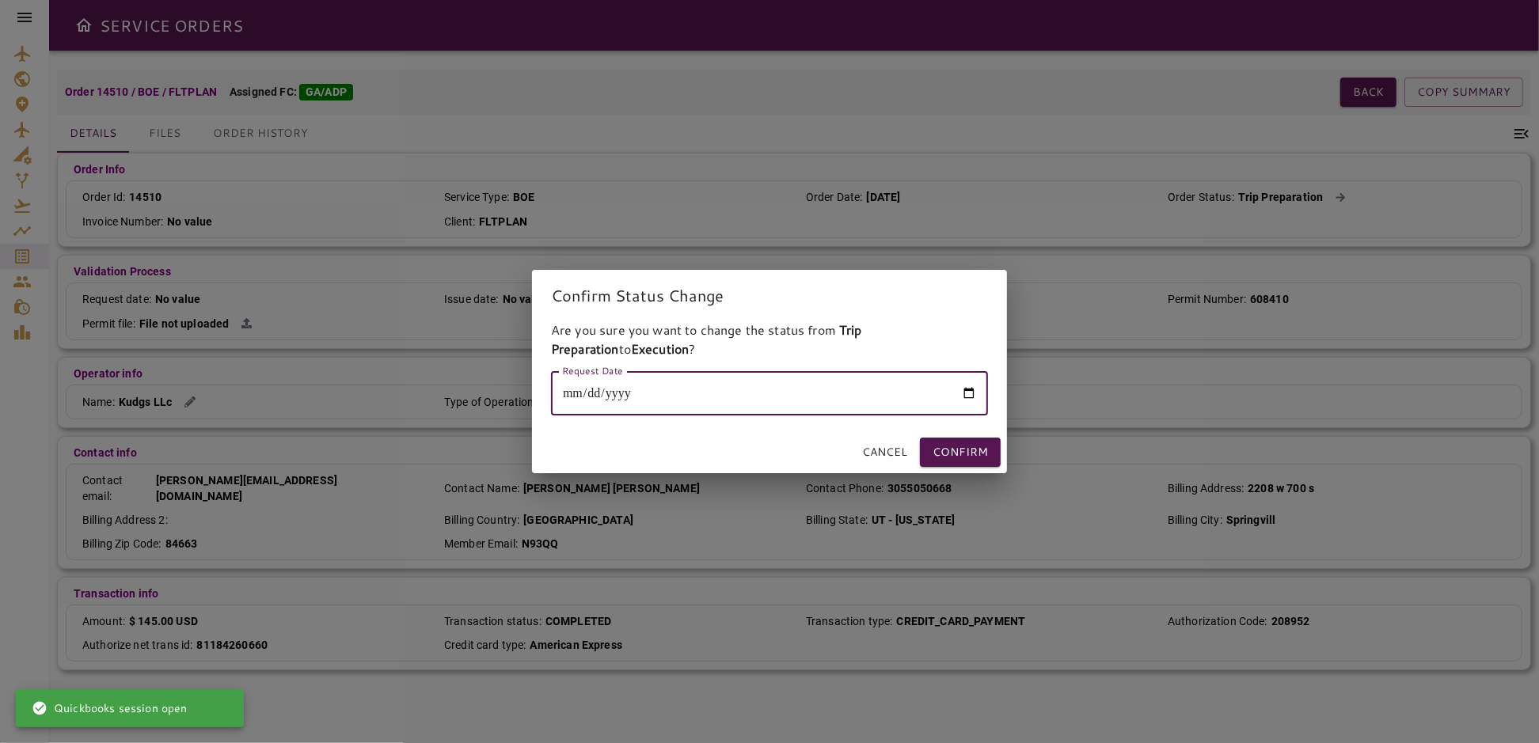
type input "**********"
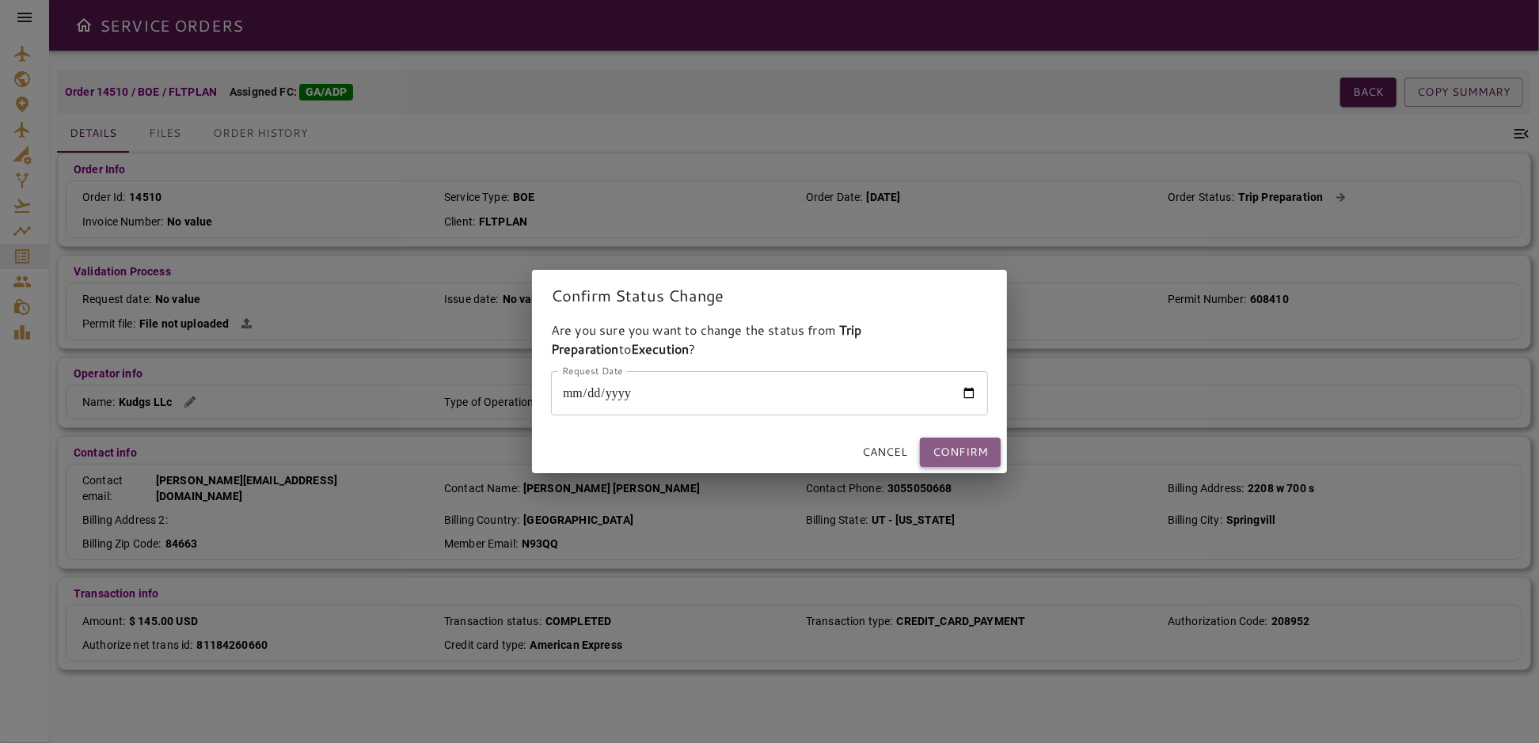
click at [967, 446] on button "Confirm" at bounding box center [960, 452] width 81 height 29
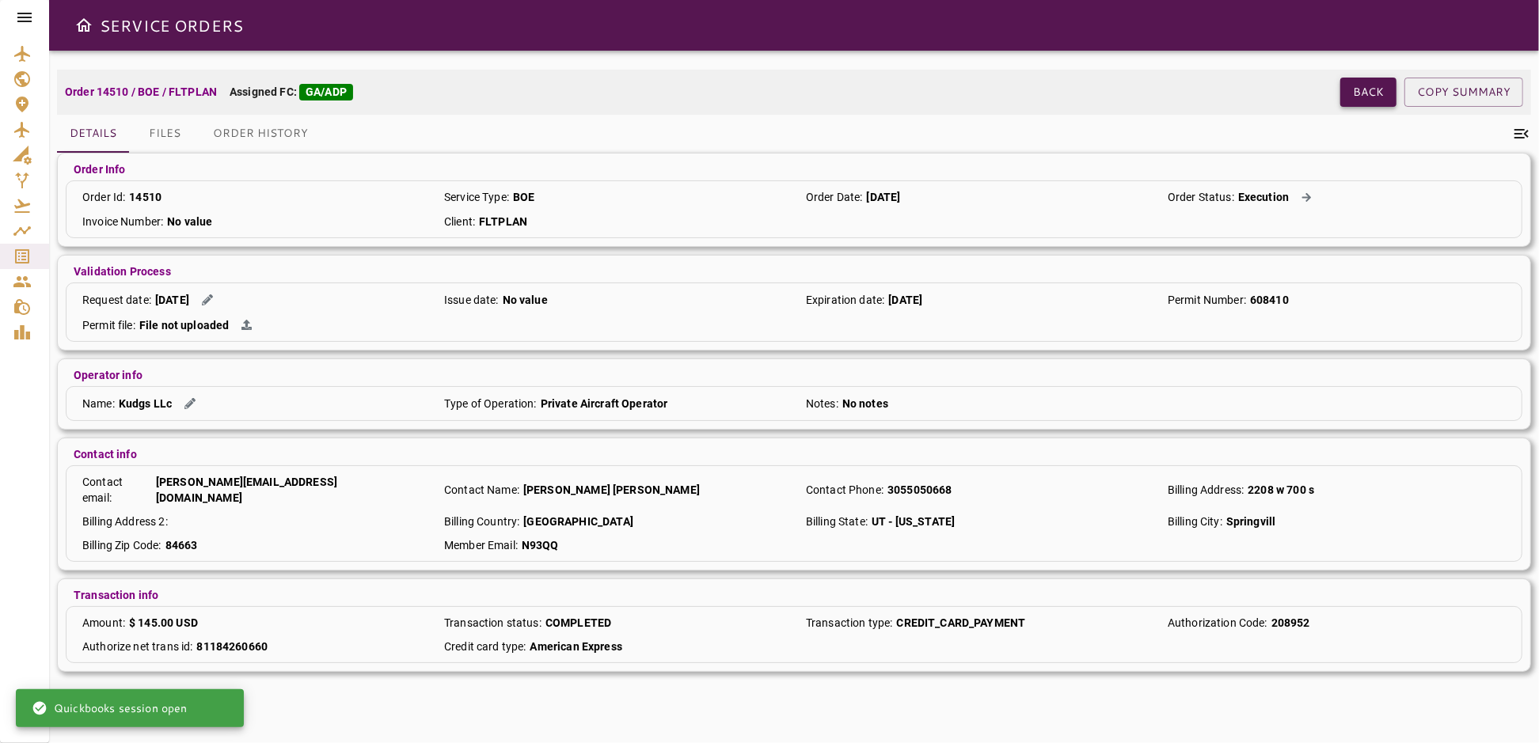
click at [1378, 98] on button "Back" at bounding box center [1368, 92] width 56 height 29
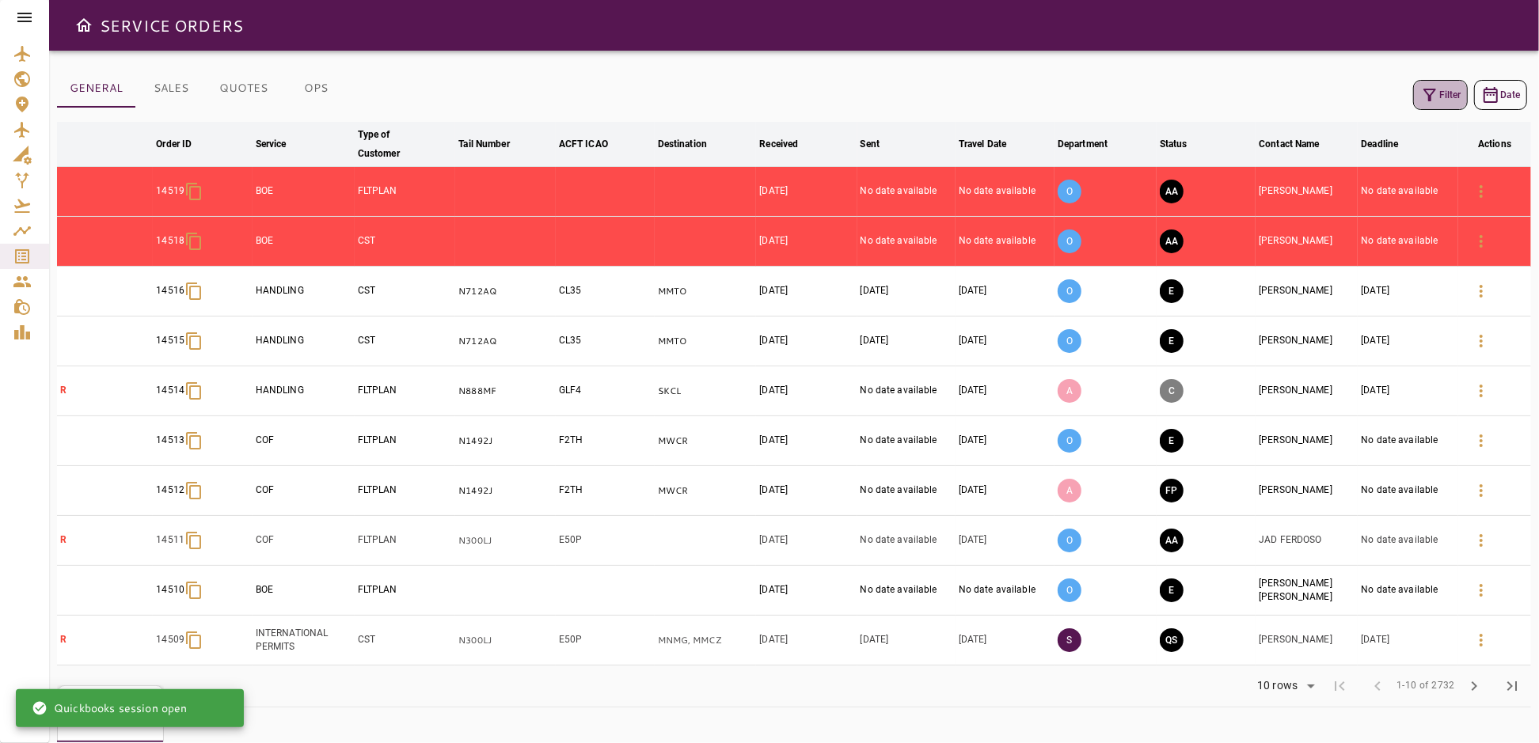
click at [1461, 102] on button "Filter" at bounding box center [1440, 95] width 55 height 30
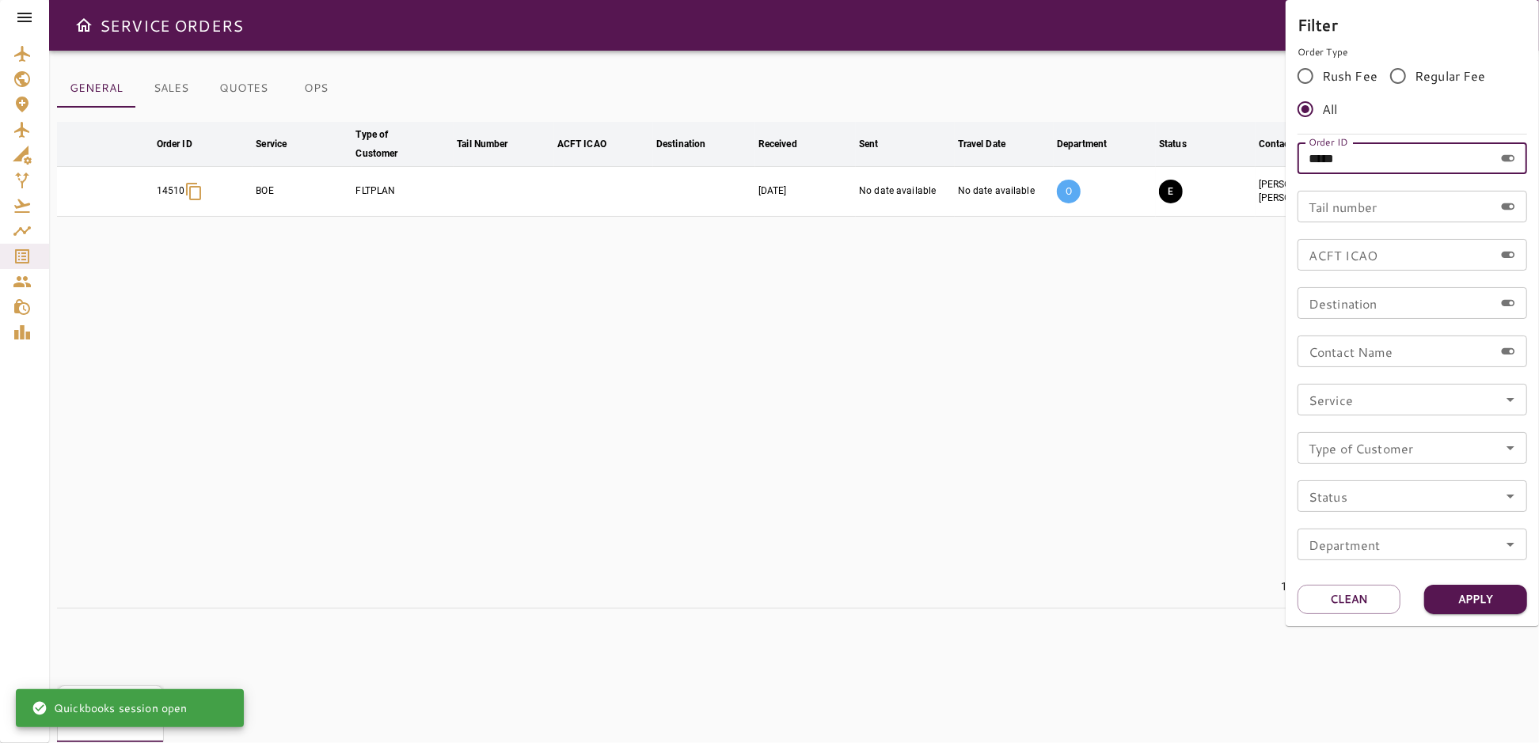
drag, startPoint x: 1370, startPoint y: 162, endPoint x: 1219, endPoint y: 162, distance: 151.2
click at [1221, 162] on div "Filter Order Type Rush Fee Regular Fee All Order ID ***** Order ID Tail number …" at bounding box center [769, 371] width 1539 height 743
type input "*****"
click at [1481, 595] on button "Apply" at bounding box center [1475, 599] width 103 height 29
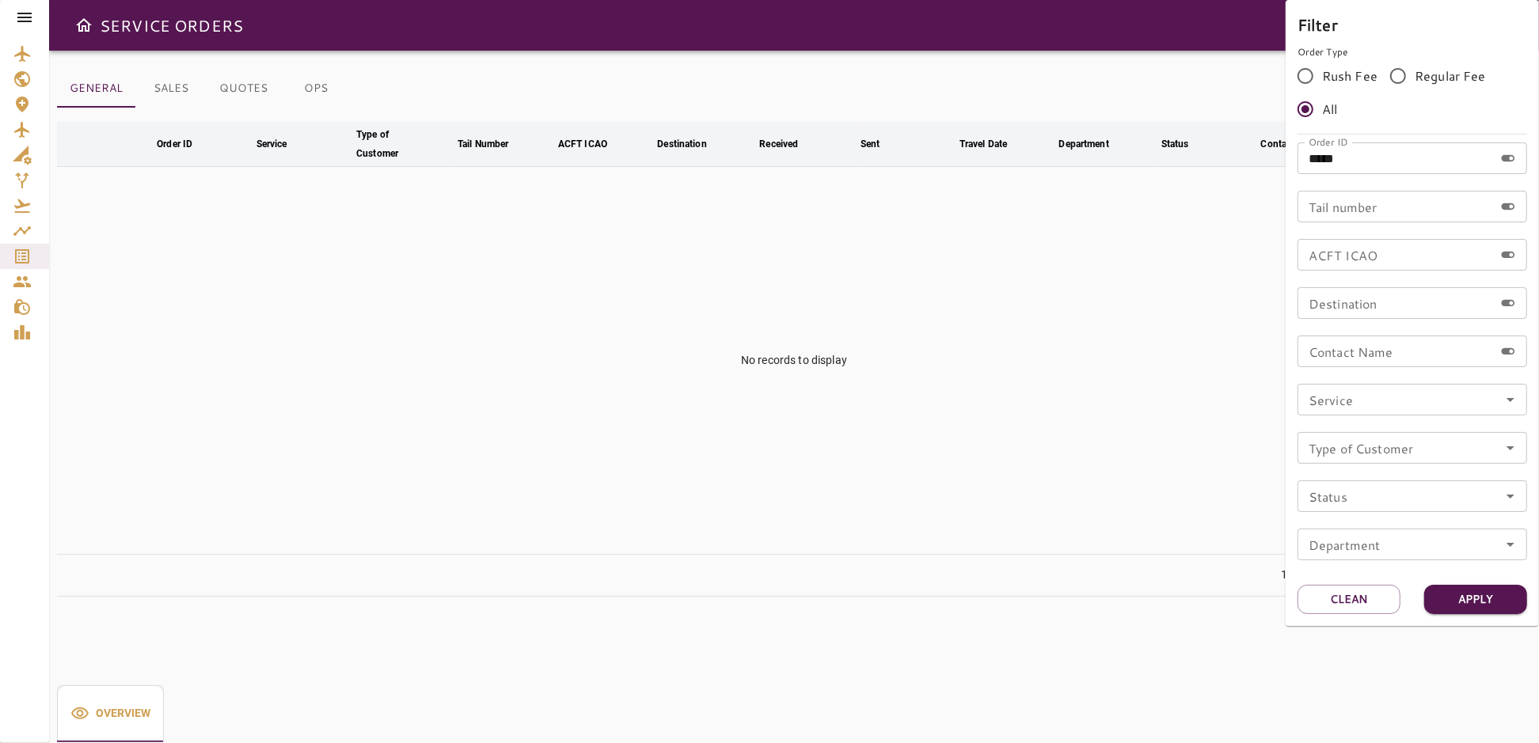
click at [1097, 331] on div at bounding box center [769, 371] width 1539 height 743
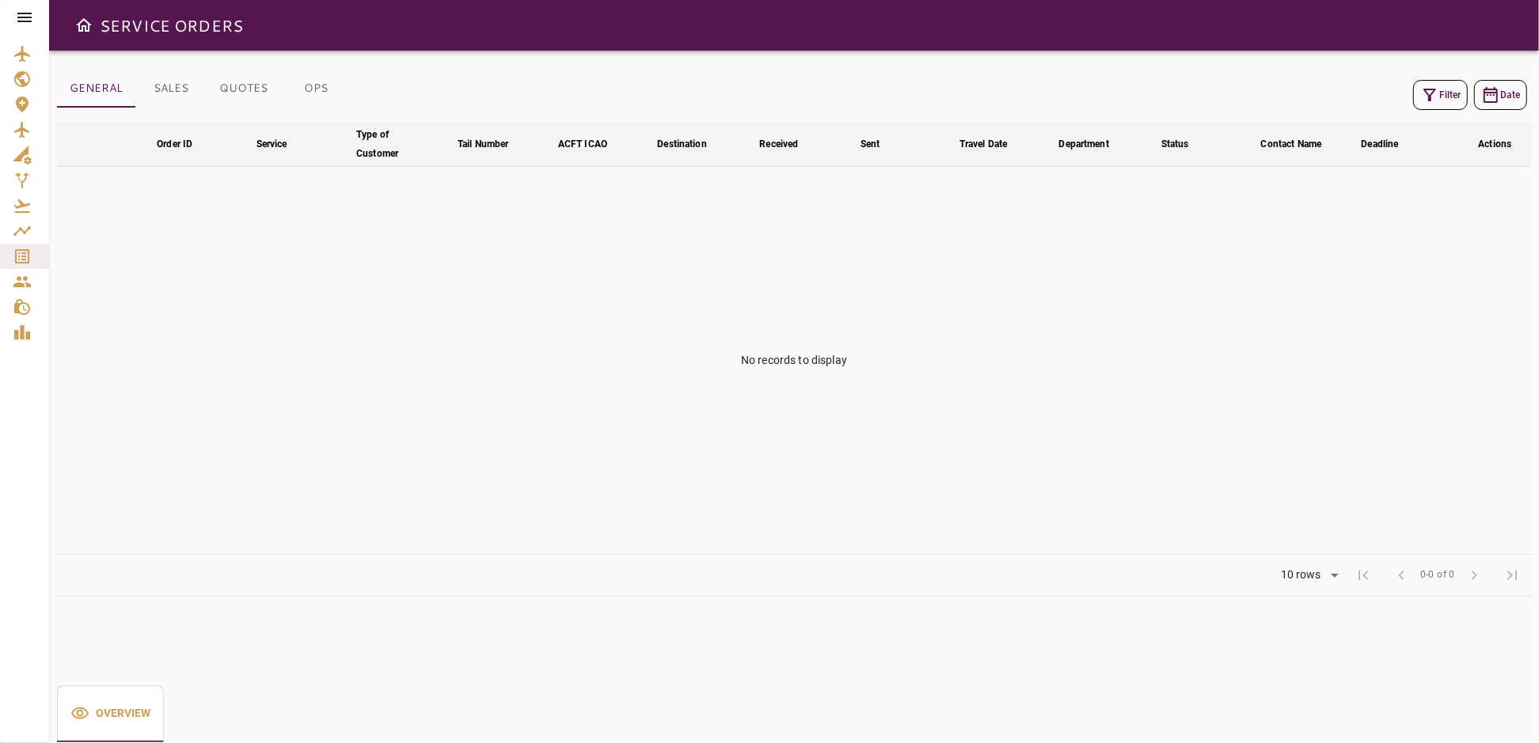
click at [1454, 79] on div "Filter Date" at bounding box center [794, 95] width 1474 height 38
click at [1443, 89] on button "Filter" at bounding box center [1440, 95] width 55 height 30
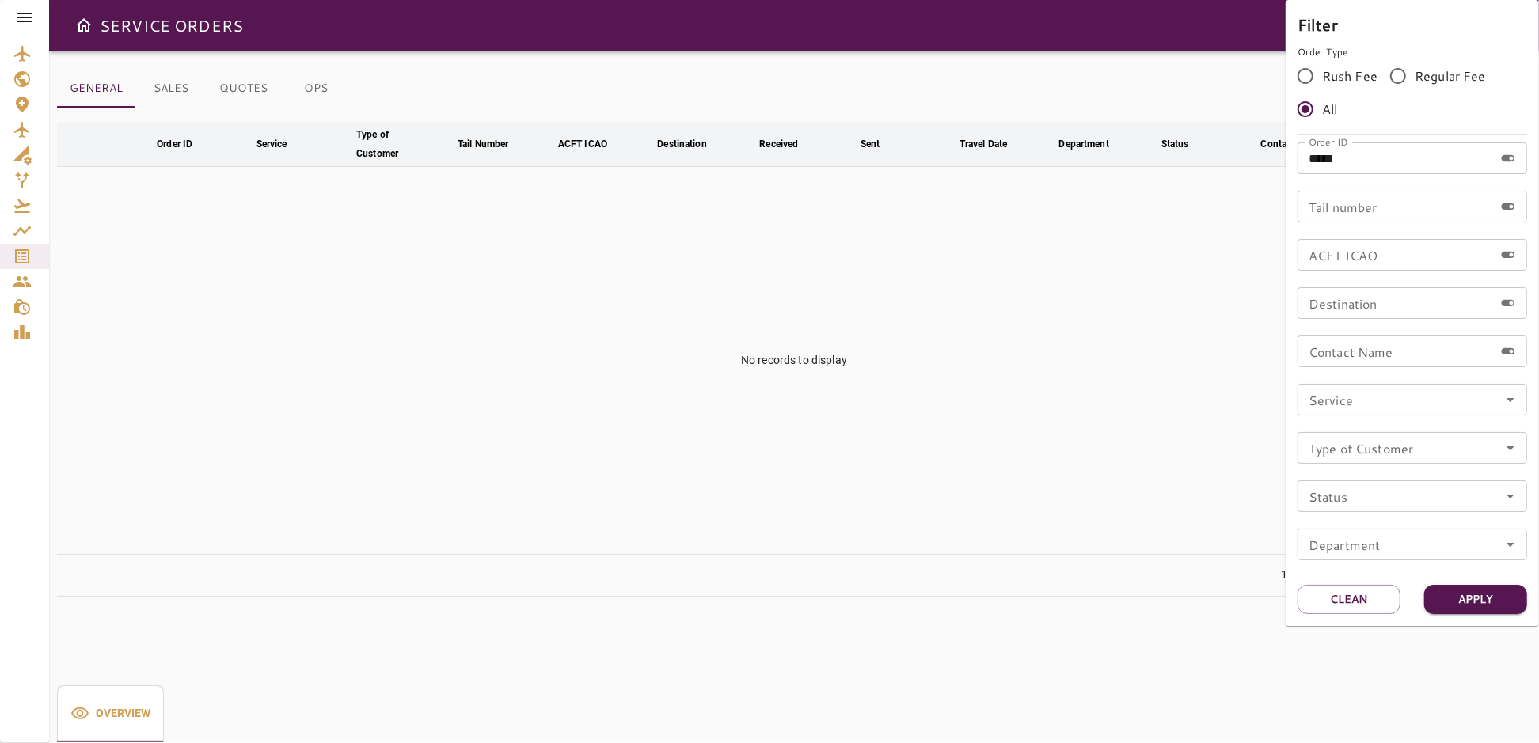
click at [1379, 168] on input "*****" at bounding box center [1396, 159] width 196 height 32
type input "*****"
click at [1458, 596] on button "Apply" at bounding box center [1475, 599] width 103 height 29
click at [1228, 508] on div at bounding box center [769, 371] width 1539 height 743
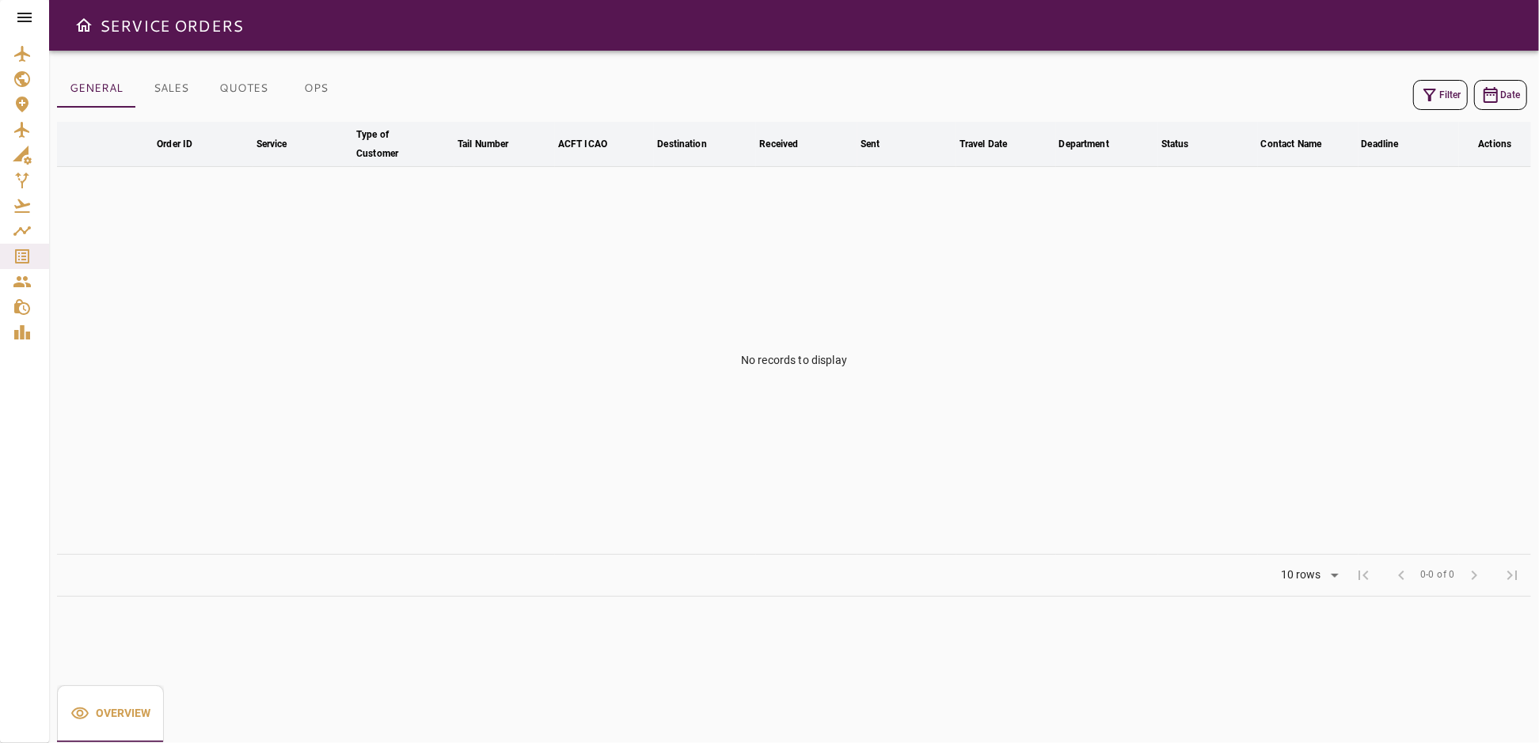
click at [1445, 92] on button "Filter" at bounding box center [1440, 95] width 55 height 30
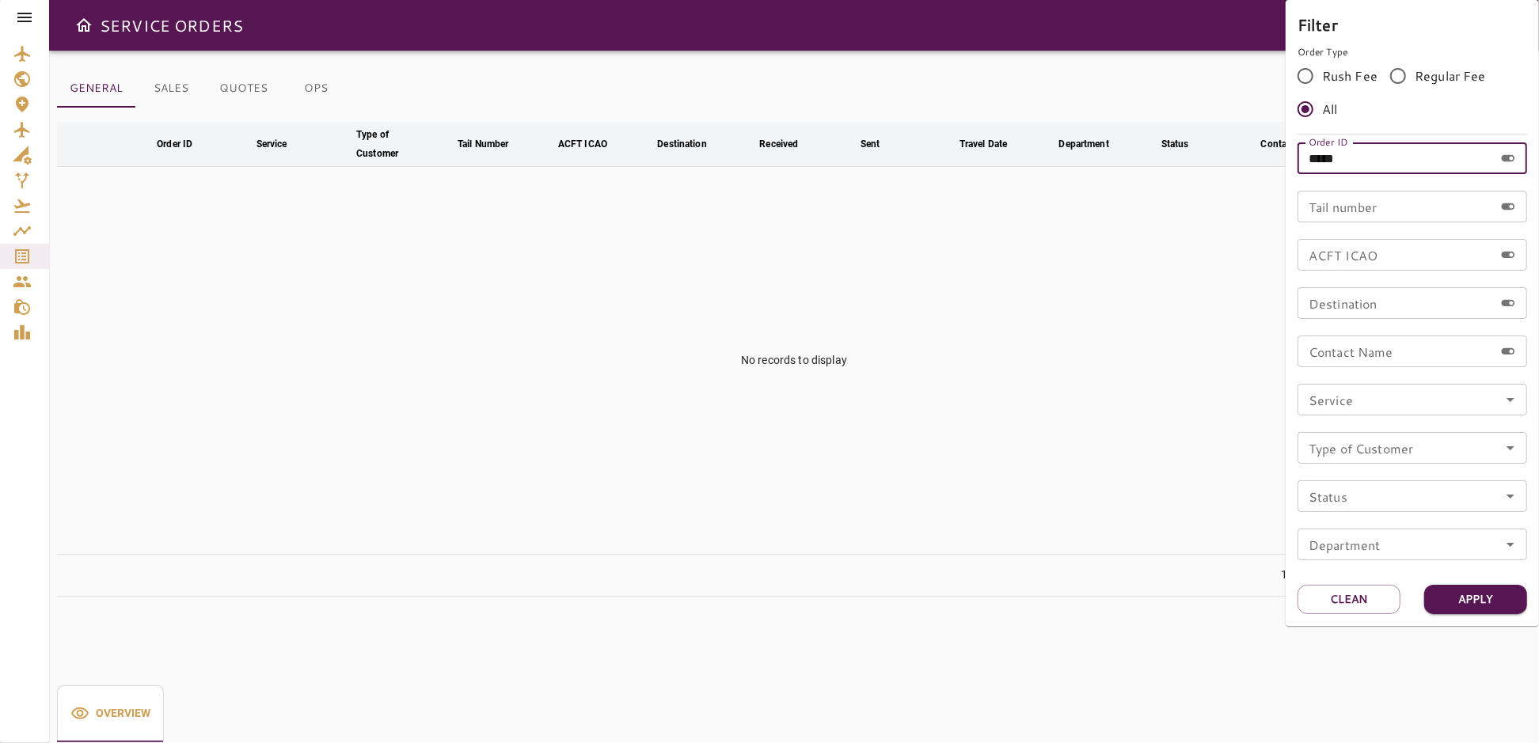
drag, startPoint x: 1296, startPoint y: 179, endPoint x: 1273, endPoint y: 179, distance: 23.0
click at [1273, 179] on div "Filter Order Type Rush Fee Regular Fee All Order ID ***** Order ID Tail number …" at bounding box center [769, 371] width 1539 height 743
type input "*****"
click at [1480, 596] on button "Apply" at bounding box center [1475, 599] width 103 height 29
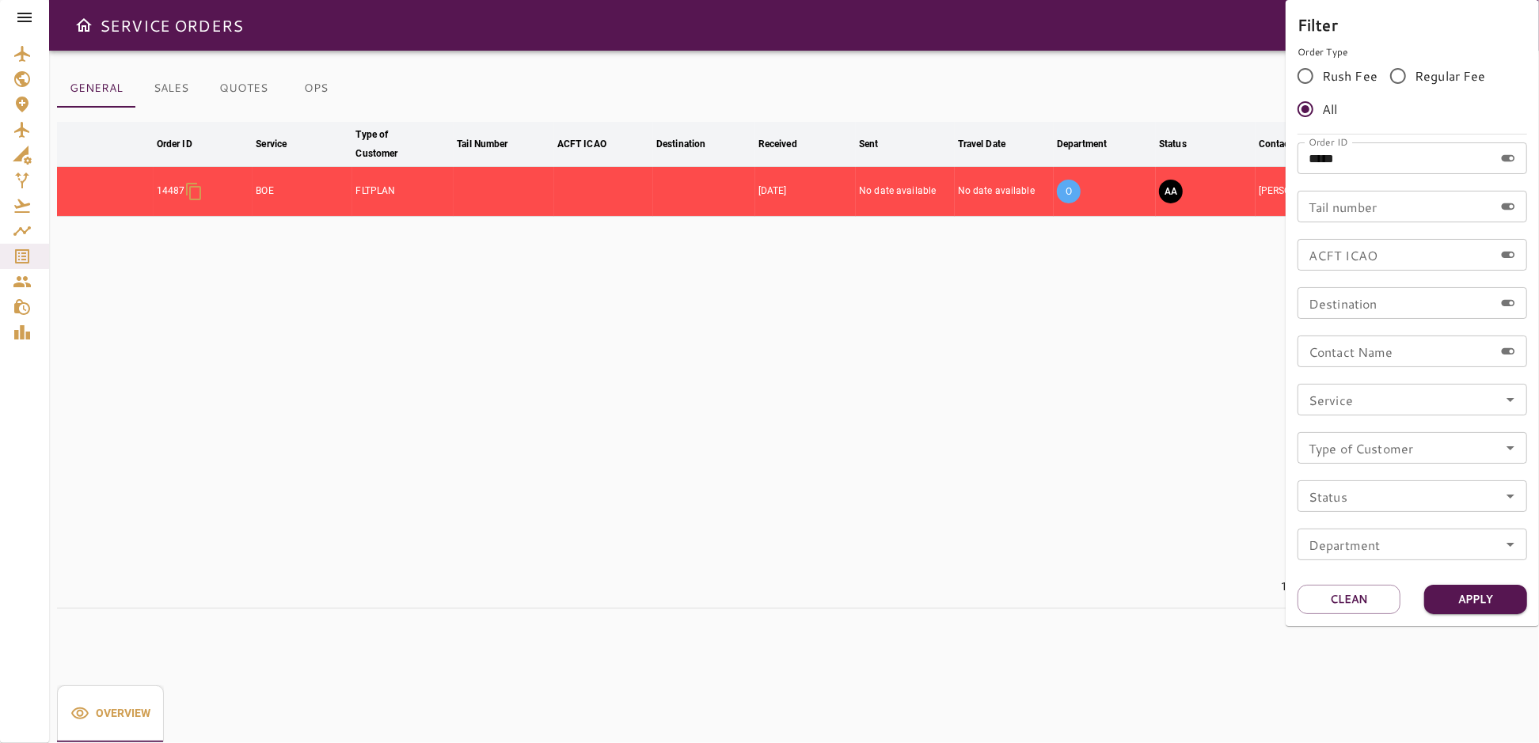
click at [1220, 478] on div at bounding box center [769, 371] width 1539 height 743
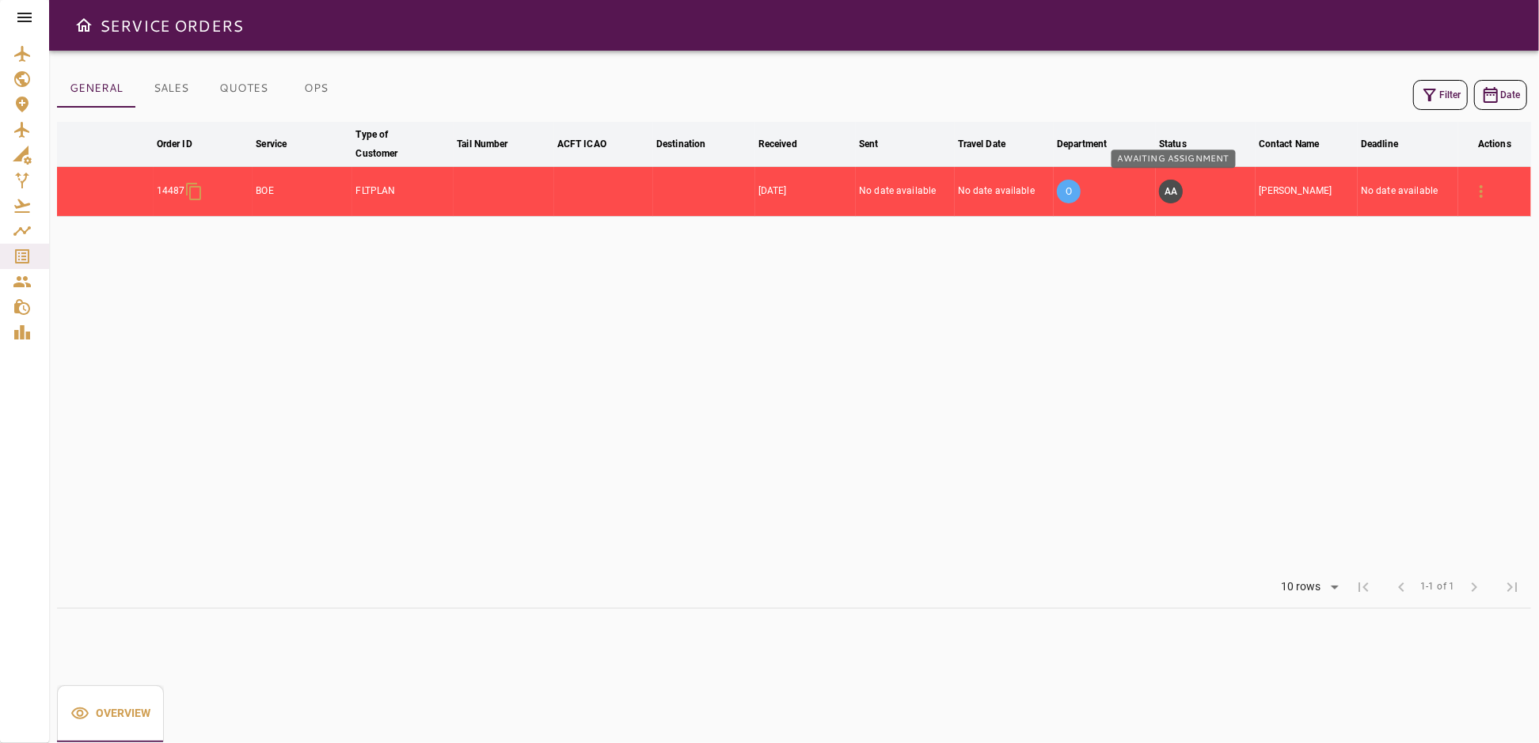
click at [1176, 192] on button "AA" at bounding box center [1171, 192] width 24 height 24
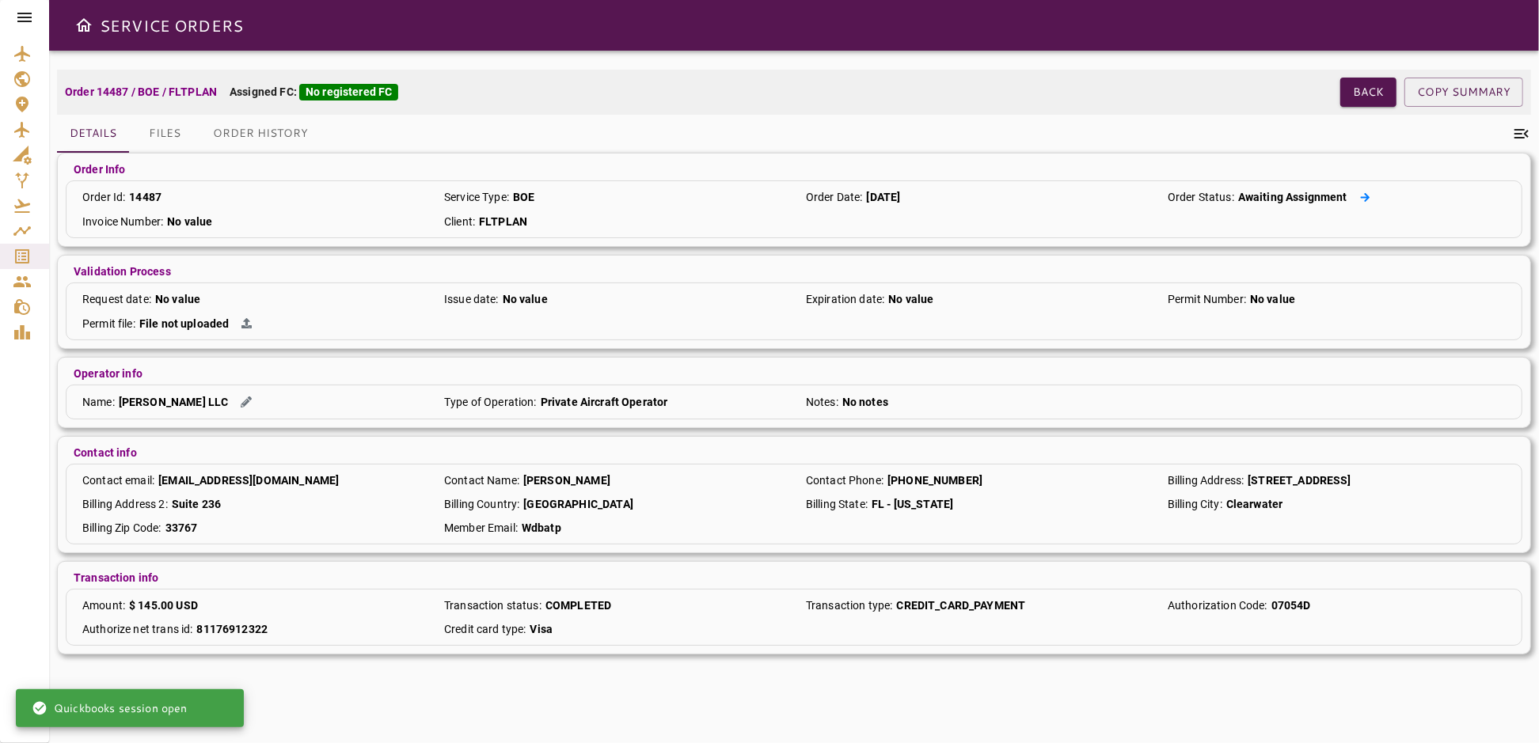
click at [1368, 196] on icon at bounding box center [1365, 197] width 10 height 10
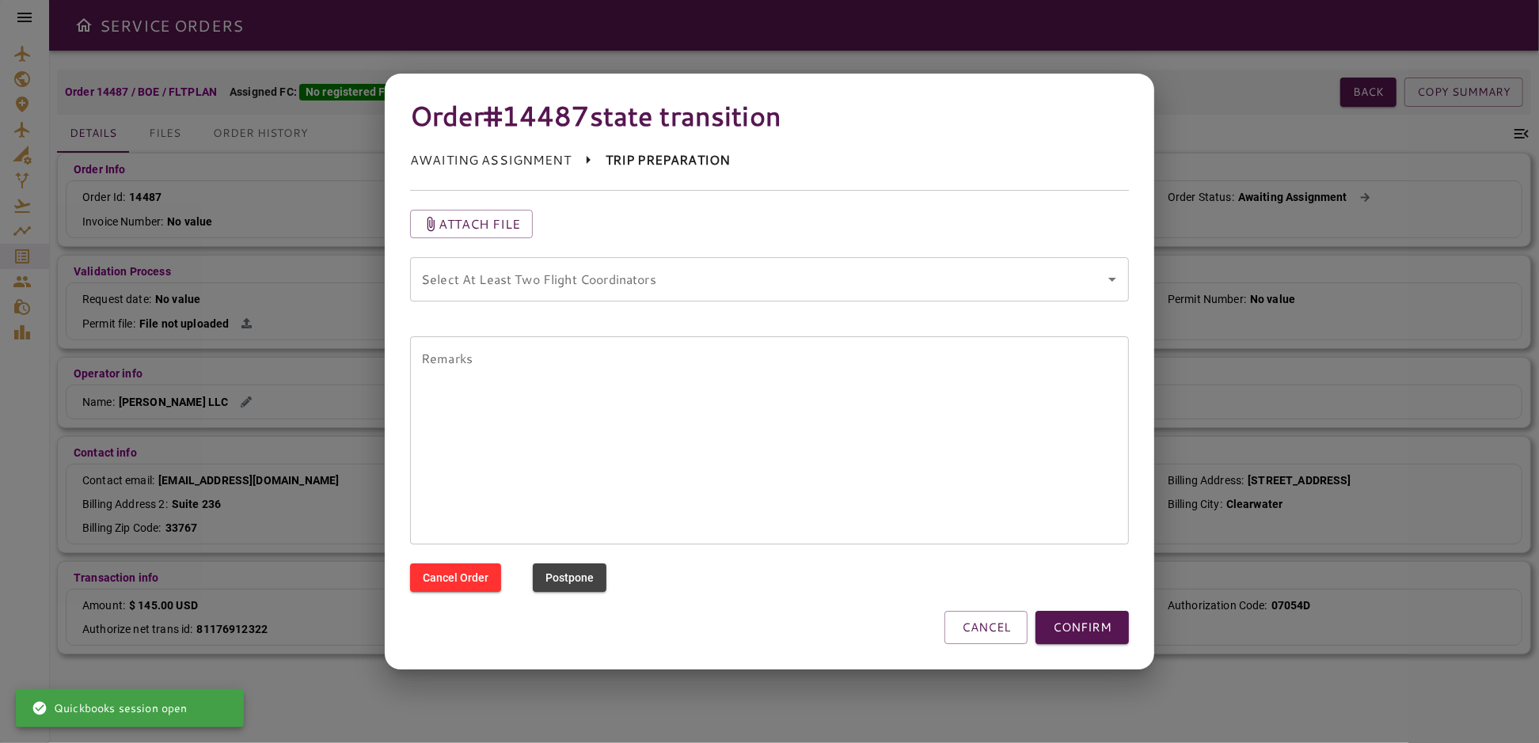
click at [670, 295] on div "Select At Least Two Flight Coordinators" at bounding box center [769, 279] width 719 height 44
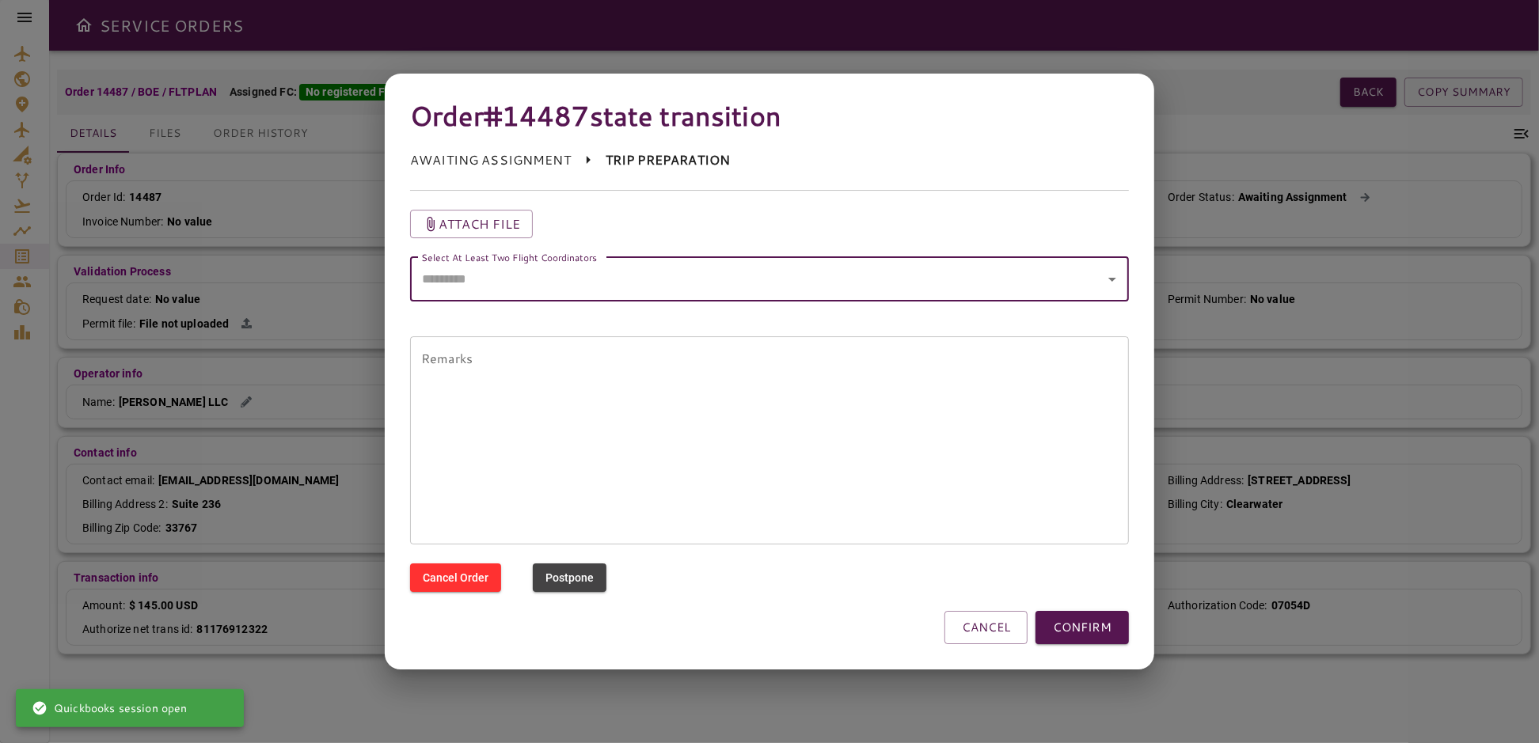
drag, startPoint x: 1116, startPoint y: 277, endPoint x: 1082, endPoint y: 291, distance: 36.6
click at [1116, 276] on icon "Open" at bounding box center [1112, 279] width 19 height 19
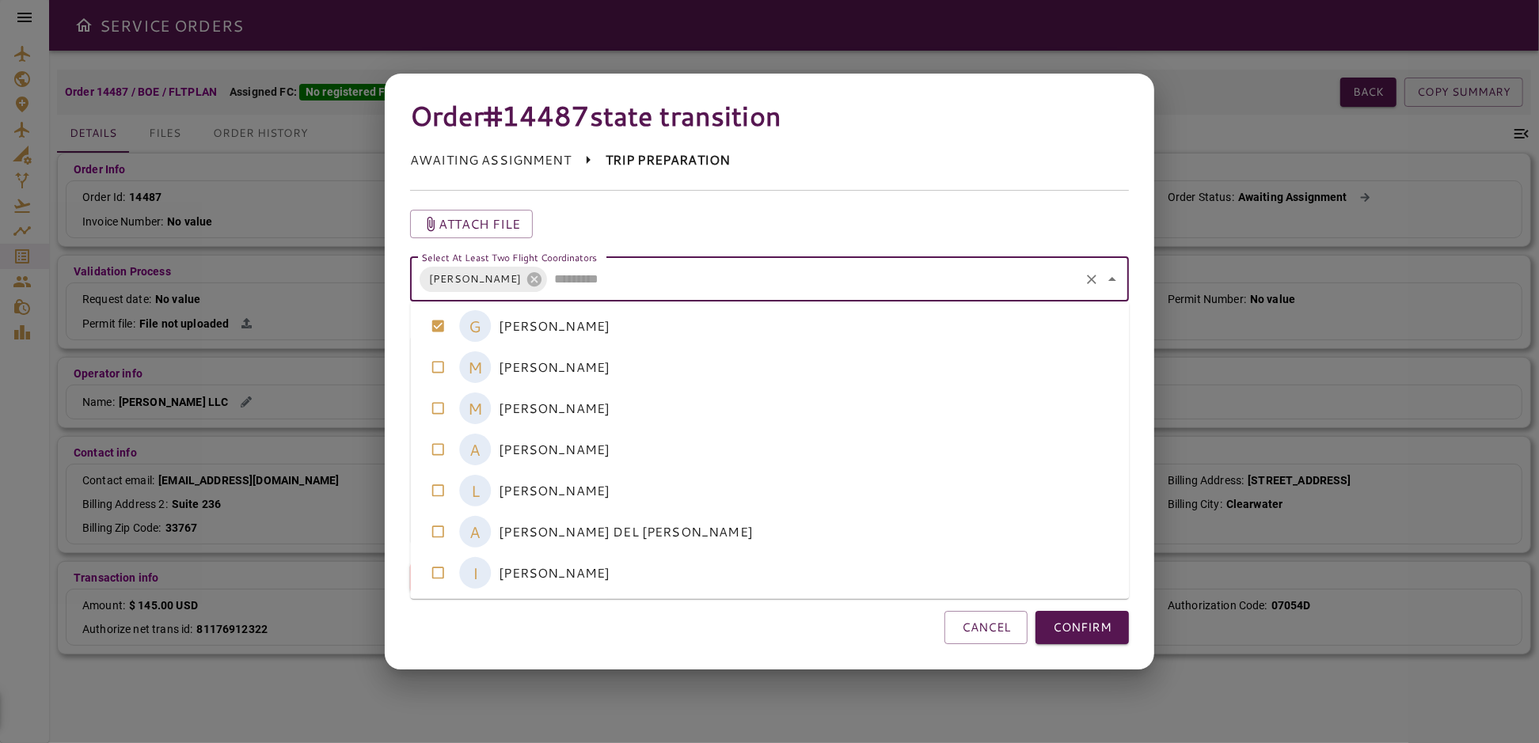
scroll to position [3, 0]
click at [1087, 630] on button "CONFIRM" at bounding box center [1082, 627] width 93 height 33
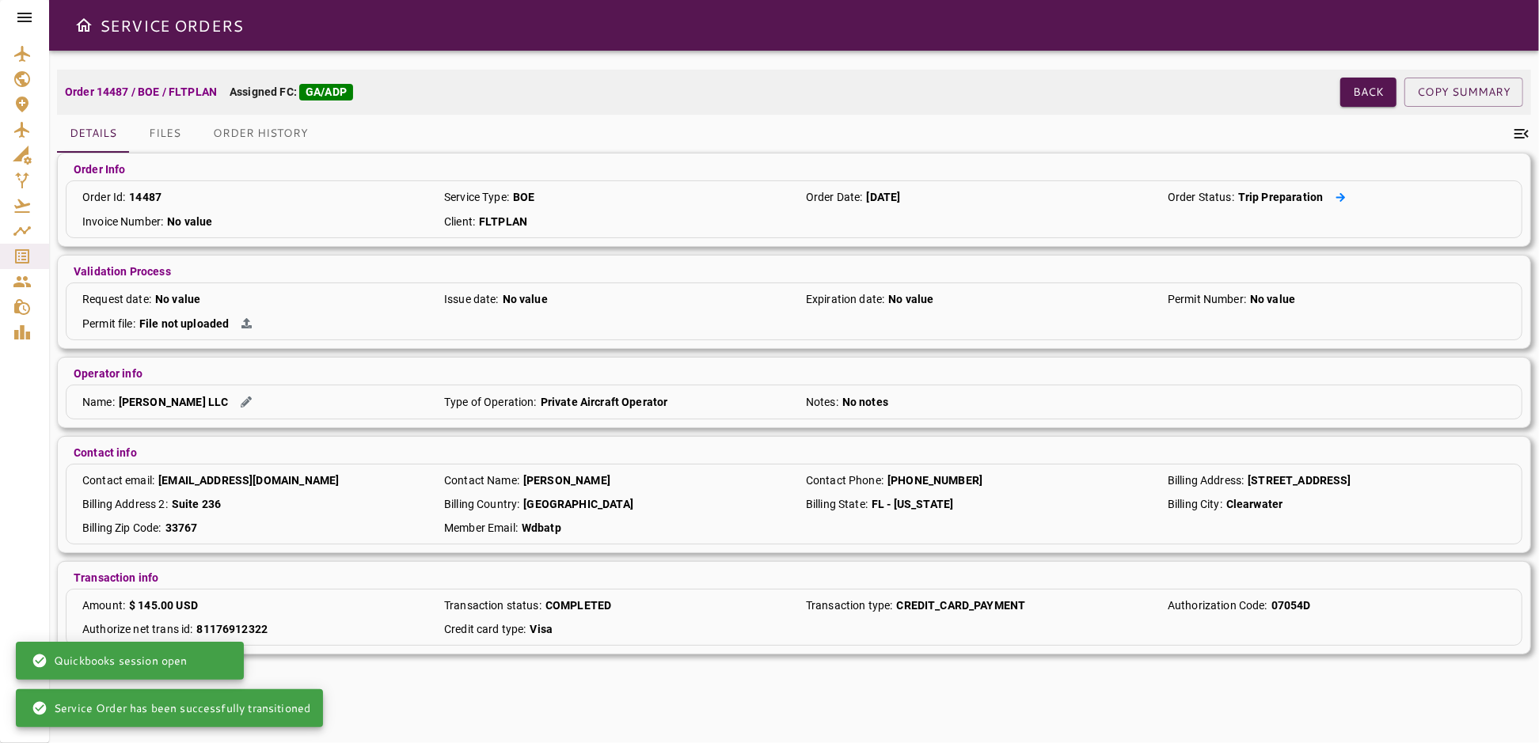
click at [1336, 193] on icon at bounding box center [1341, 197] width 10 height 10
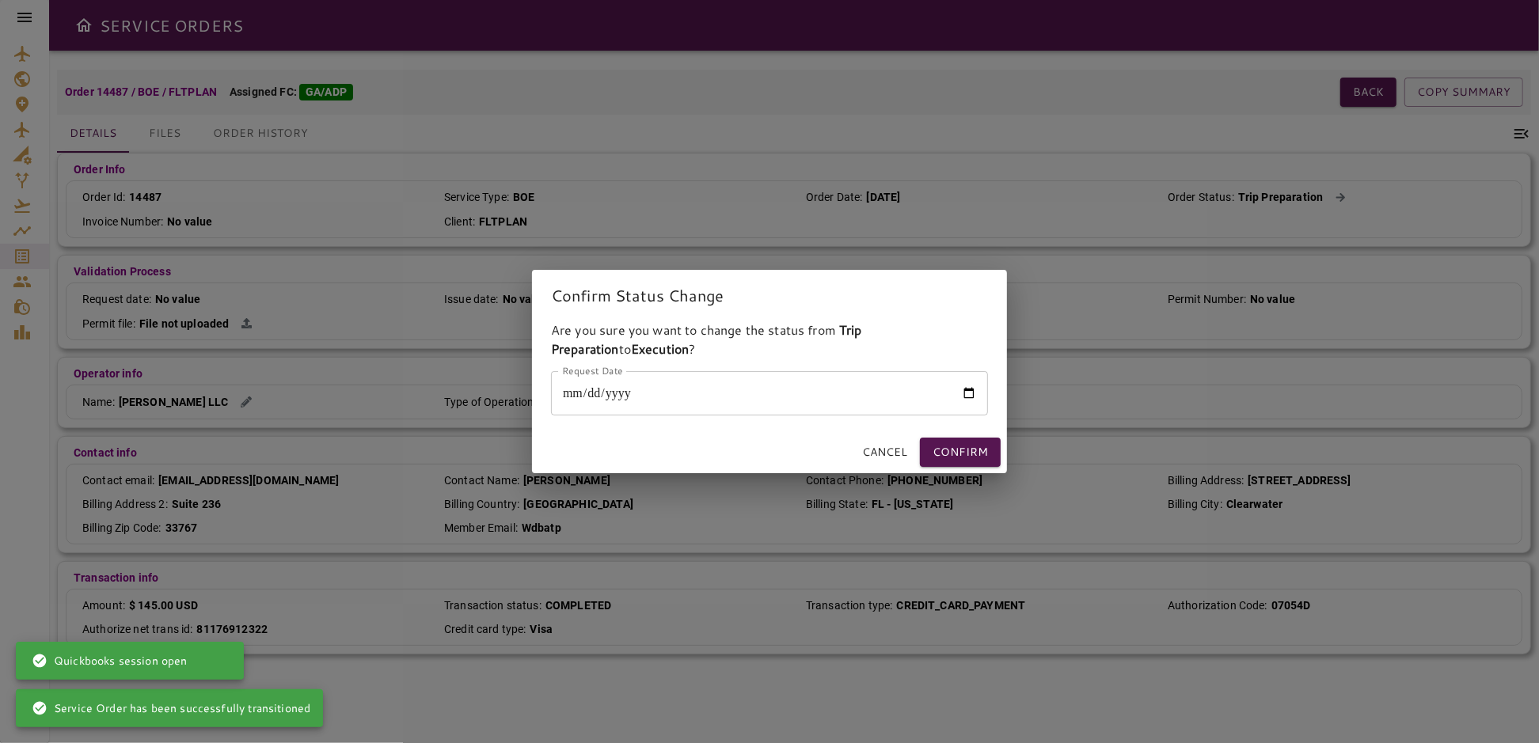
click at [967, 392] on input "Request Date" at bounding box center [769, 393] width 437 height 44
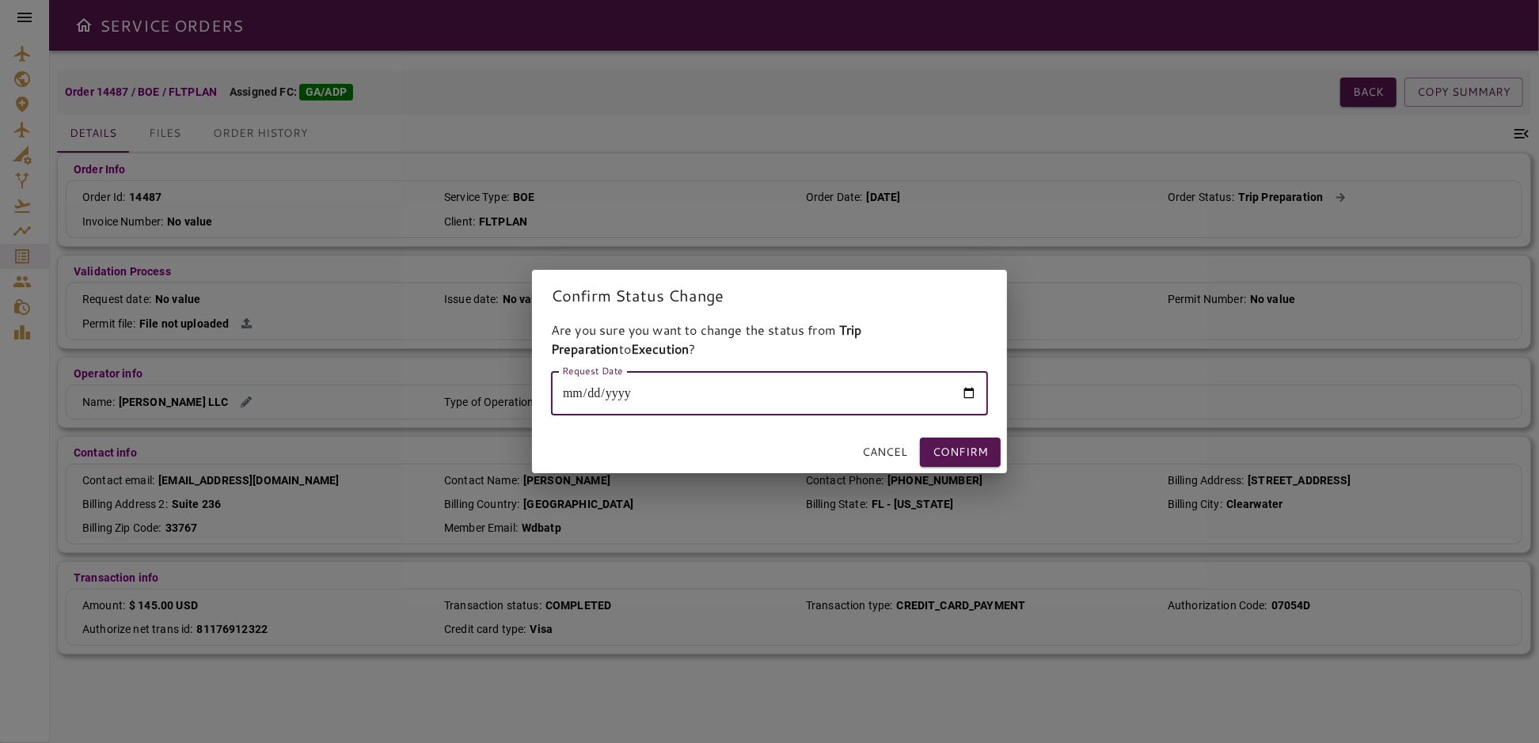
type input "**********"
click at [956, 448] on button "Confirm" at bounding box center [960, 452] width 81 height 29
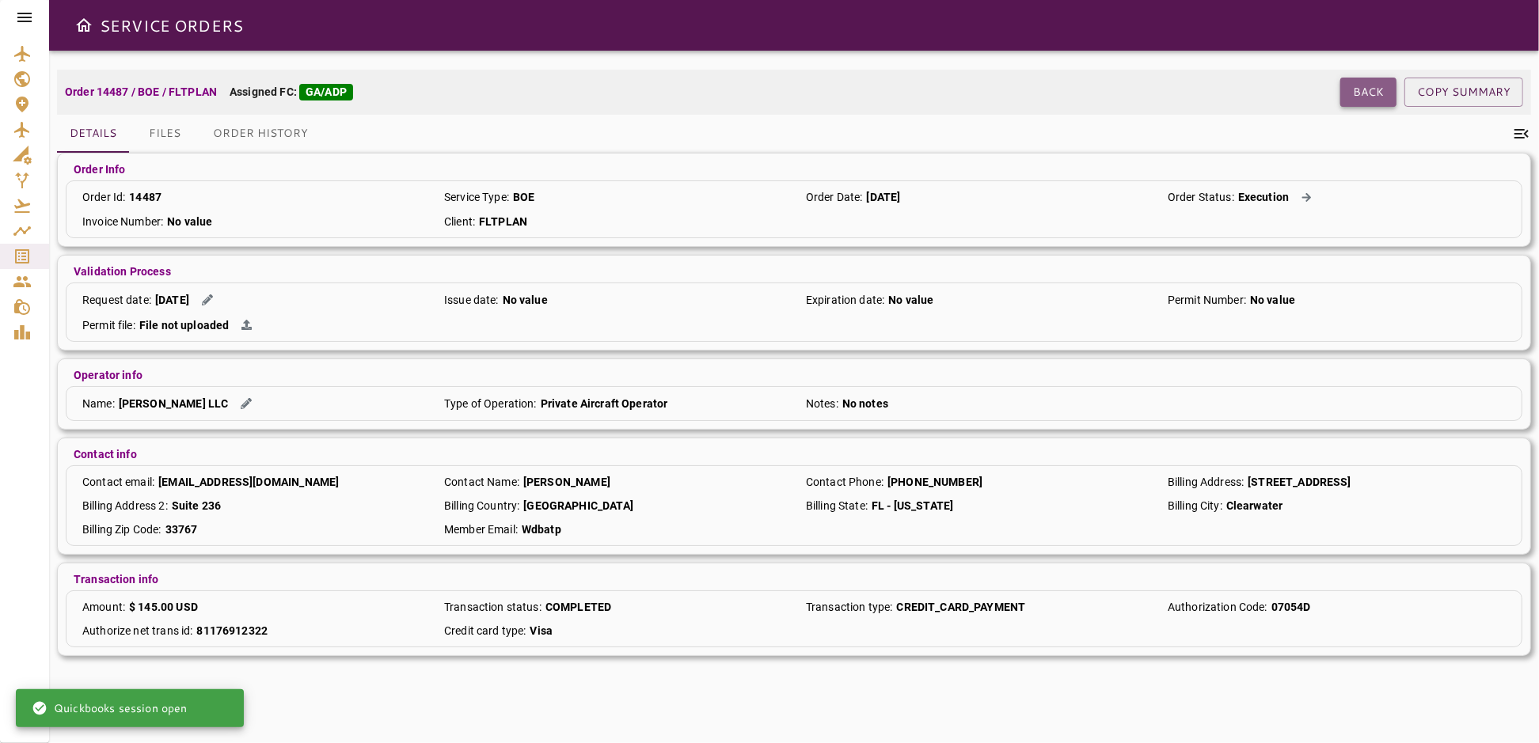
click at [1369, 92] on button "Back" at bounding box center [1368, 92] width 56 height 29
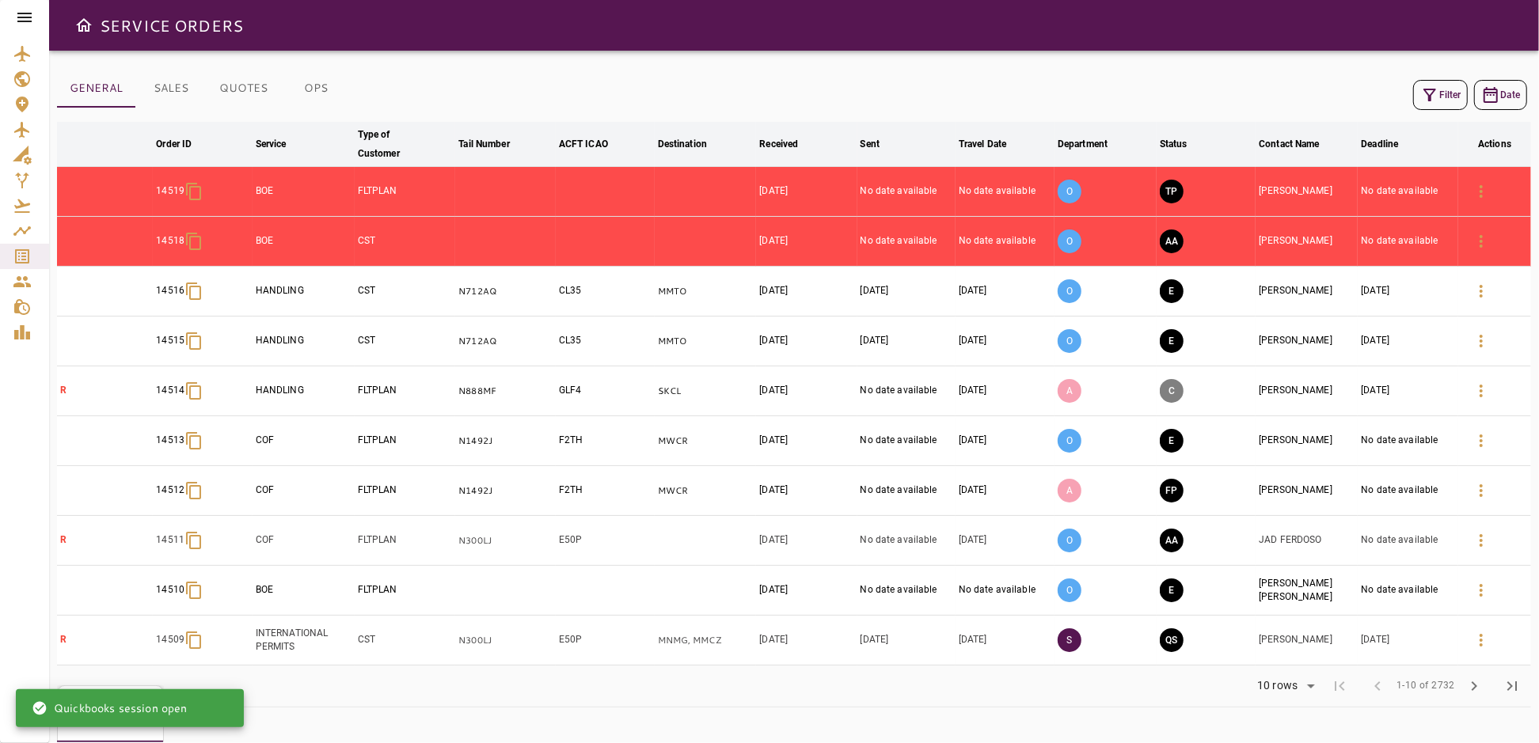
click at [1421, 102] on icon "button" at bounding box center [1429, 95] width 19 height 19
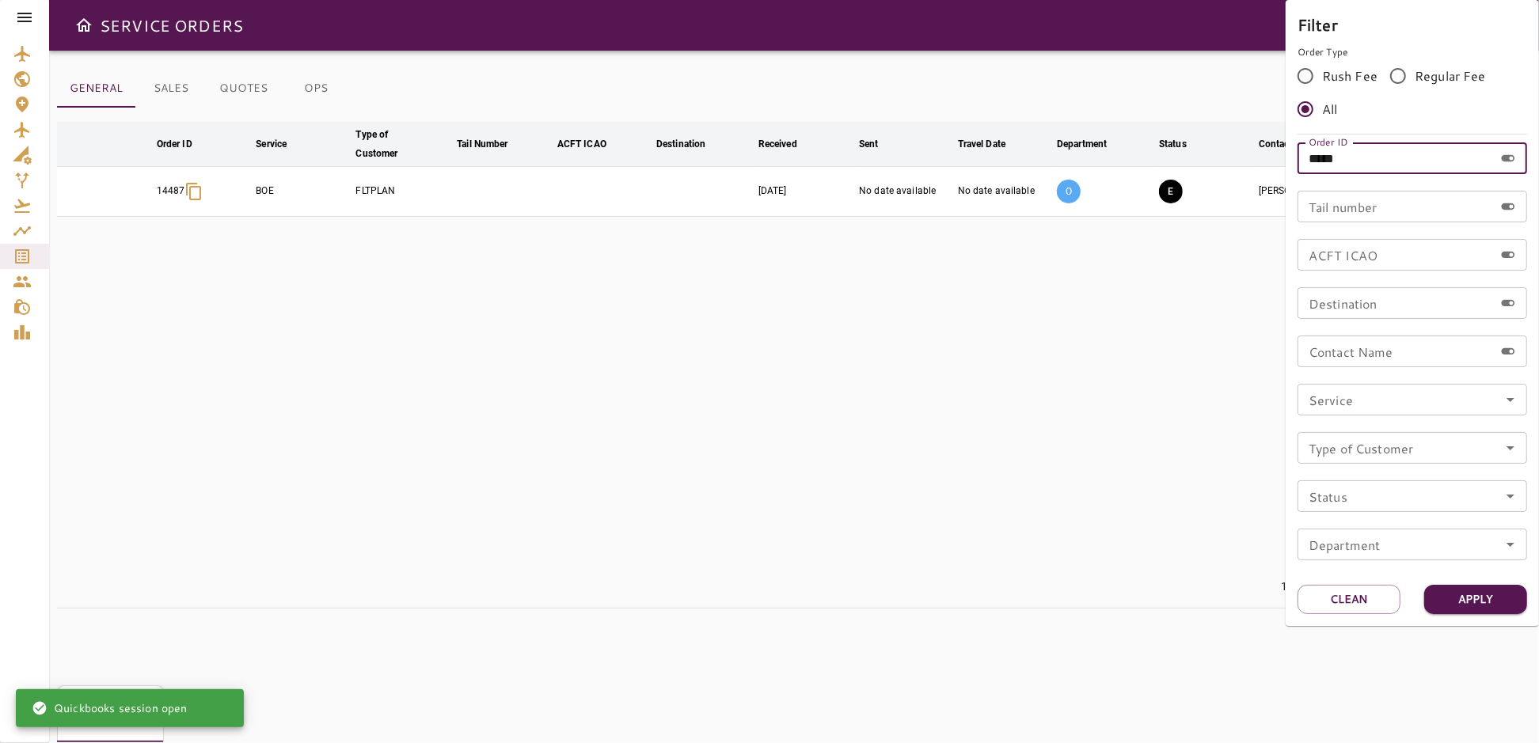
drag, startPoint x: 1377, startPoint y: 159, endPoint x: 1268, endPoint y: 173, distance: 109.4
click at [1272, 173] on div "Filter Order Type Rush Fee Regular Fee All Order ID ***** Order ID Tail number …" at bounding box center [769, 371] width 1539 height 743
type input "*****"
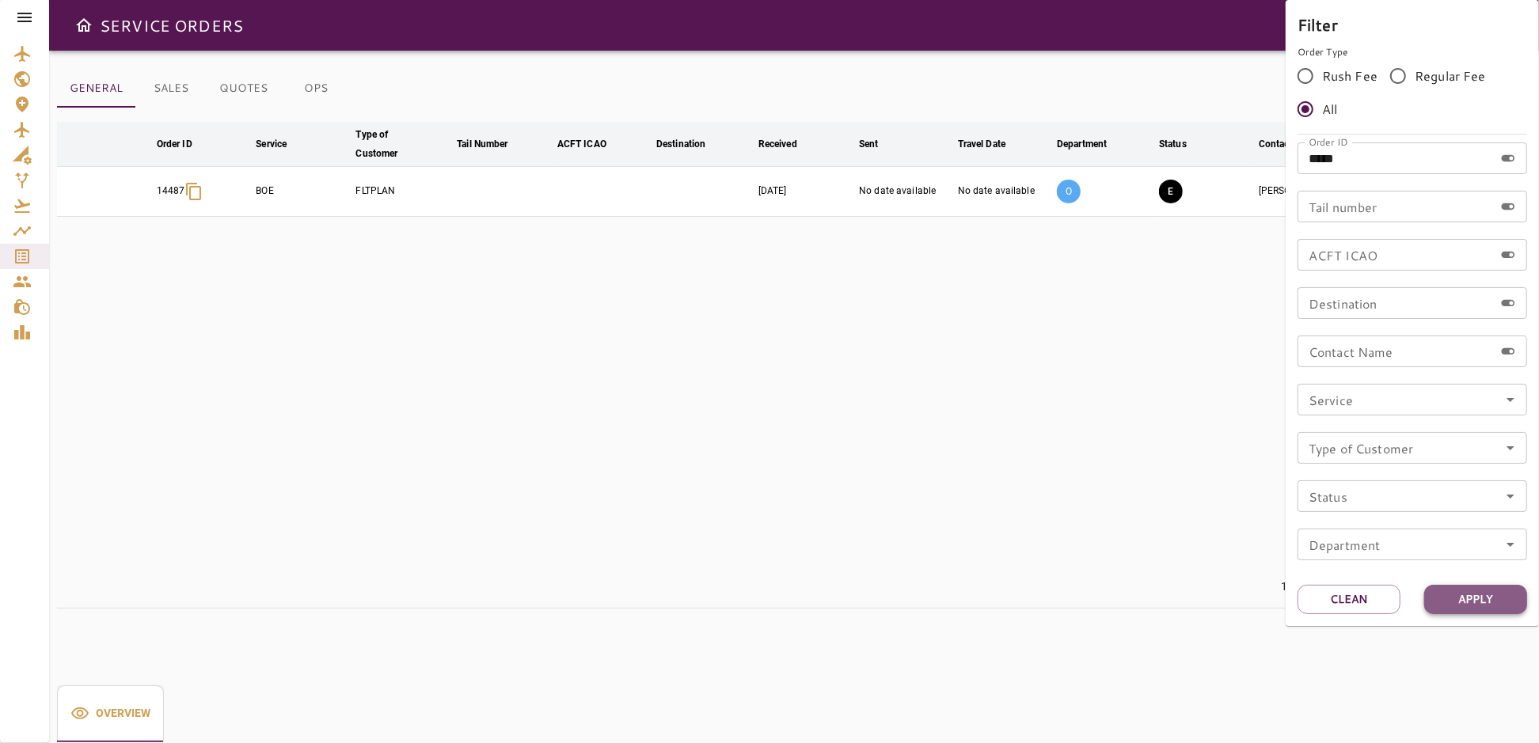
click at [1467, 595] on button "Apply" at bounding box center [1475, 599] width 103 height 29
click at [1131, 452] on div at bounding box center [769, 371] width 1539 height 743
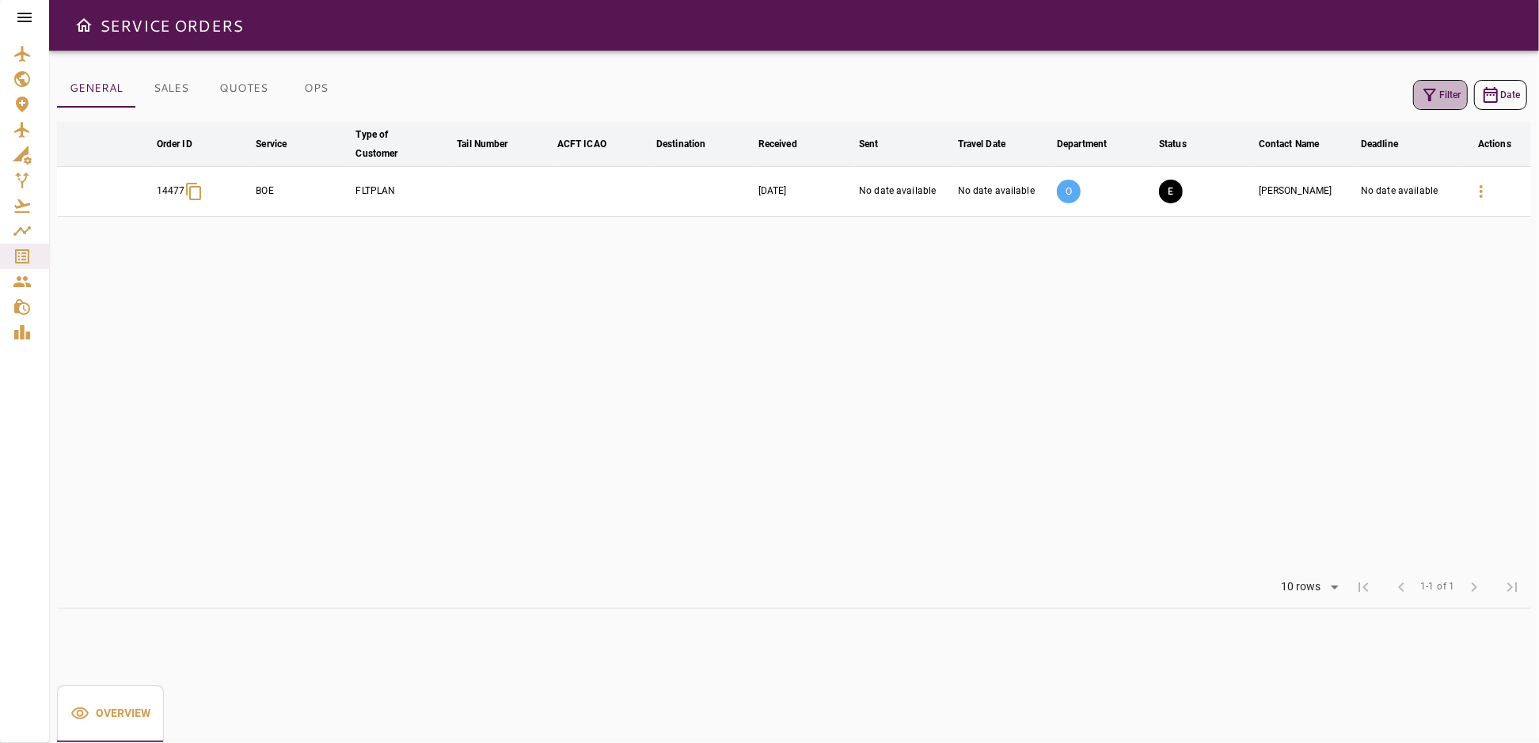
click at [1447, 97] on button "Filter" at bounding box center [1440, 95] width 55 height 30
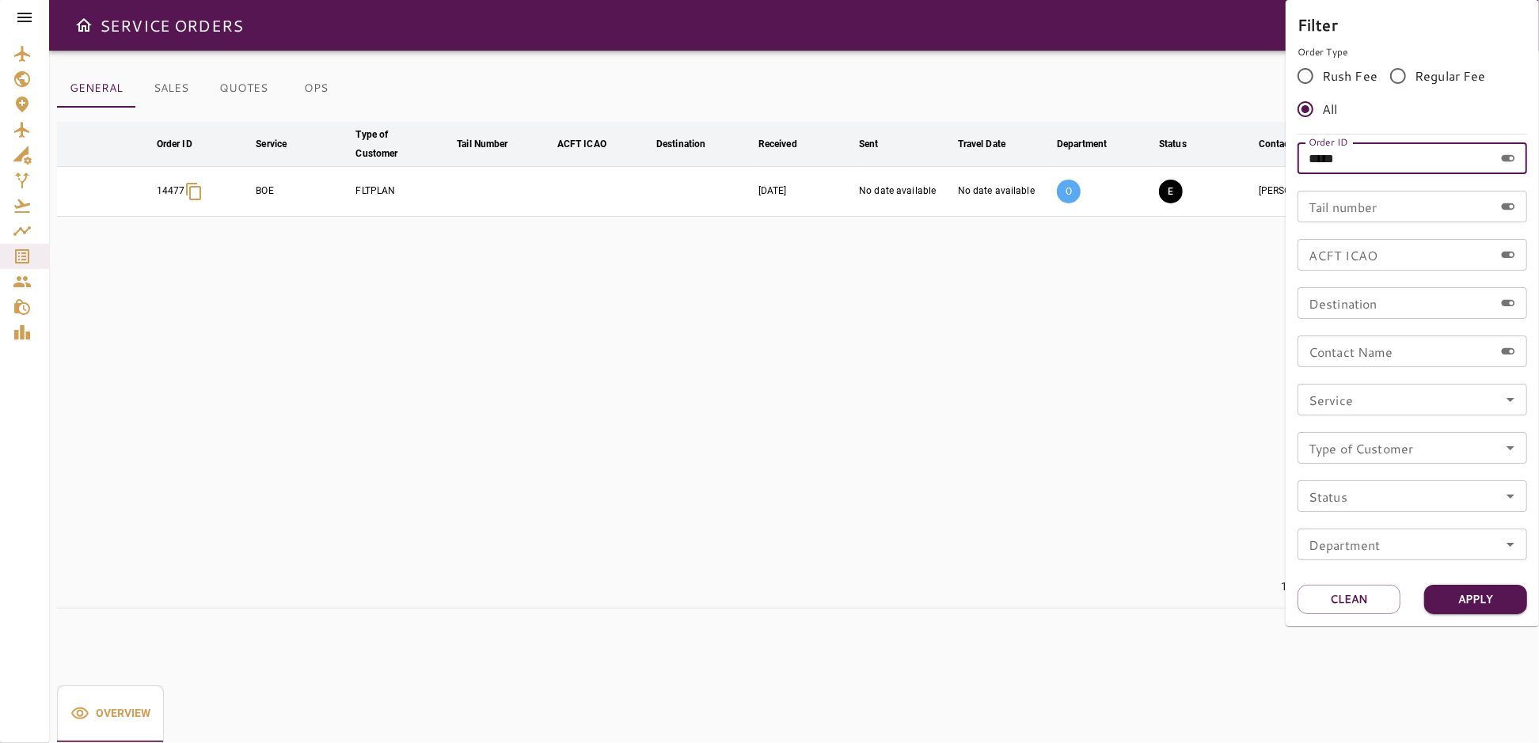
drag, startPoint x: 1382, startPoint y: 162, endPoint x: 1290, endPoint y: 166, distance: 91.2
click at [1290, 166] on div "Filter Order Type Rush Fee Regular Fee All Order ID ***** Order ID Tail number …" at bounding box center [1412, 313] width 253 height 626
type input "*****"
click at [1450, 599] on button "Apply" at bounding box center [1475, 599] width 103 height 29
click at [1036, 393] on div at bounding box center [769, 371] width 1539 height 743
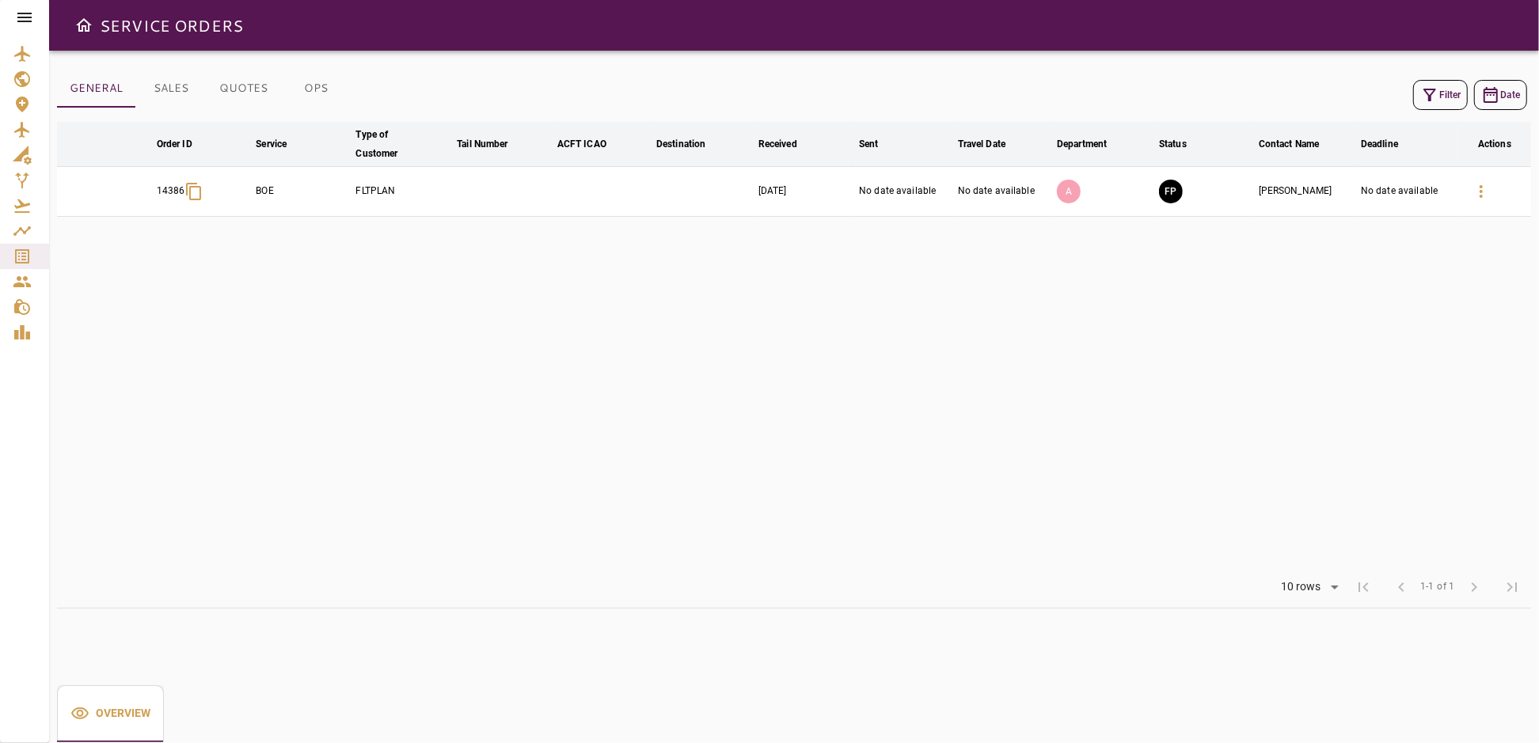
click at [1446, 95] on button "Filter" at bounding box center [1440, 95] width 55 height 30
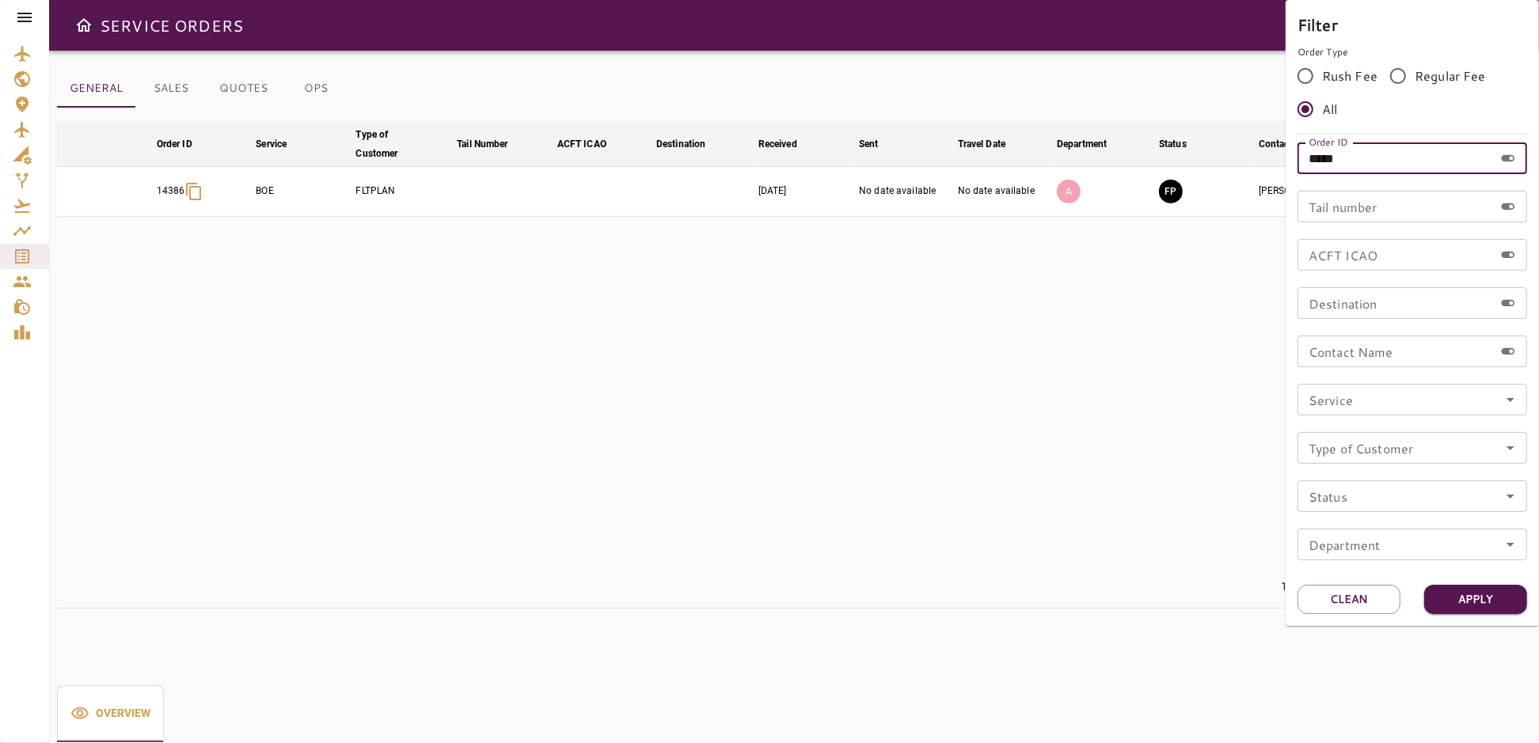
drag, startPoint x: 1385, startPoint y: 169, endPoint x: 1239, endPoint y: 179, distance: 146.0
click at [1239, 179] on div "Filter Order Type Rush Fee Regular Fee All Order ID ***** Order ID Tail number …" at bounding box center [769, 371] width 1539 height 743
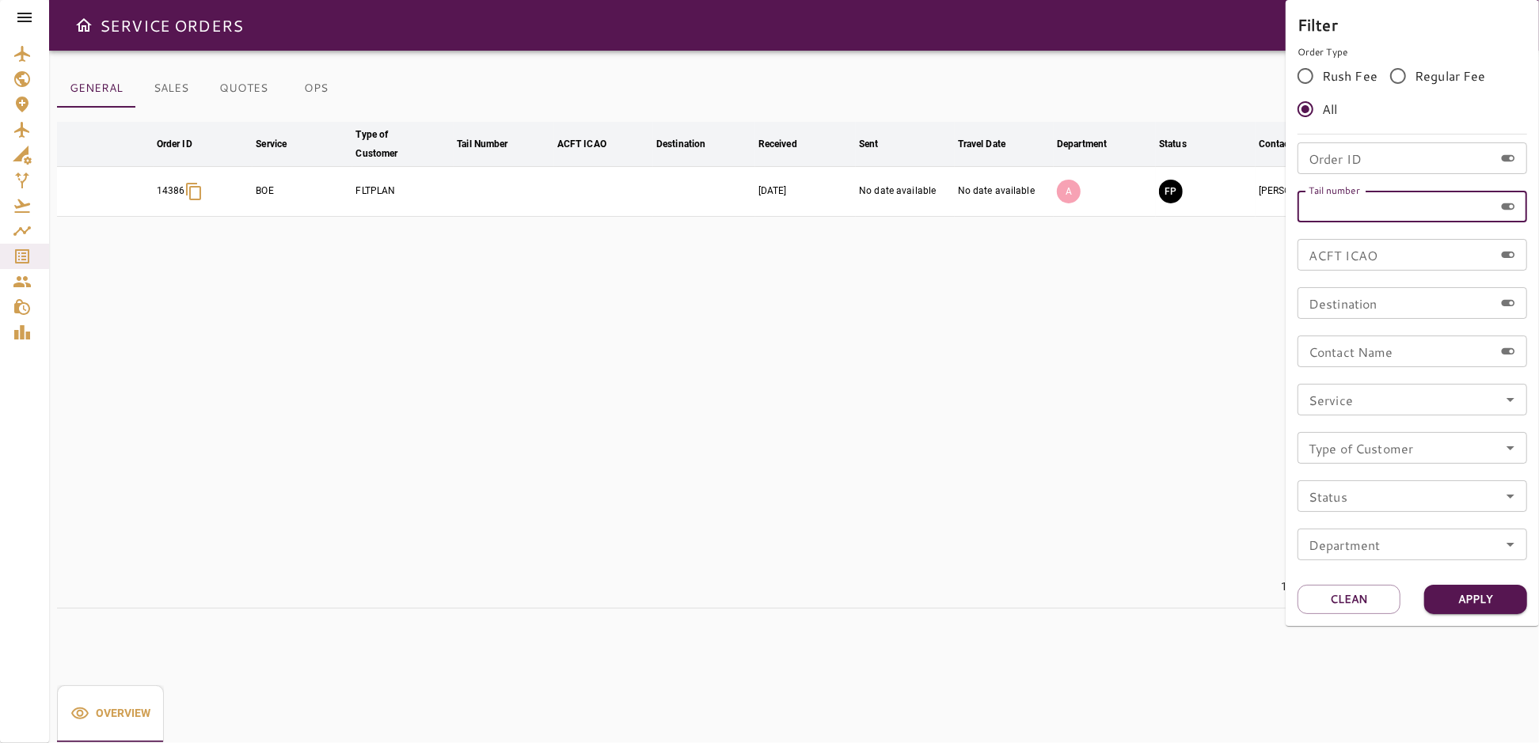
click at [1357, 211] on input "Tail number" at bounding box center [1396, 207] width 196 height 32
type input "******"
click at [1473, 595] on button "Apply" at bounding box center [1475, 599] width 103 height 29
click at [1116, 402] on div at bounding box center [769, 371] width 1539 height 743
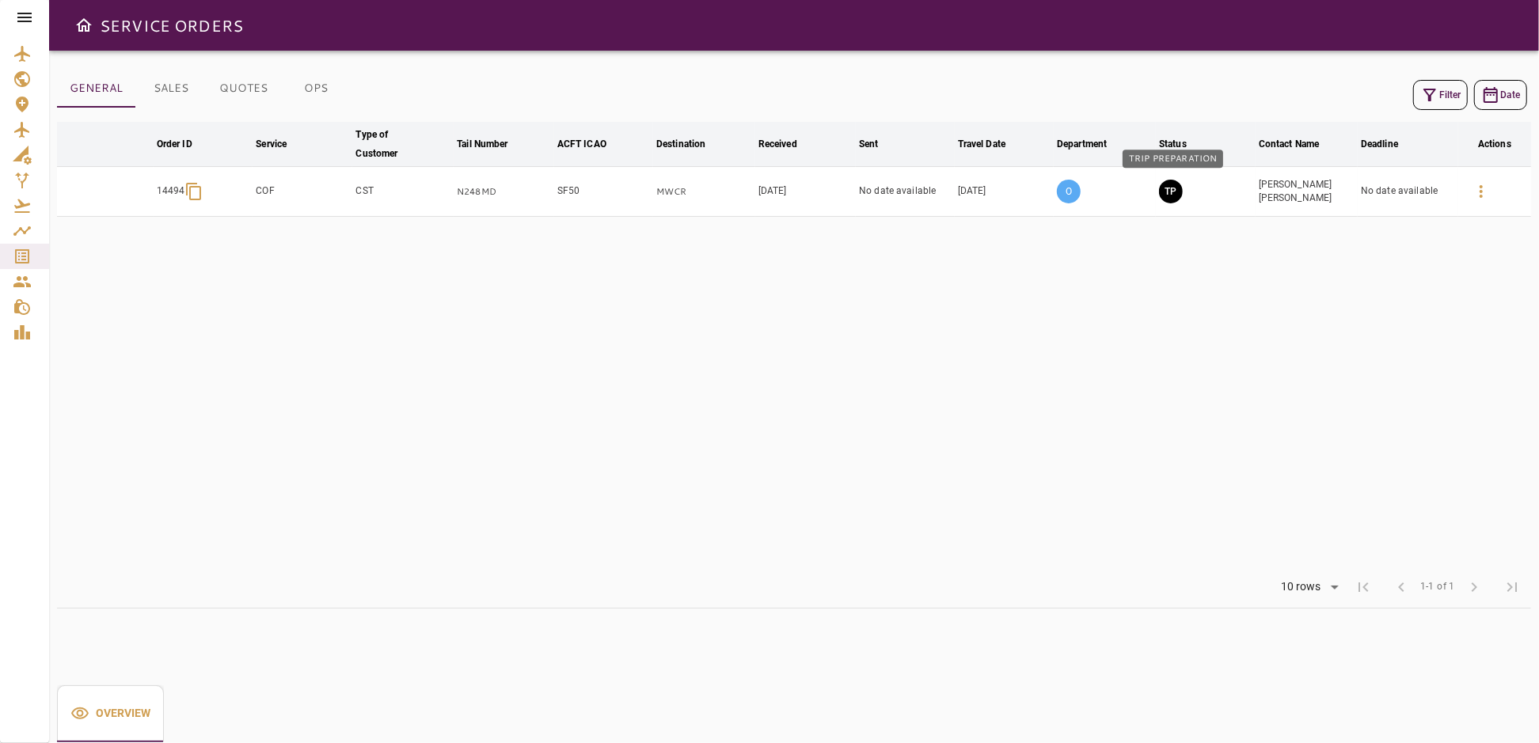
click at [1172, 190] on button "TP" at bounding box center [1171, 192] width 24 height 24
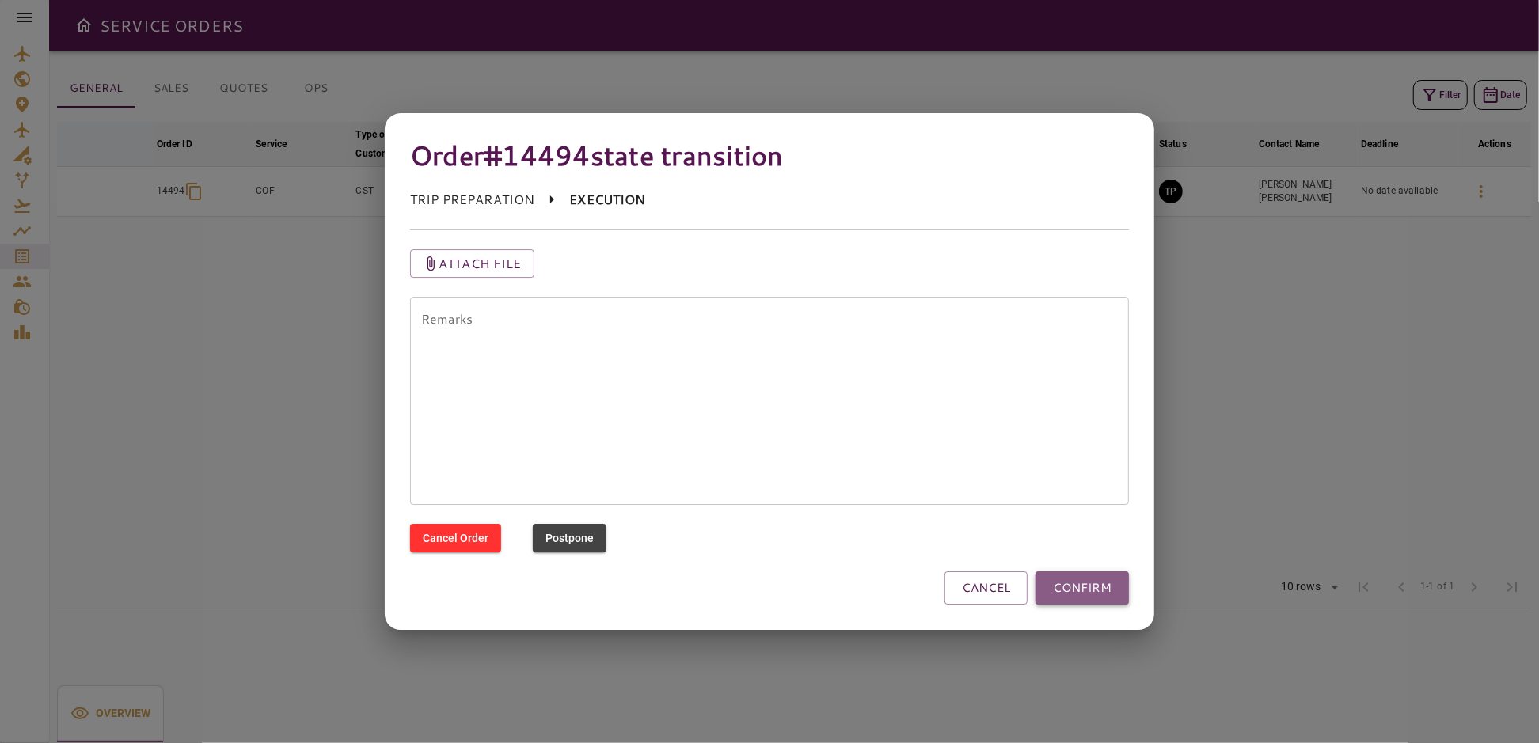
click at [1099, 585] on button "CONFIRM" at bounding box center [1082, 588] width 93 height 33
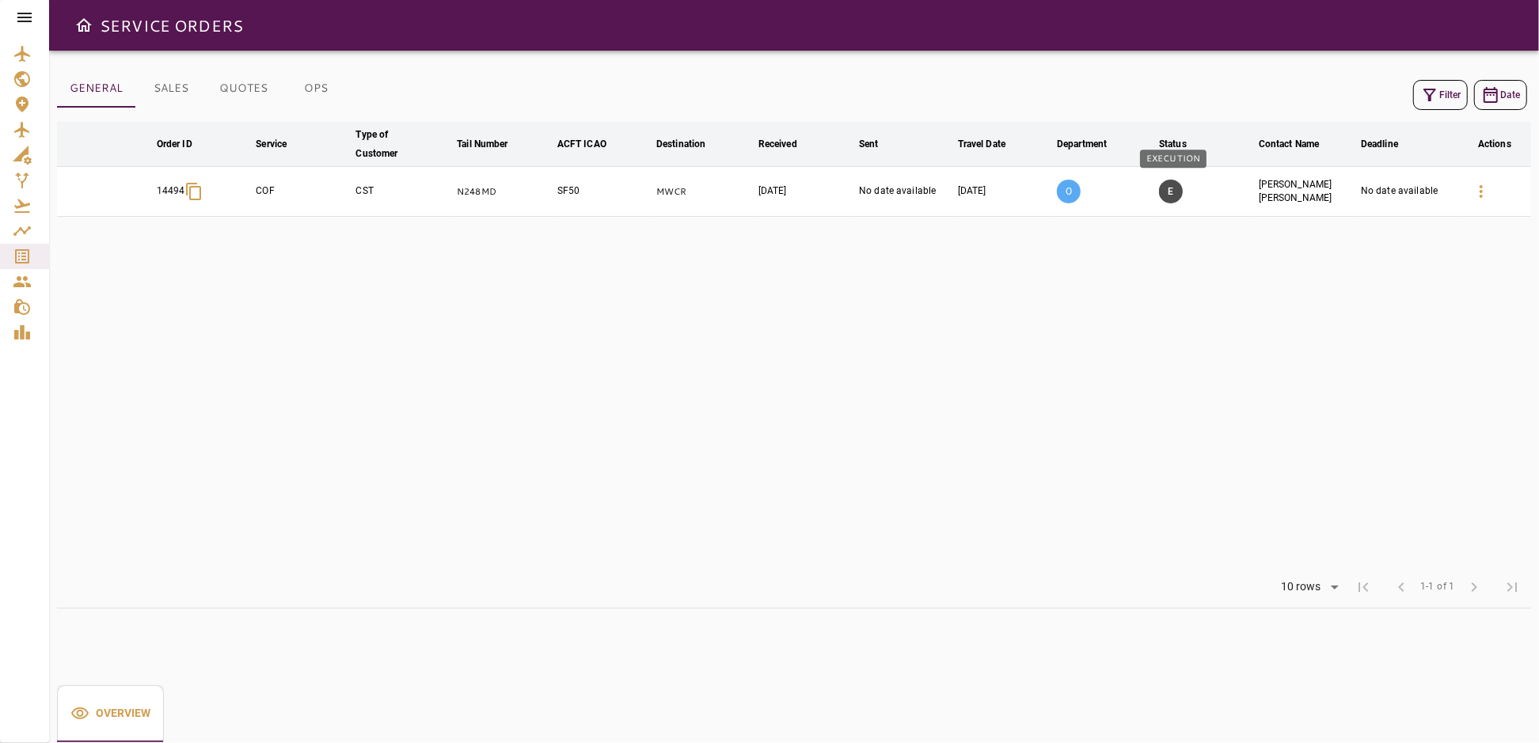
click at [1174, 189] on button "E" at bounding box center [1171, 192] width 24 height 24
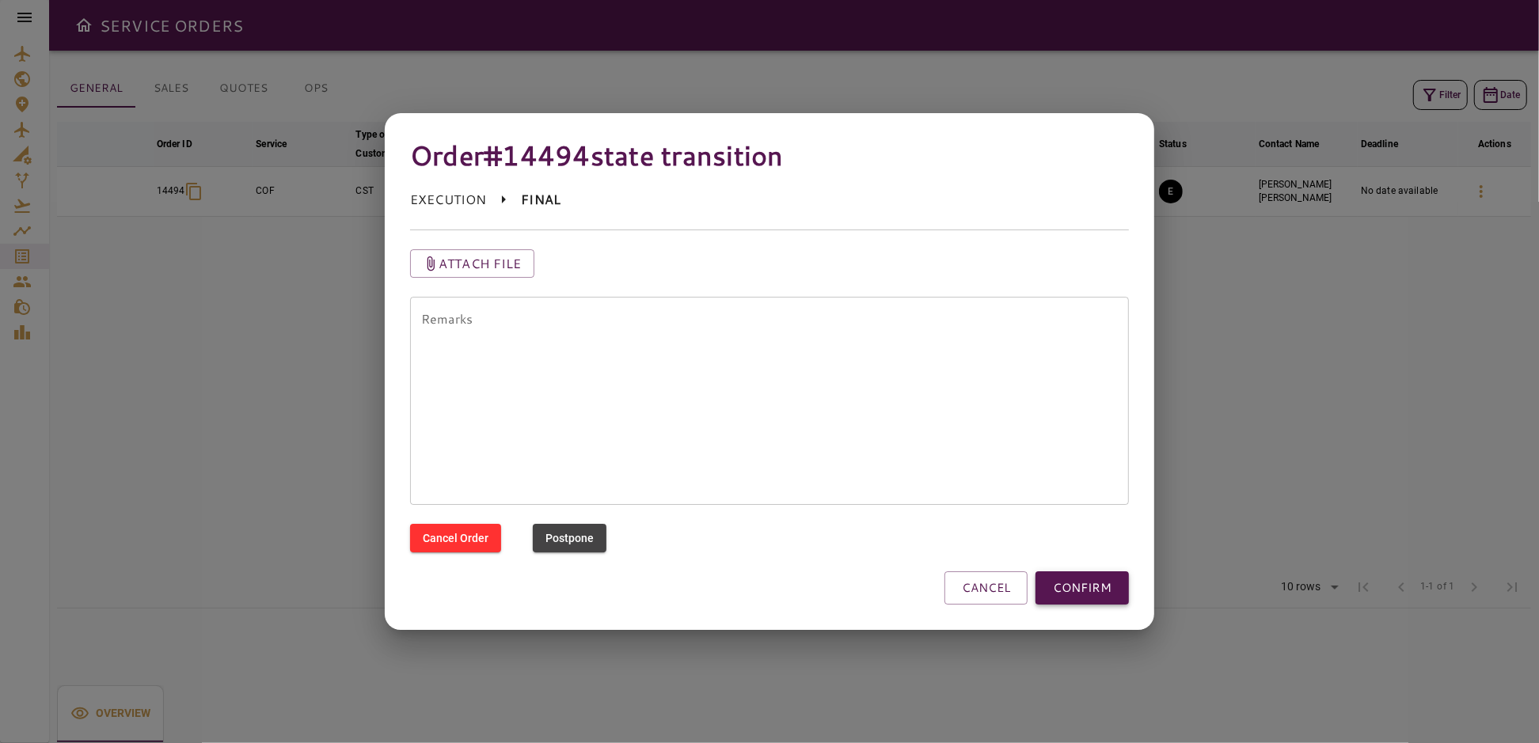
click at [1093, 591] on button "CONFIRM" at bounding box center [1082, 588] width 93 height 33
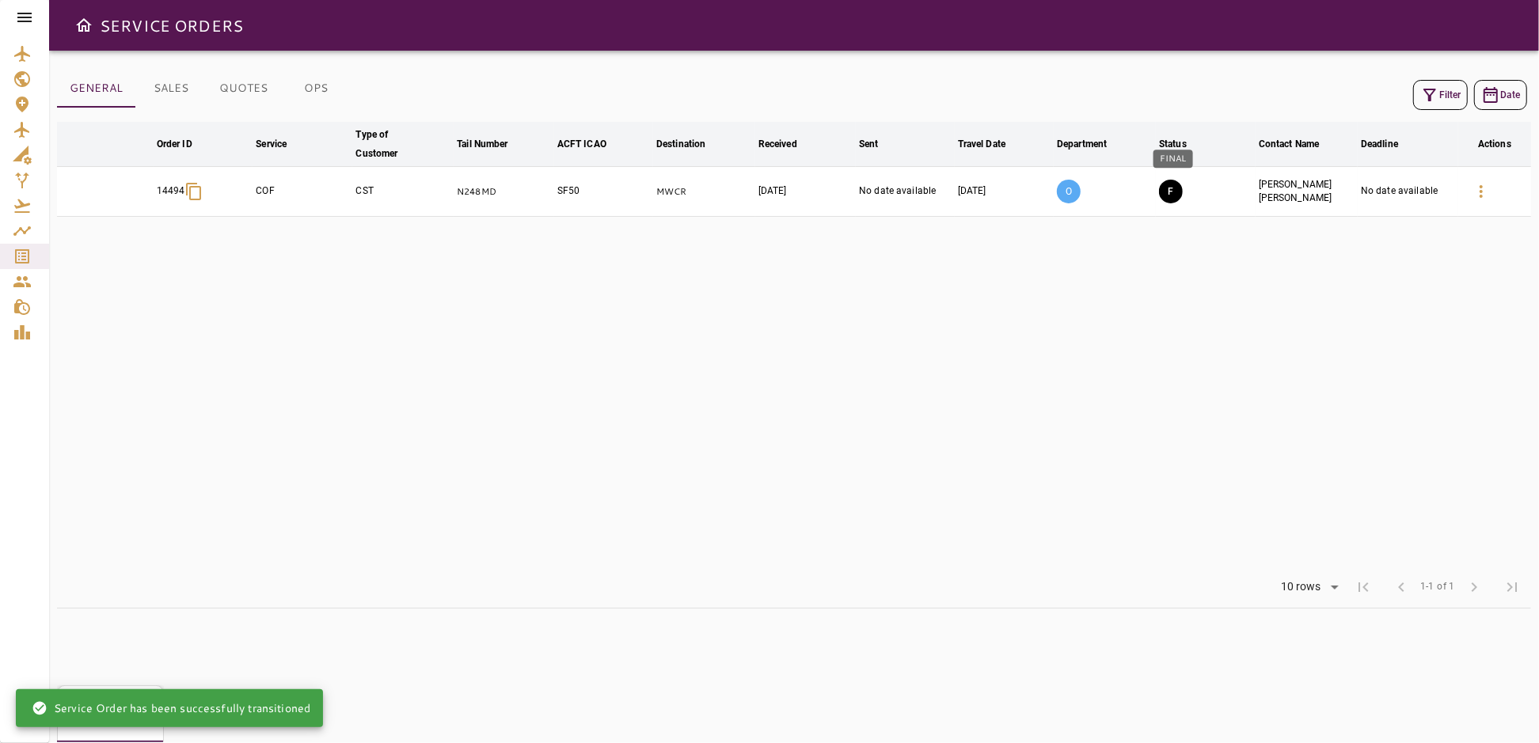
click at [1178, 189] on button "F" at bounding box center [1171, 192] width 24 height 24
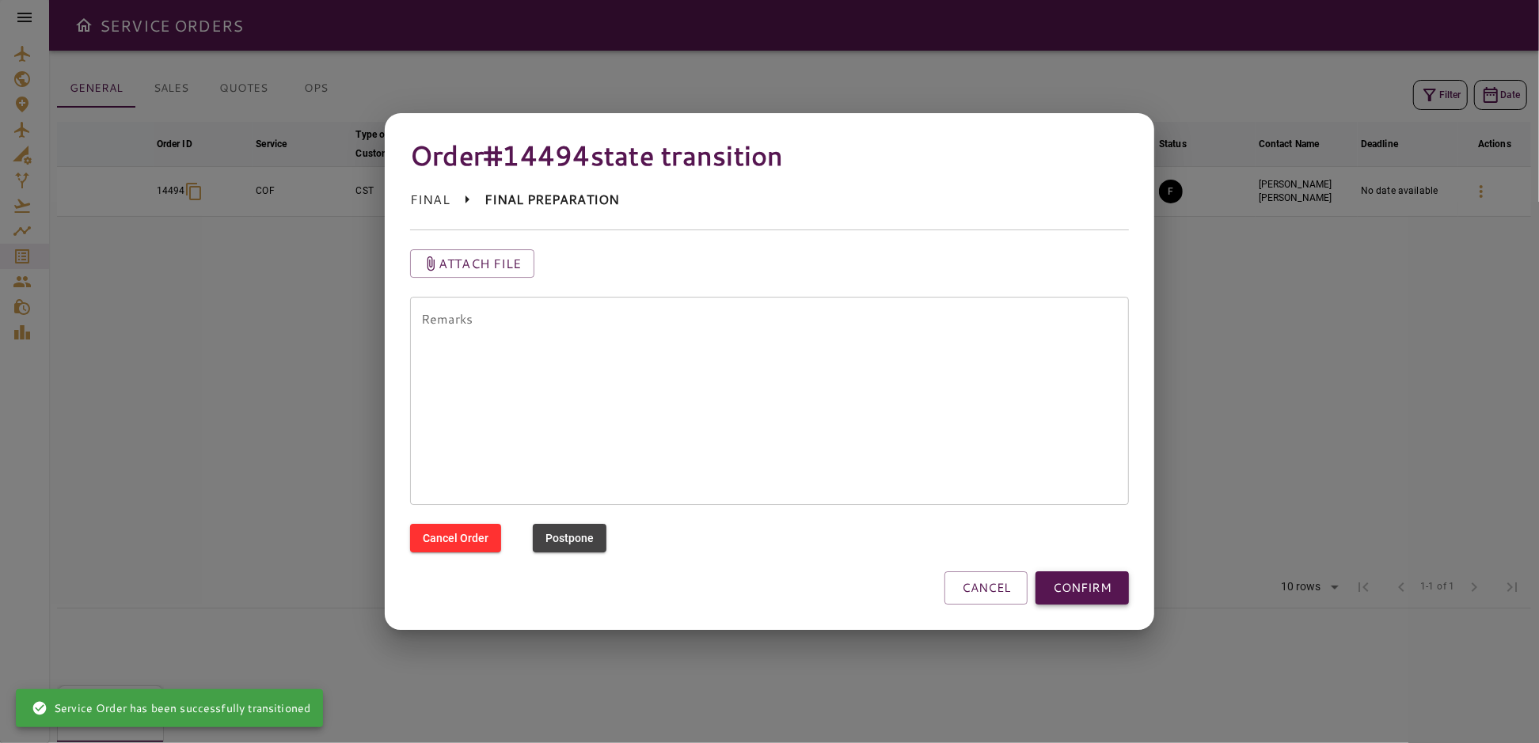
click at [1081, 583] on button "CONFIRM" at bounding box center [1082, 588] width 93 height 33
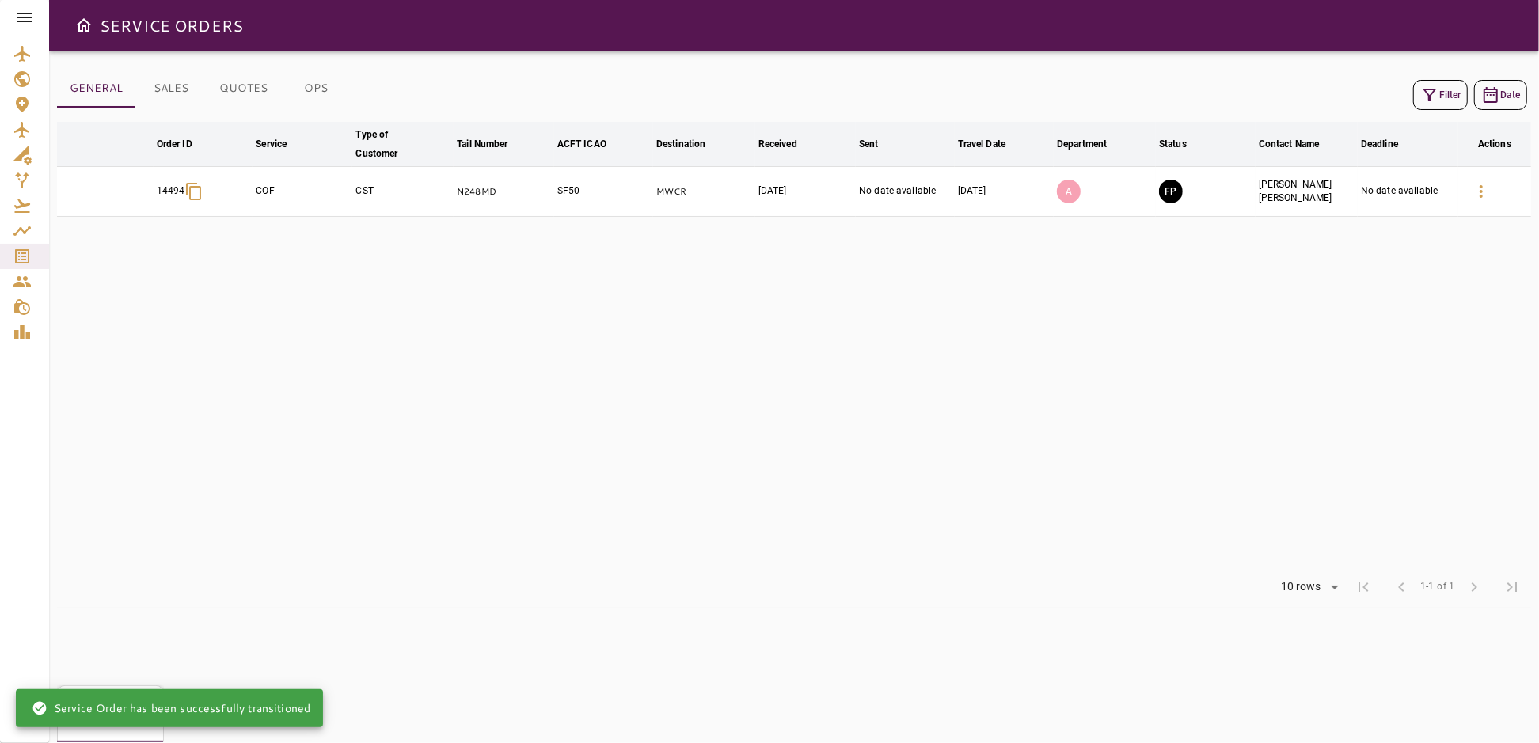
click at [1230, 403] on table "arrow_downward Order ID arrow_downward Service arrow_downward Type of Customer …" at bounding box center [794, 344] width 1474 height 445
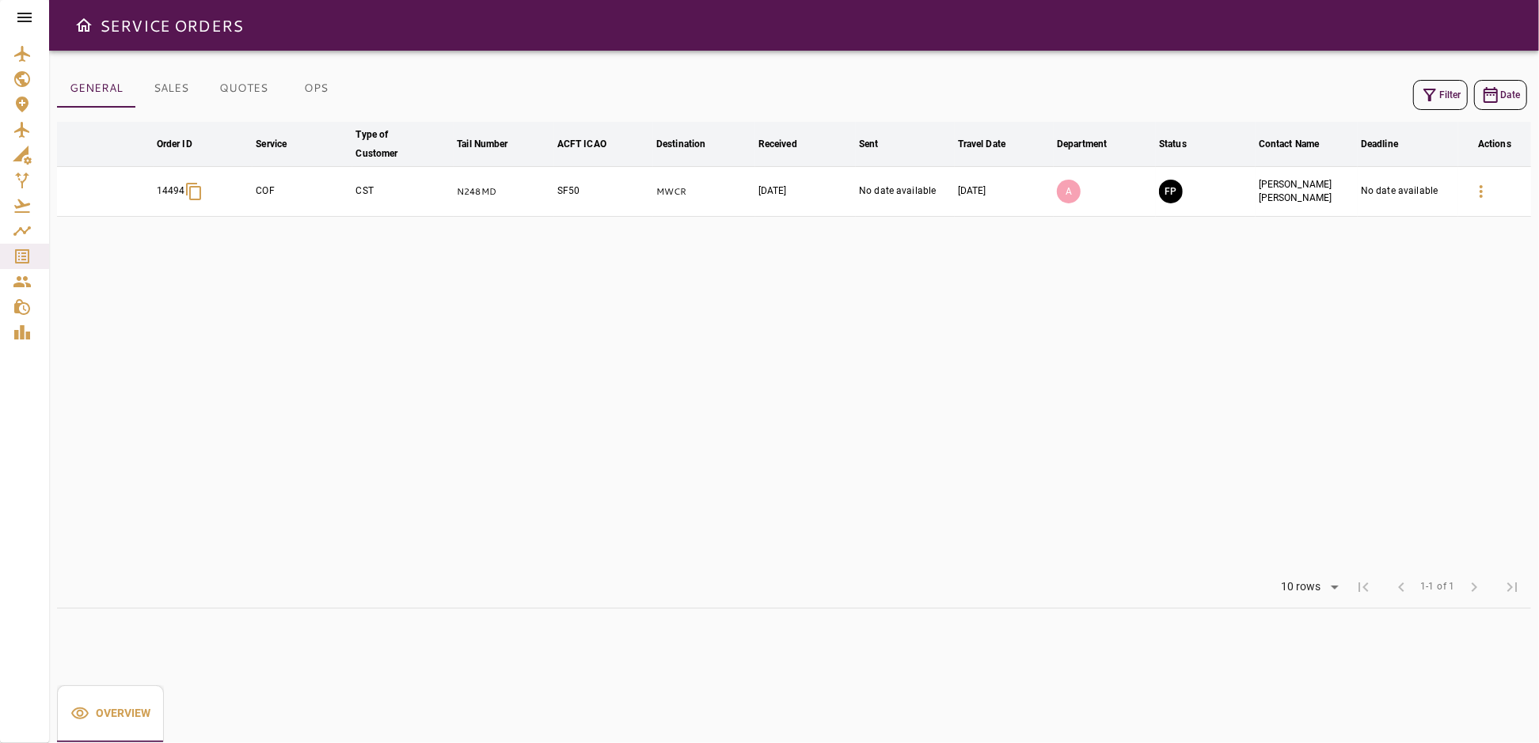
click at [1451, 96] on button "Filter" at bounding box center [1440, 95] width 55 height 30
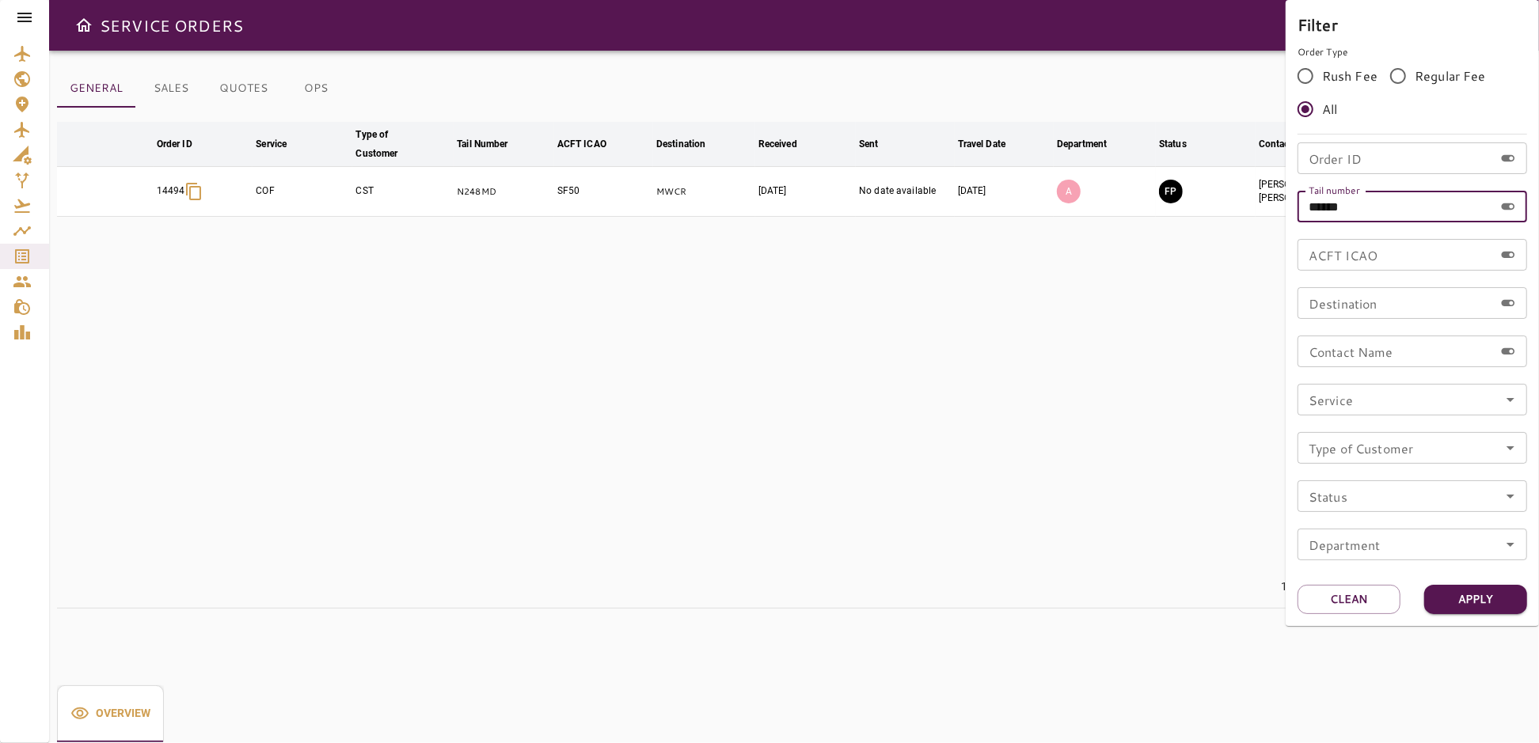
click at [1370, 210] on input "******" at bounding box center [1396, 207] width 196 height 32
type input "*"
type input "******"
click at [1465, 595] on button "Apply" at bounding box center [1475, 599] width 103 height 29
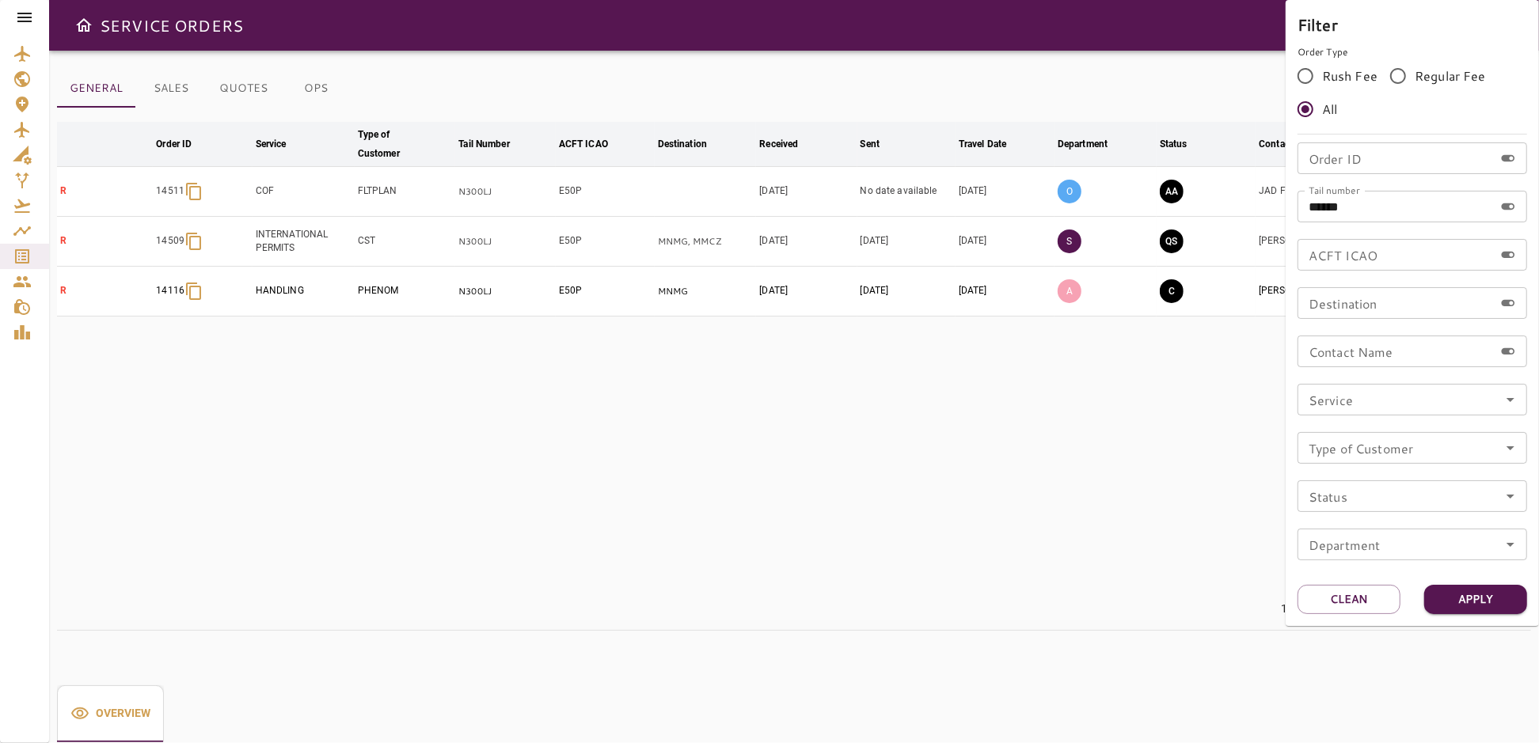
click at [944, 496] on div at bounding box center [769, 371] width 1539 height 743
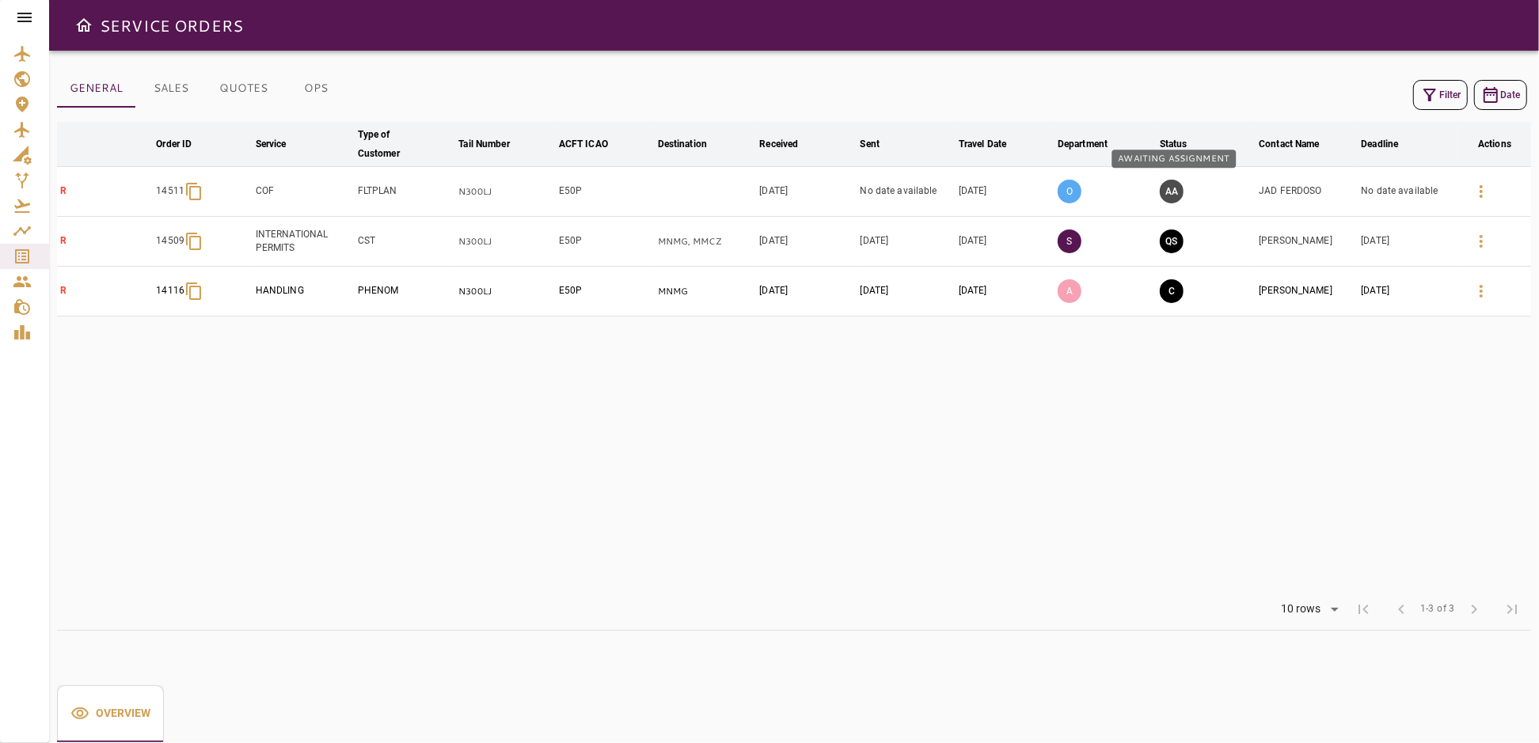
click at [1176, 192] on button "AA" at bounding box center [1172, 192] width 24 height 24
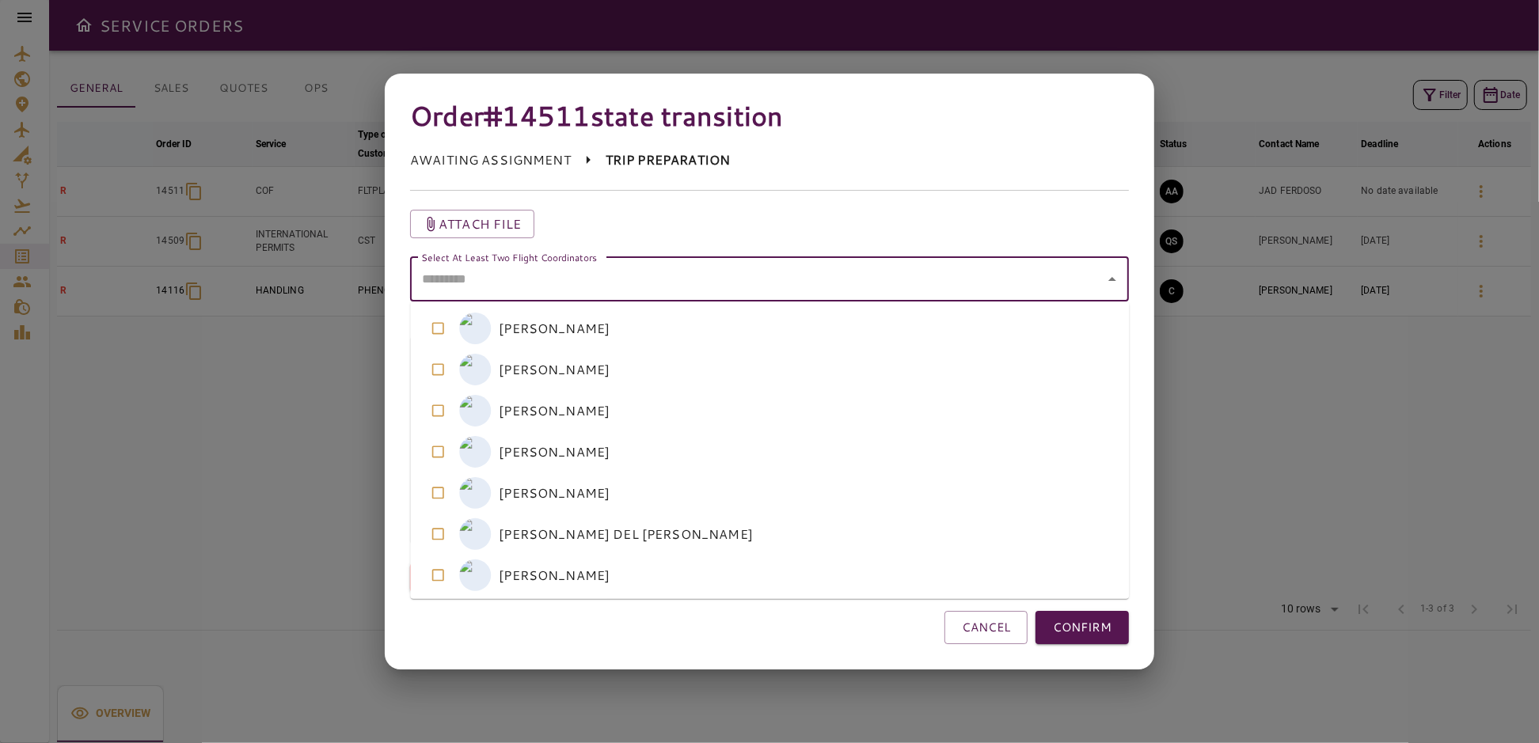
click at [717, 294] on coordinators "Select At Least Two Flight Coordinators" at bounding box center [757, 279] width 681 height 30
click at [1072, 625] on button "CONFIRM" at bounding box center [1082, 627] width 93 height 33
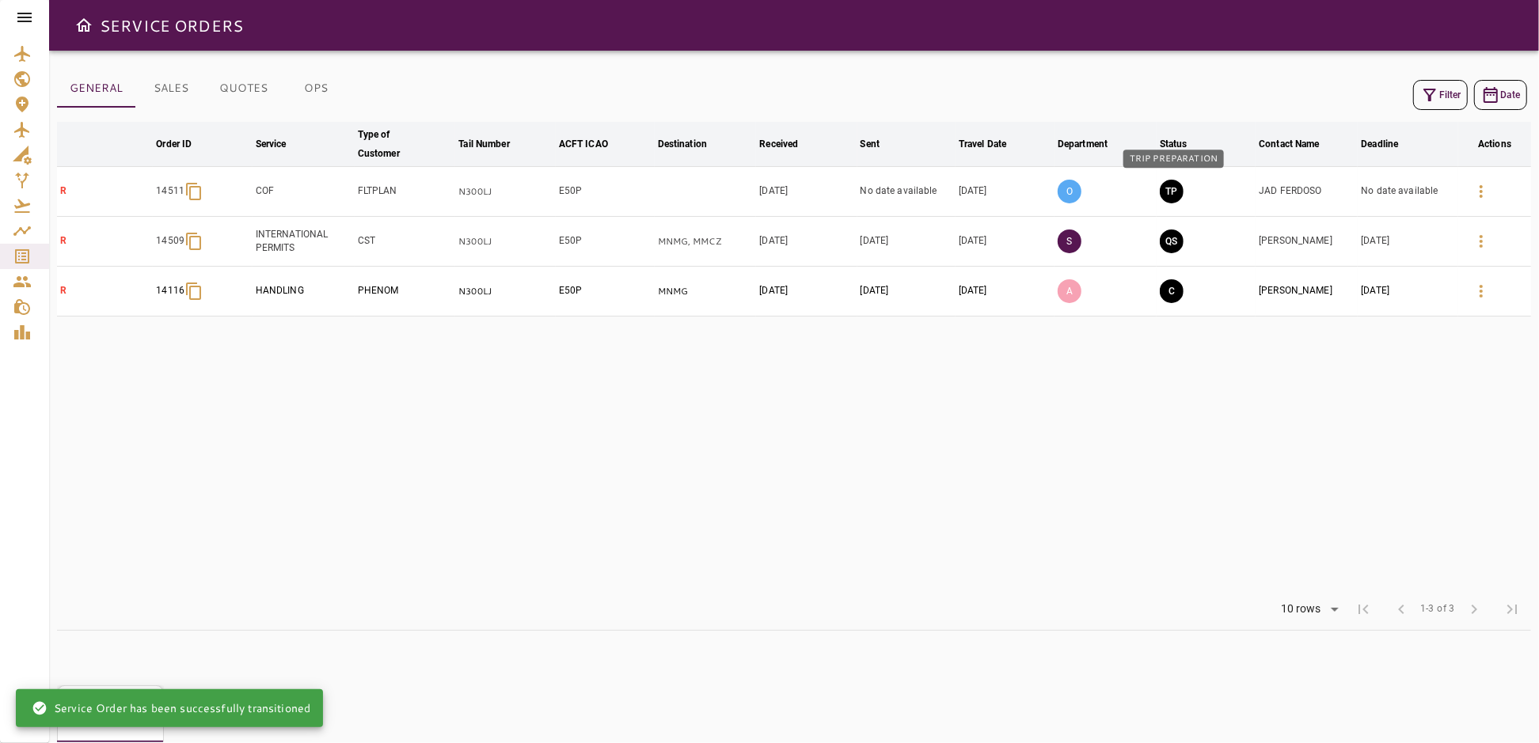
click at [1169, 188] on button "TP" at bounding box center [1172, 192] width 24 height 24
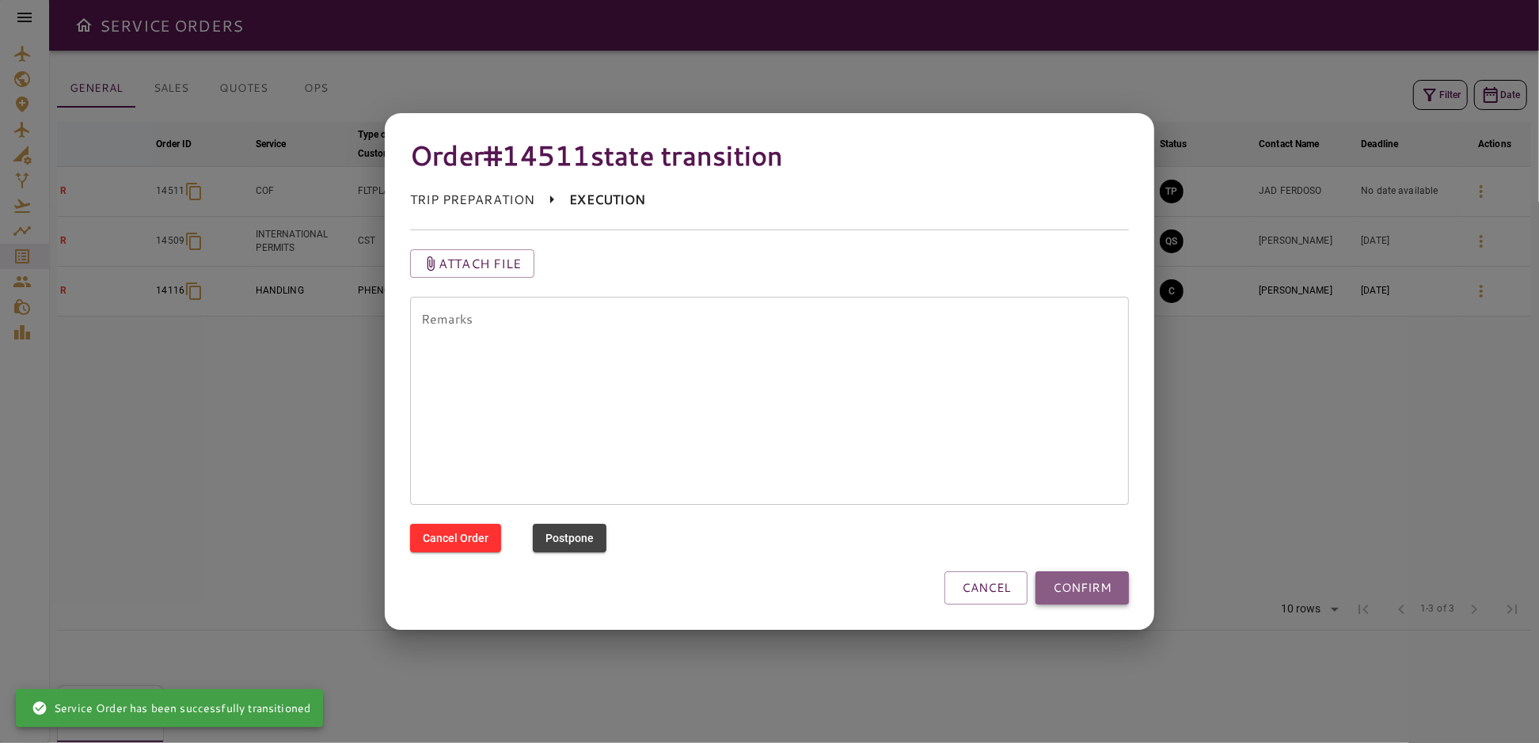
click at [1073, 578] on button "CONFIRM" at bounding box center [1082, 588] width 93 height 33
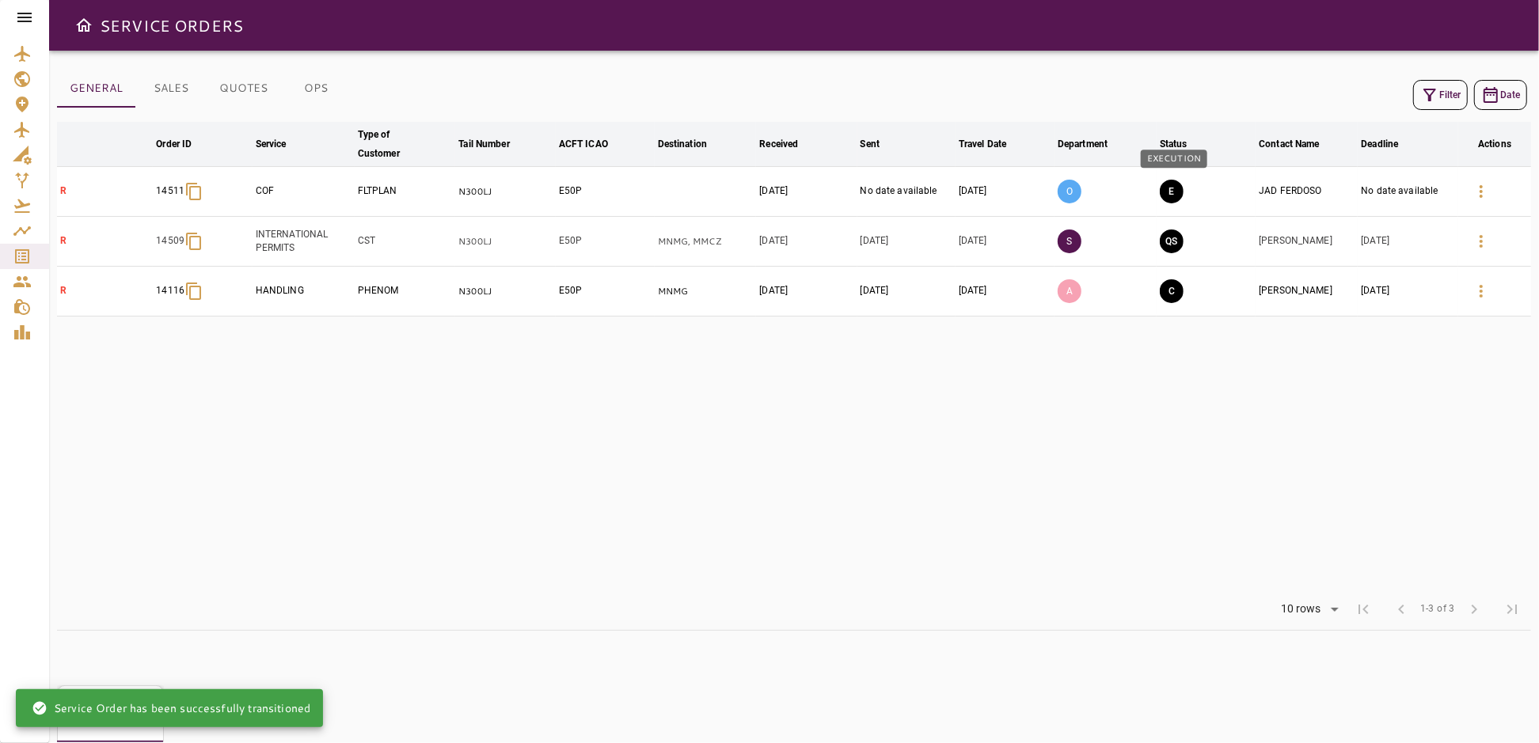
click at [1171, 190] on button "E" at bounding box center [1172, 192] width 24 height 24
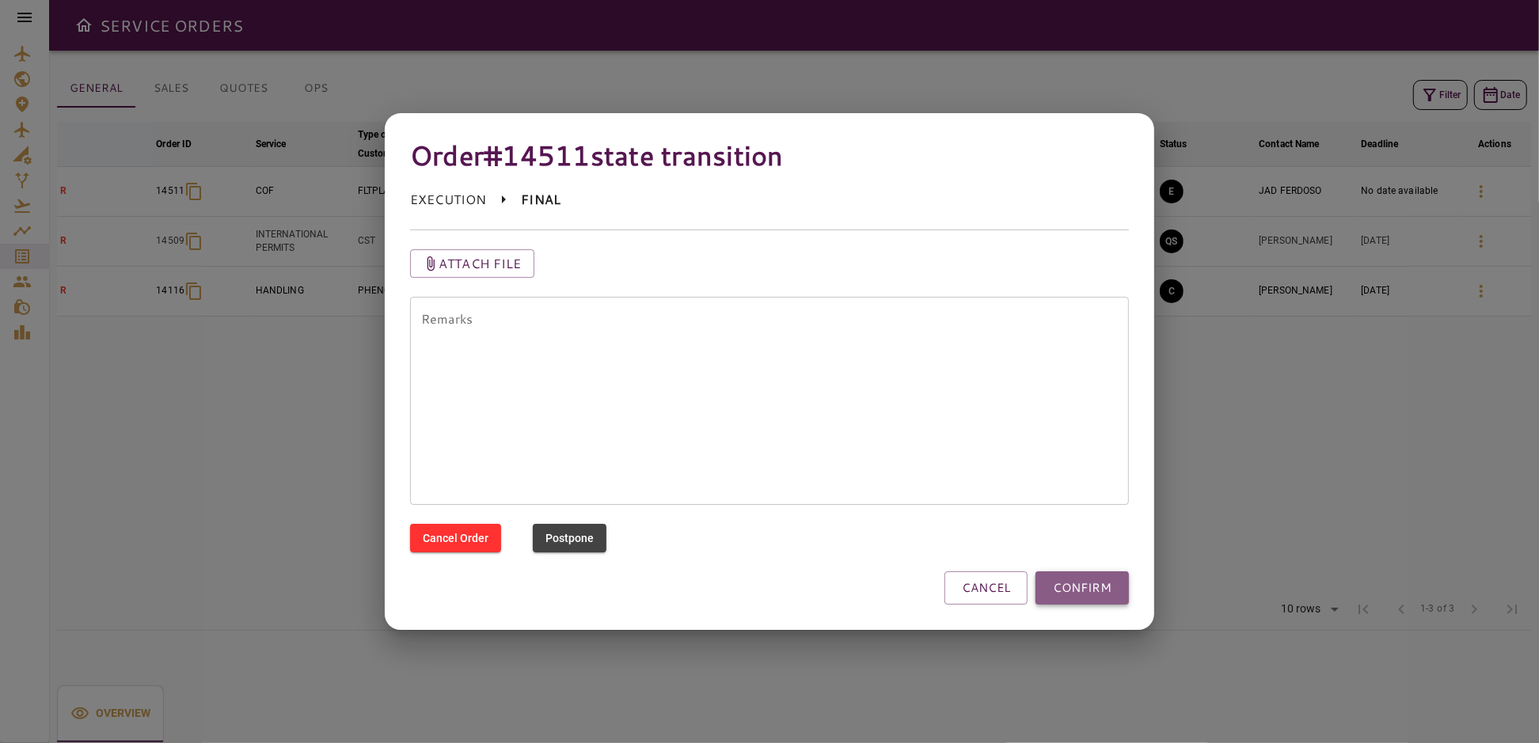
click at [1079, 587] on button "CONFIRM" at bounding box center [1082, 588] width 93 height 33
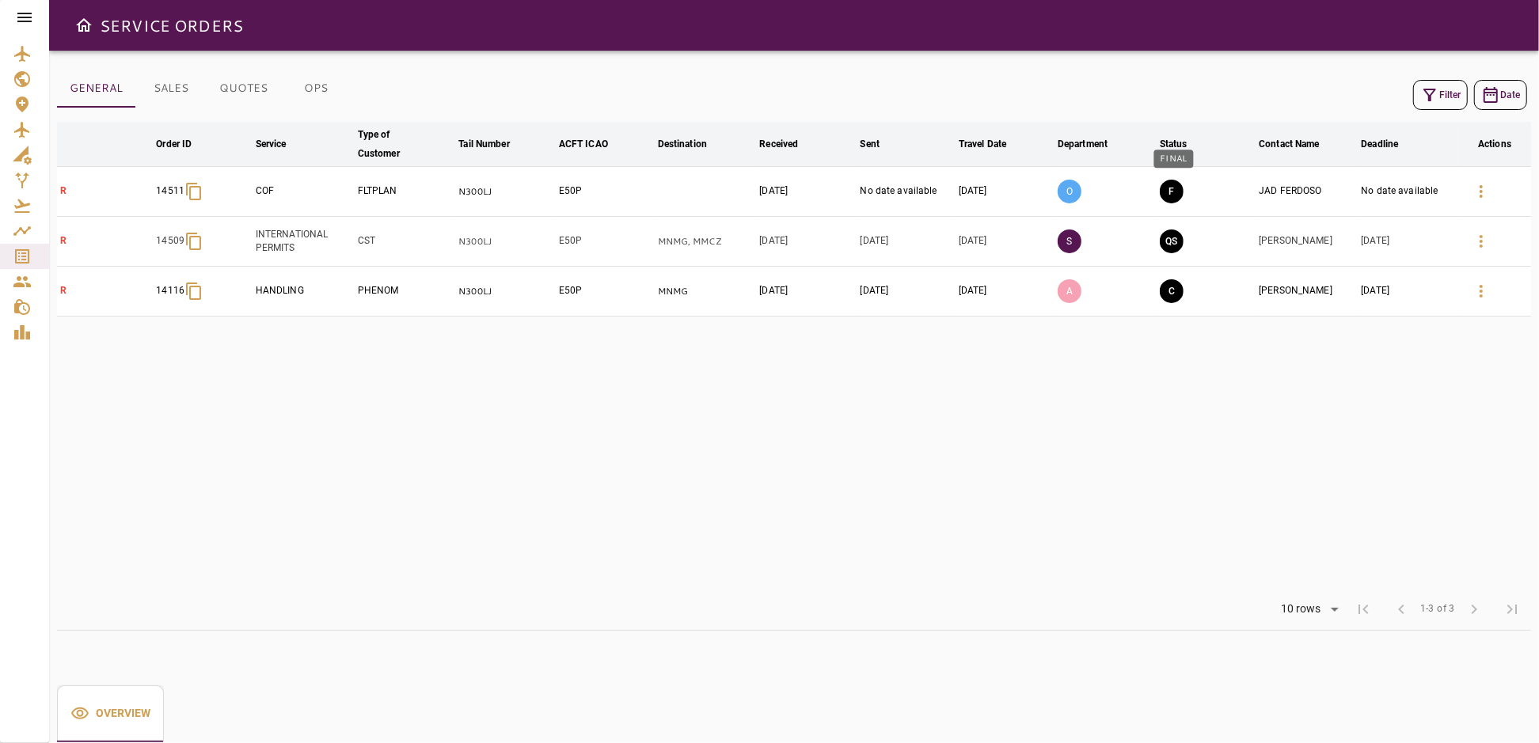
click at [1166, 192] on button "F" at bounding box center [1172, 192] width 24 height 24
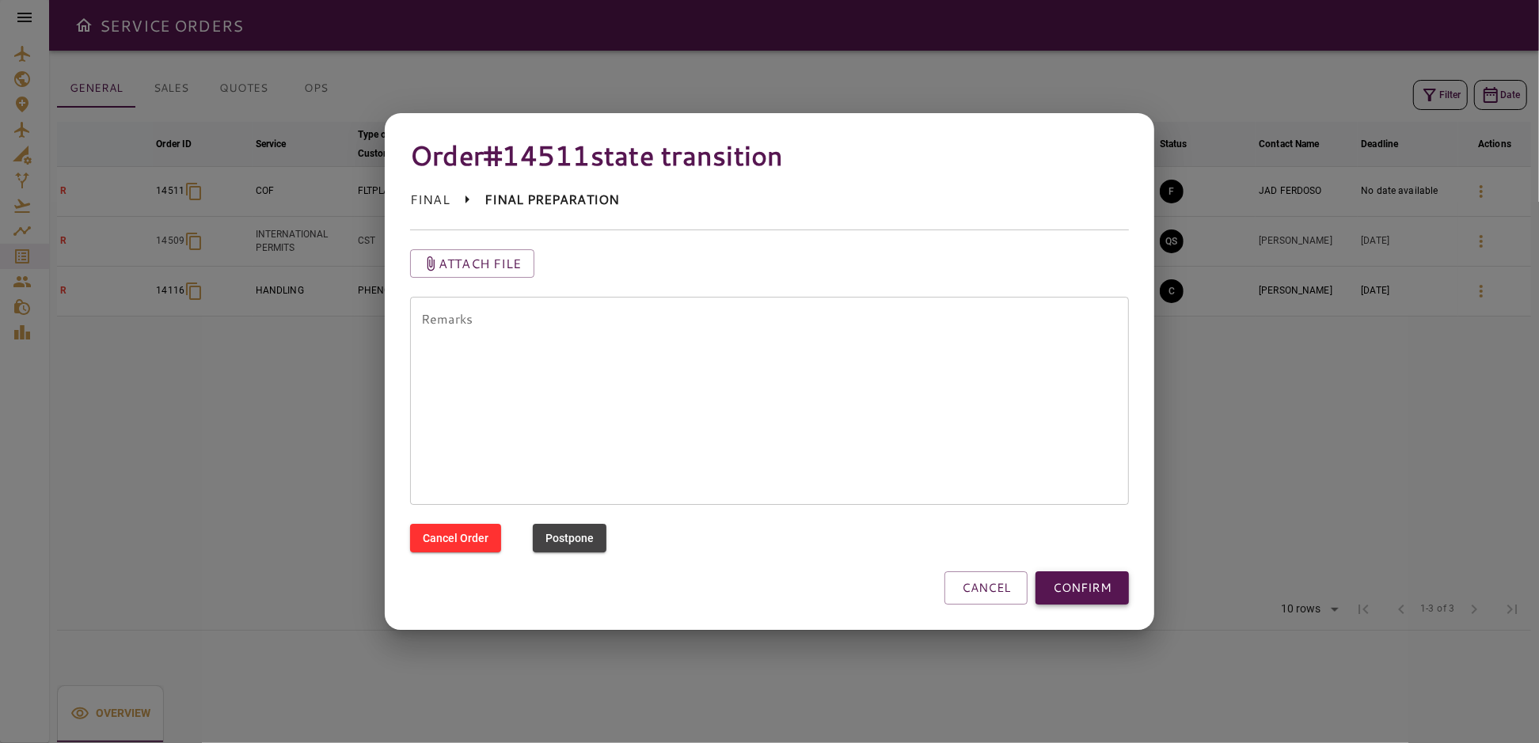
click at [1081, 576] on button "CONFIRM" at bounding box center [1082, 588] width 93 height 33
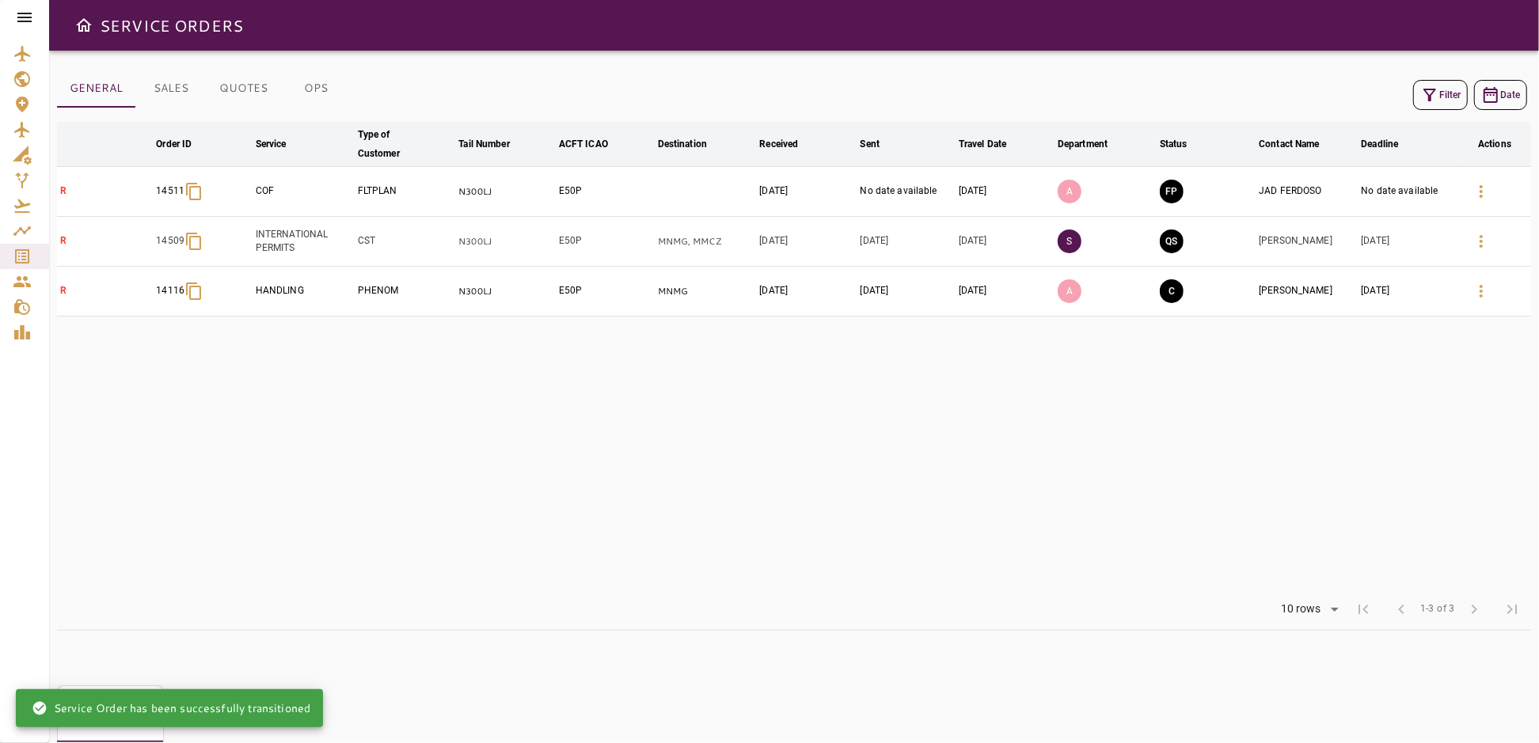
click at [1217, 466] on table "arrow_downward Order ID arrow_downward Service arrow_downward Type of Customer …" at bounding box center [794, 355] width 1474 height 467
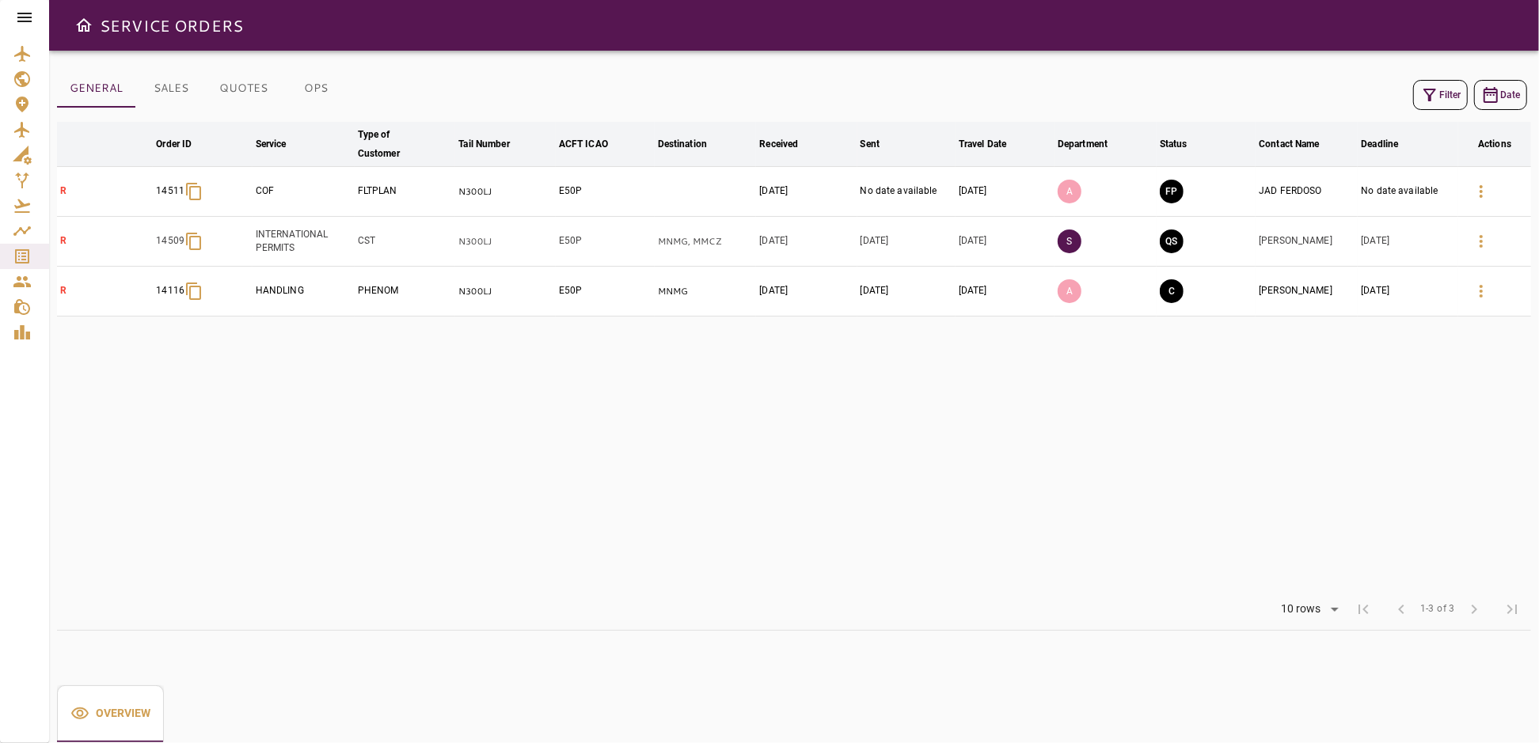
click at [1445, 91] on button "Filter" at bounding box center [1440, 95] width 55 height 30
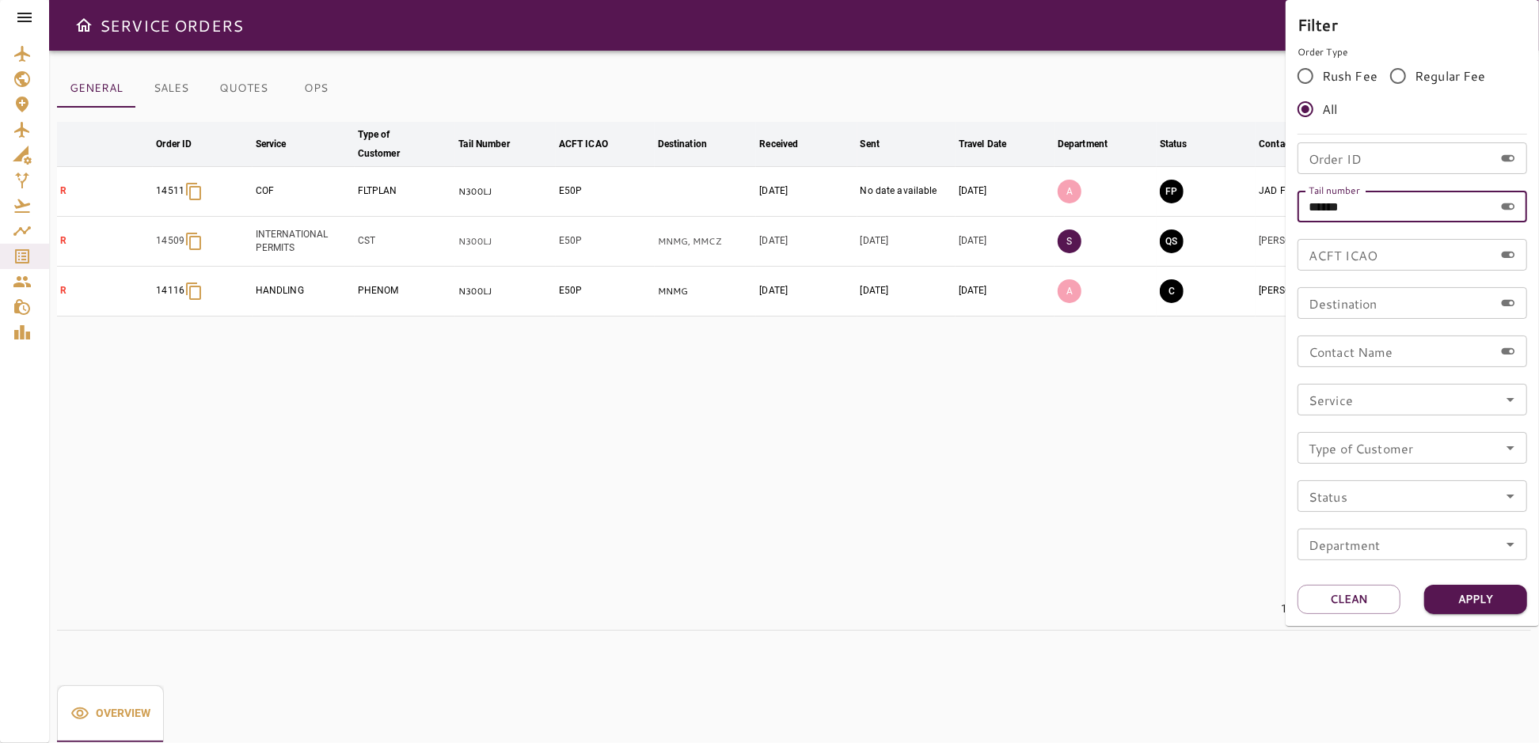
drag, startPoint x: 1353, startPoint y: 209, endPoint x: 1280, endPoint y: 225, distance: 74.5
click at [1280, 225] on div "Filter Order Type Rush Fee Regular Fee All Order ID Order ID Tail number ******…" at bounding box center [769, 371] width 1539 height 743
click at [1475, 601] on button "Apply" at bounding box center [1475, 599] width 103 height 29
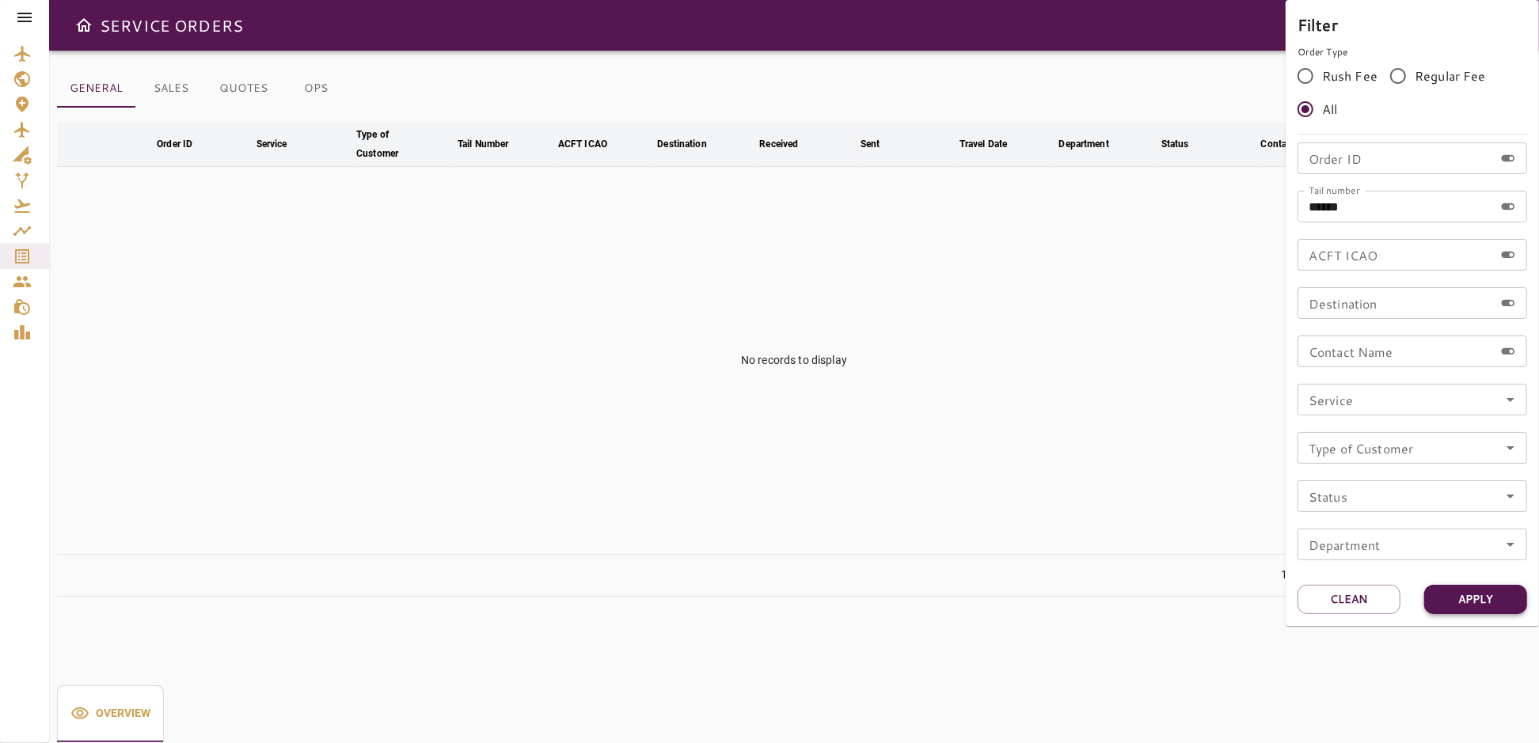
click at [1480, 605] on button "Apply" at bounding box center [1475, 599] width 103 height 29
click at [1333, 207] on input "******" at bounding box center [1396, 207] width 196 height 32
type input "****"
click at [1473, 600] on button "Apply" at bounding box center [1475, 599] width 103 height 29
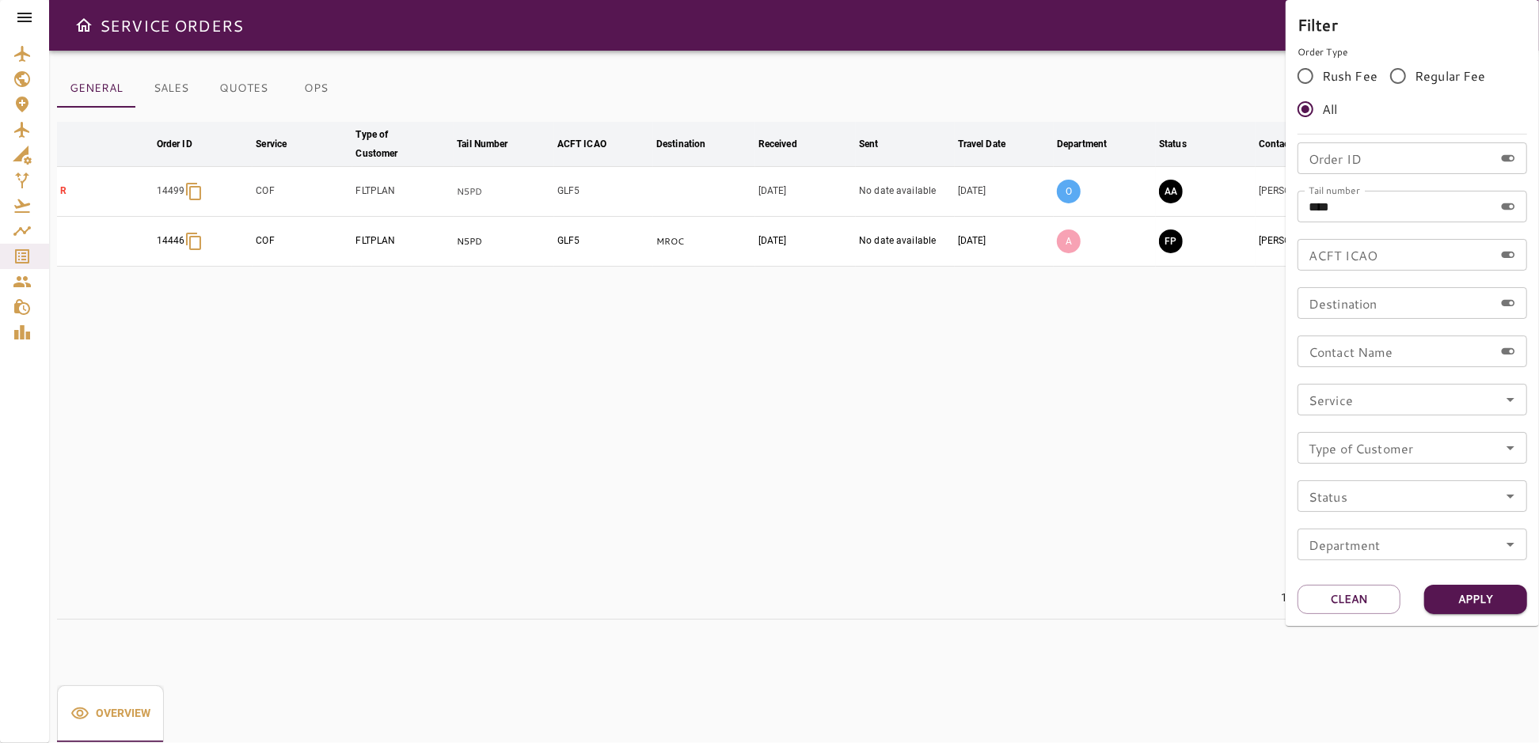
click at [1076, 393] on div at bounding box center [769, 371] width 1539 height 743
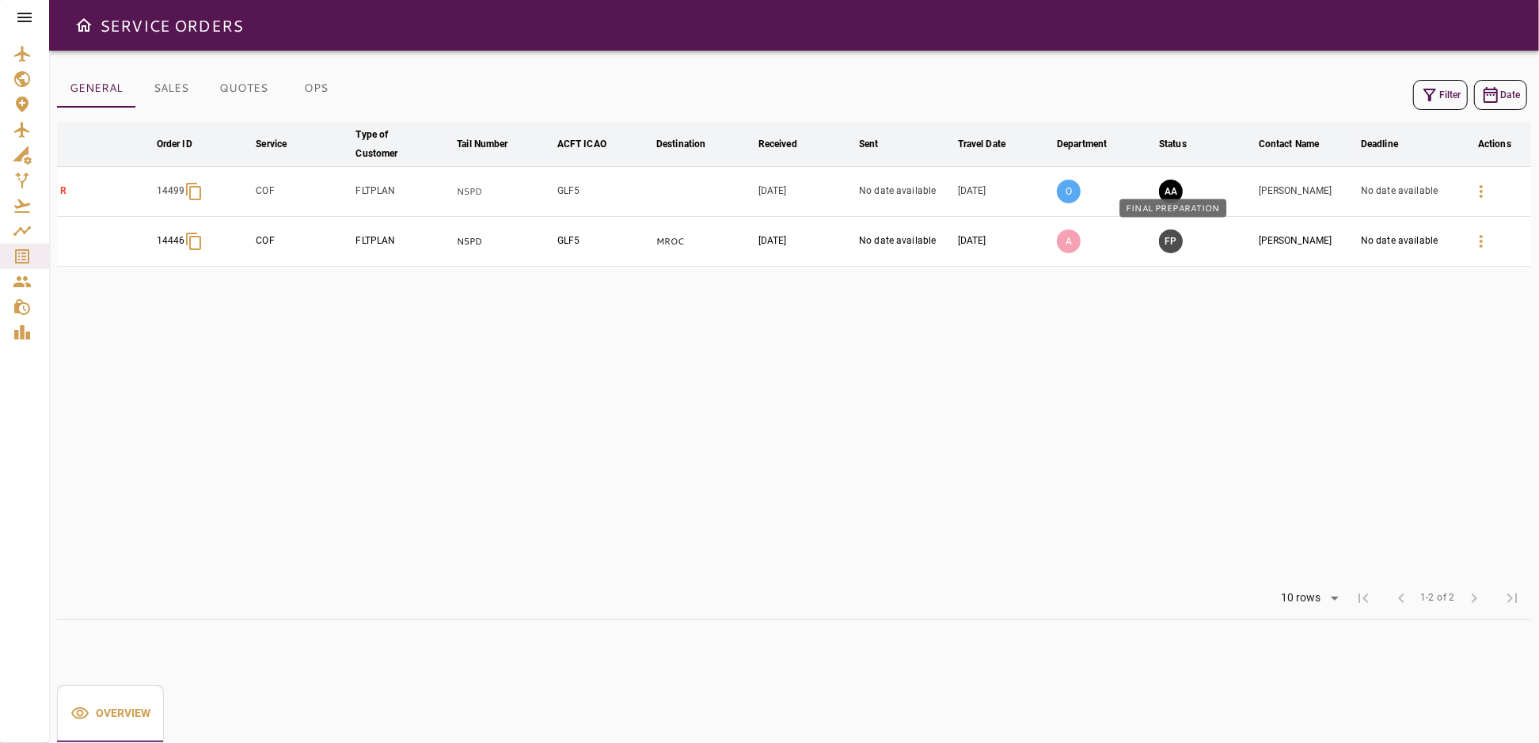
click at [1169, 238] on button "FP" at bounding box center [1171, 242] width 24 height 24
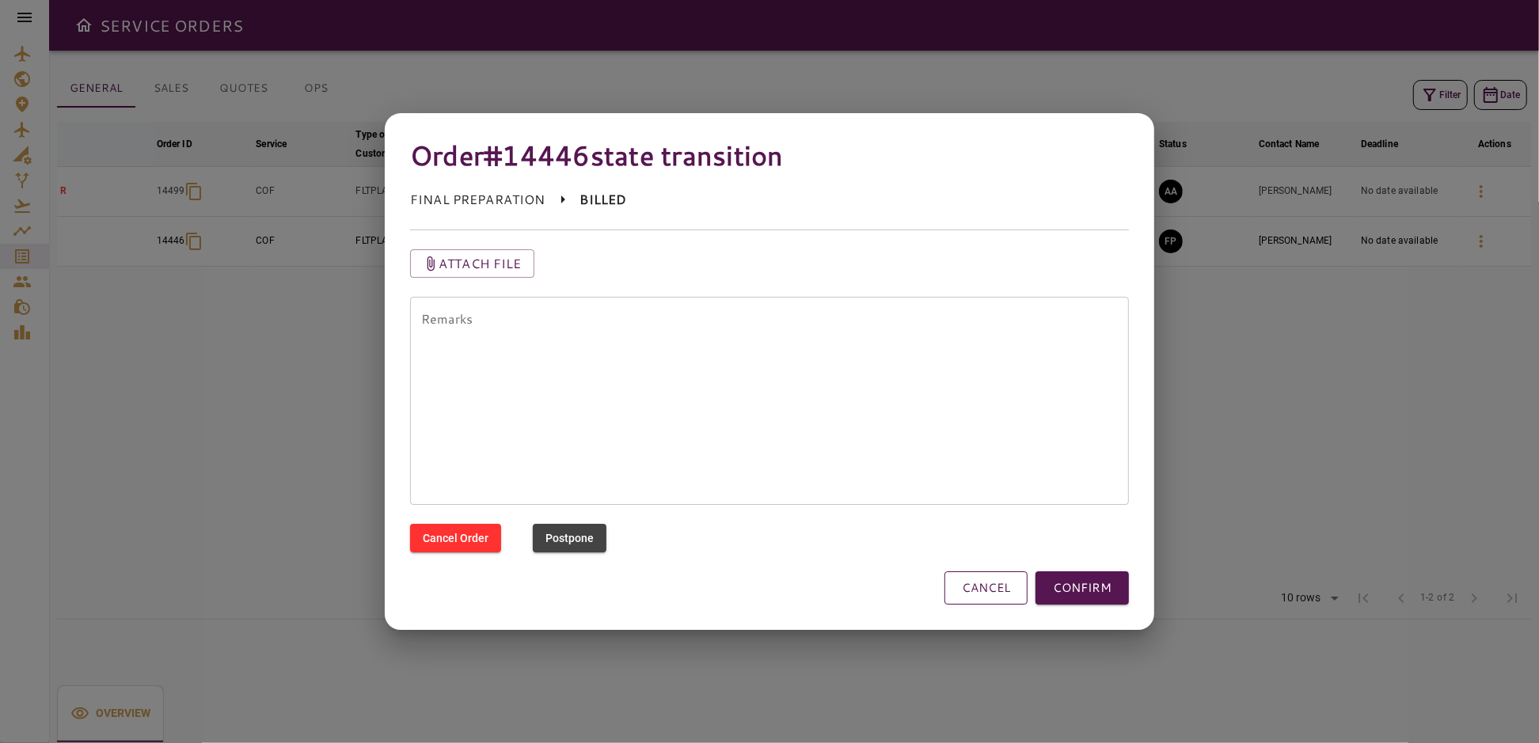
click at [994, 591] on button "CANCEL" at bounding box center [986, 588] width 83 height 33
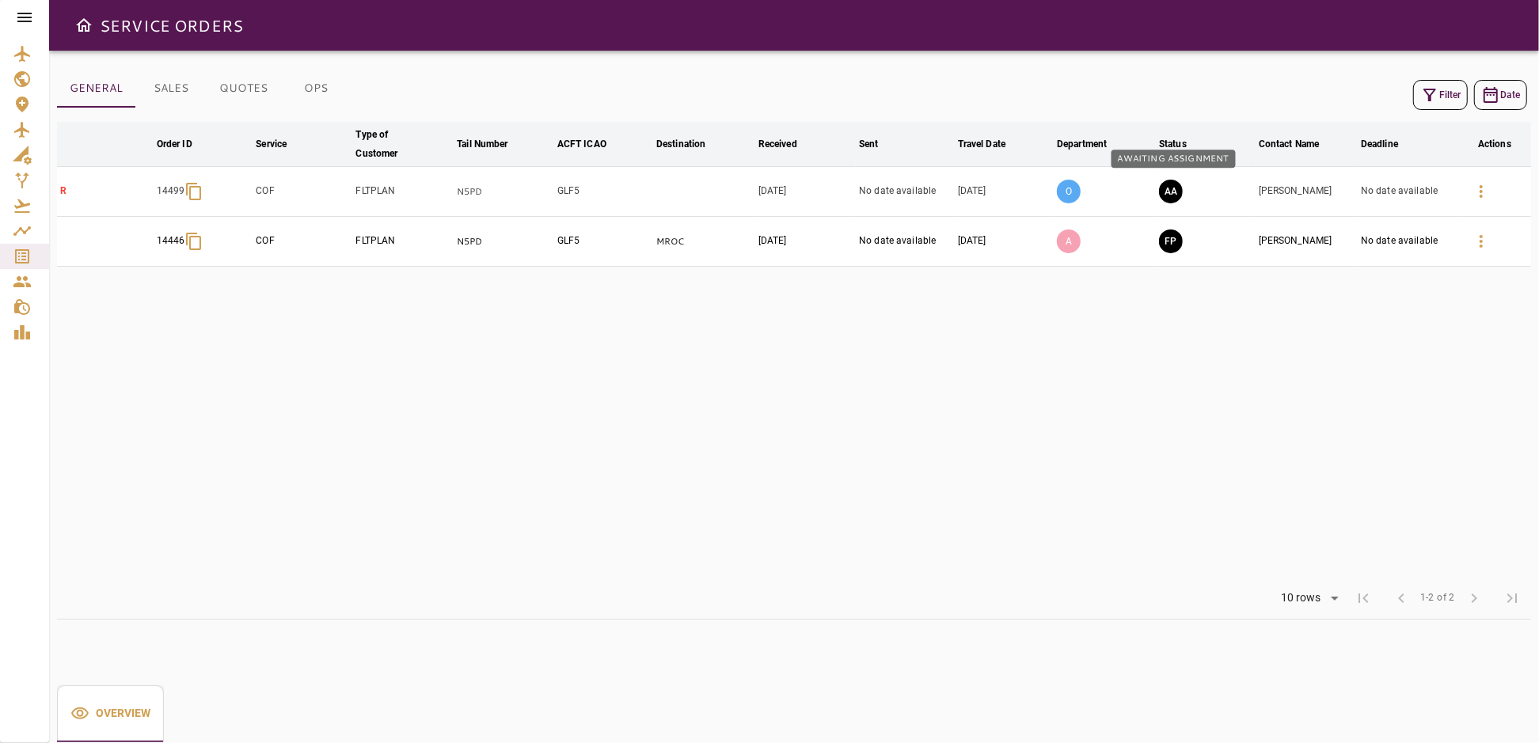
click at [1179, 192] on button "AA" at bounding box center [1171, 192] width 24 height 24
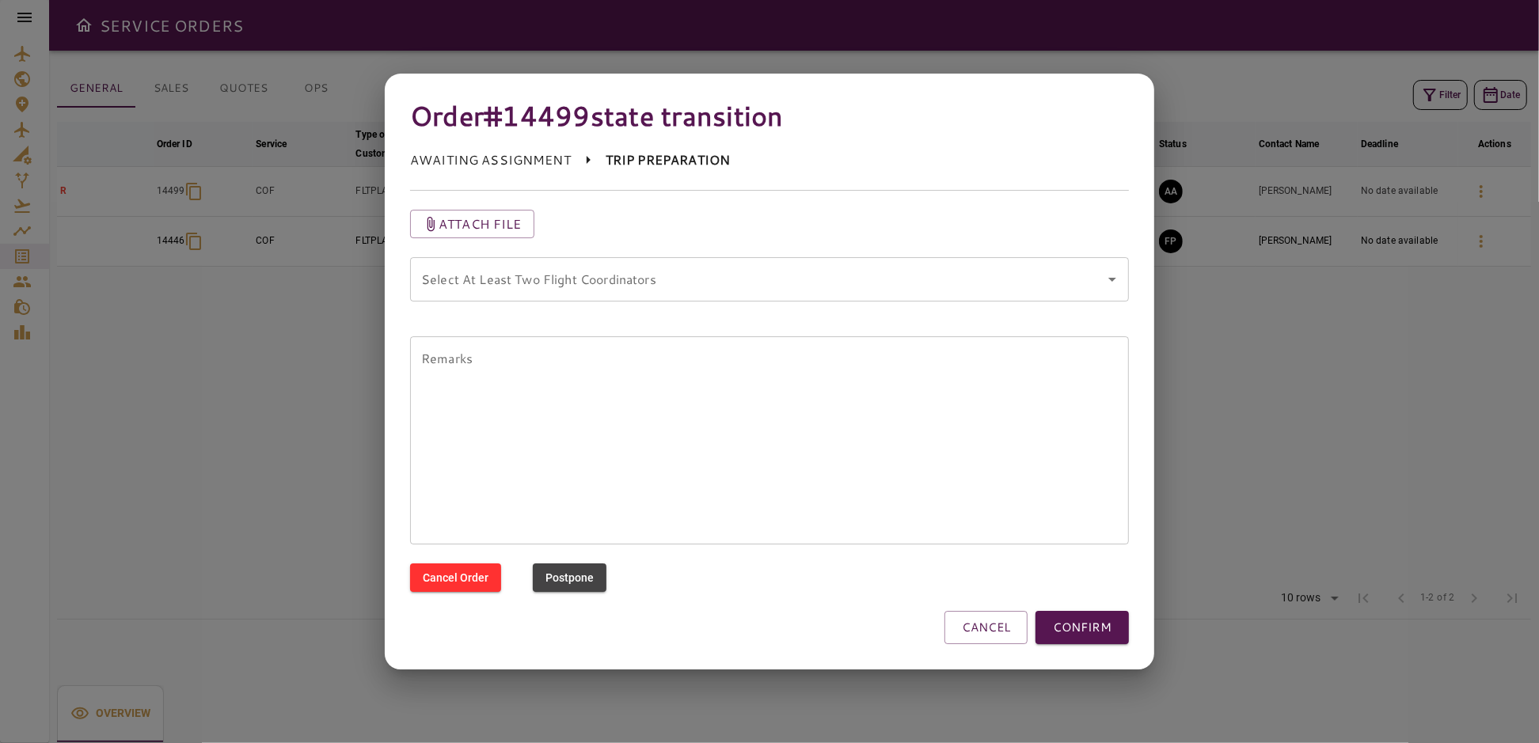
click at [838, 308] on div "Select At Least Two Flight Coordinators Select At Least Two Flight Coordinators" at bounding box center [769, 287] width 719 height 60
click at [829, 295] on div "Select At Least Two Flight Coordinators" at bounding box center [769, 279] width 719 height 44
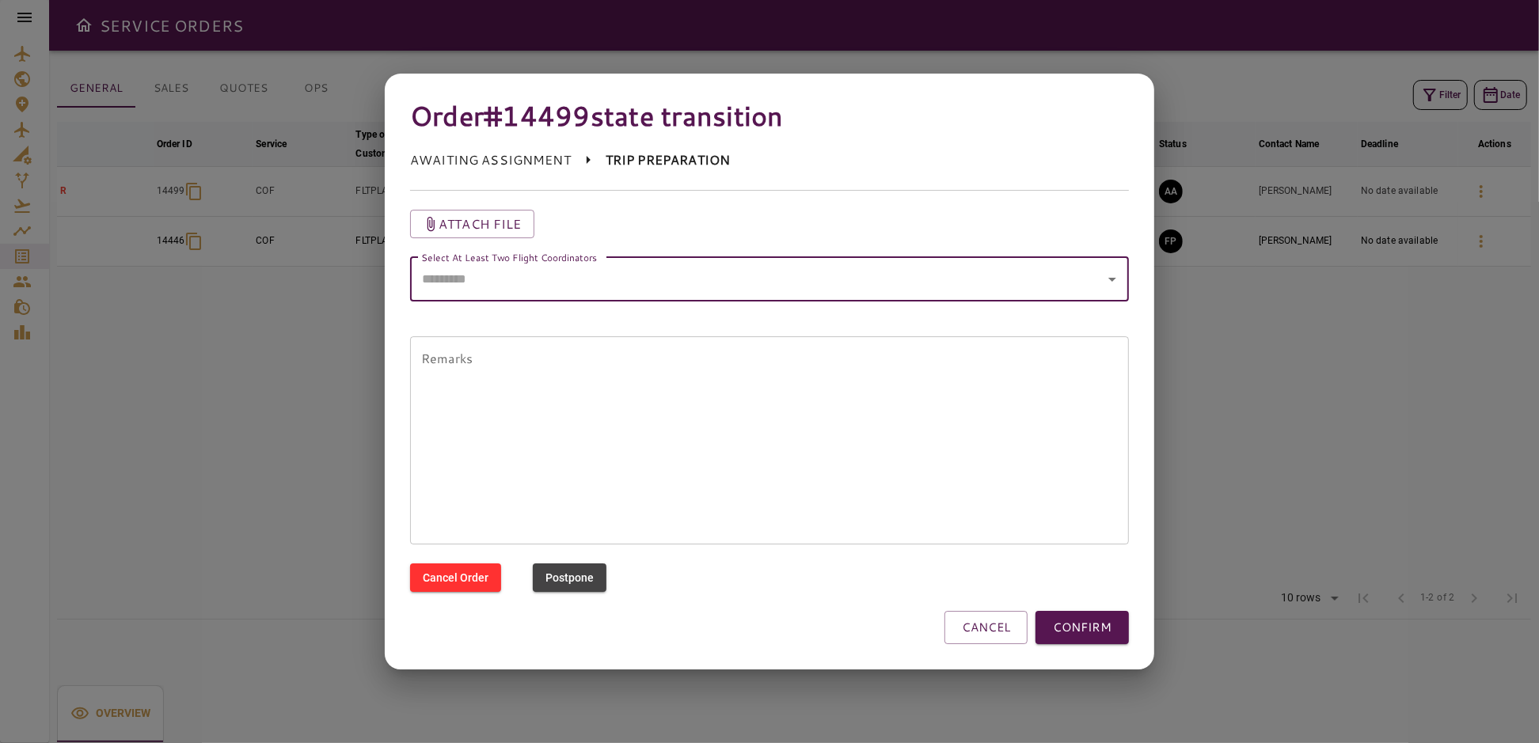
click at [1113, 278] on icon "Open" at bounding box center [1112, 280] width 8 height 4
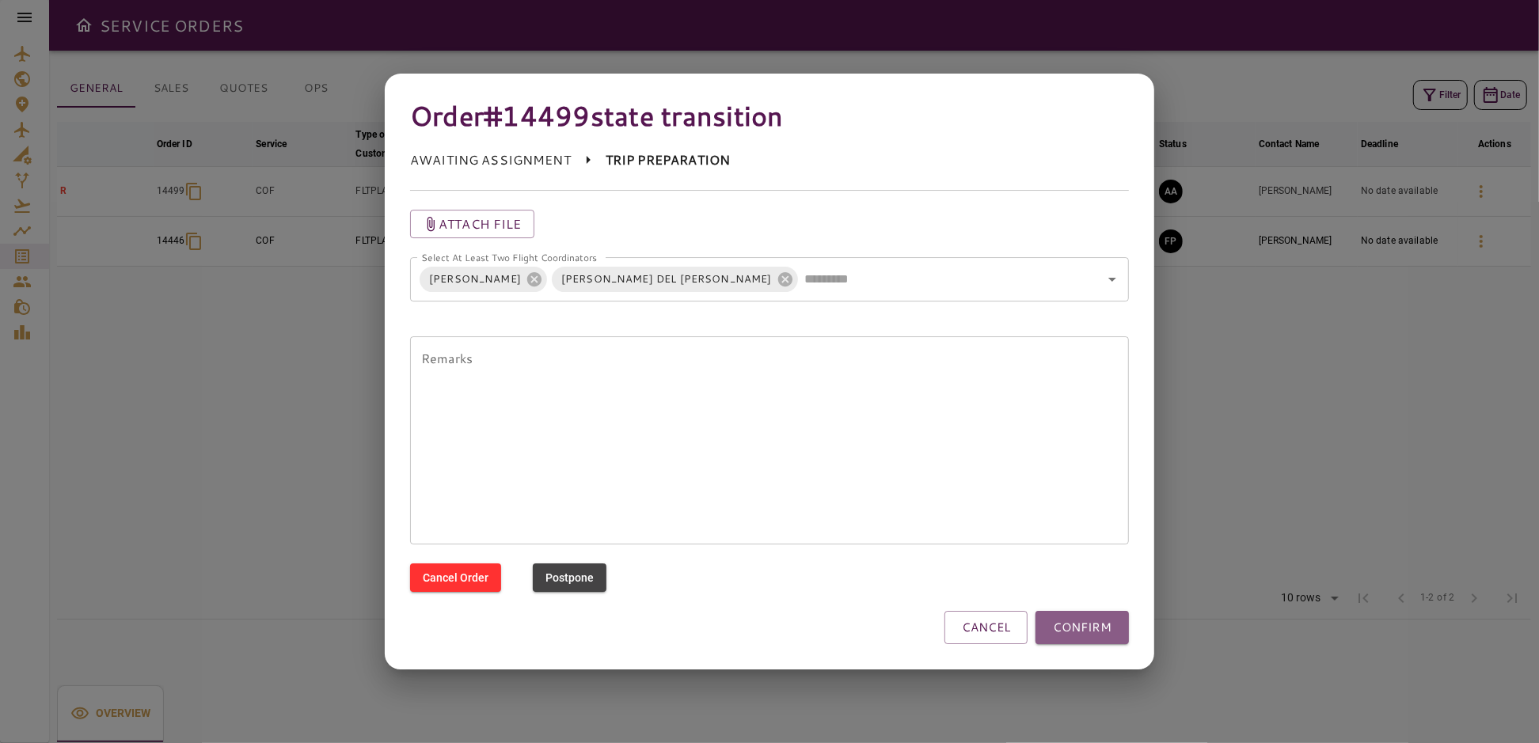
drag, startPoint x: 1083, startPoint y: 621, endPoint x: 1146, endPoint y: 597, distance: 67.2
click at [1084, 621] on button "CONFIRM" at bounding box center [1082, 627] width 93 height 33
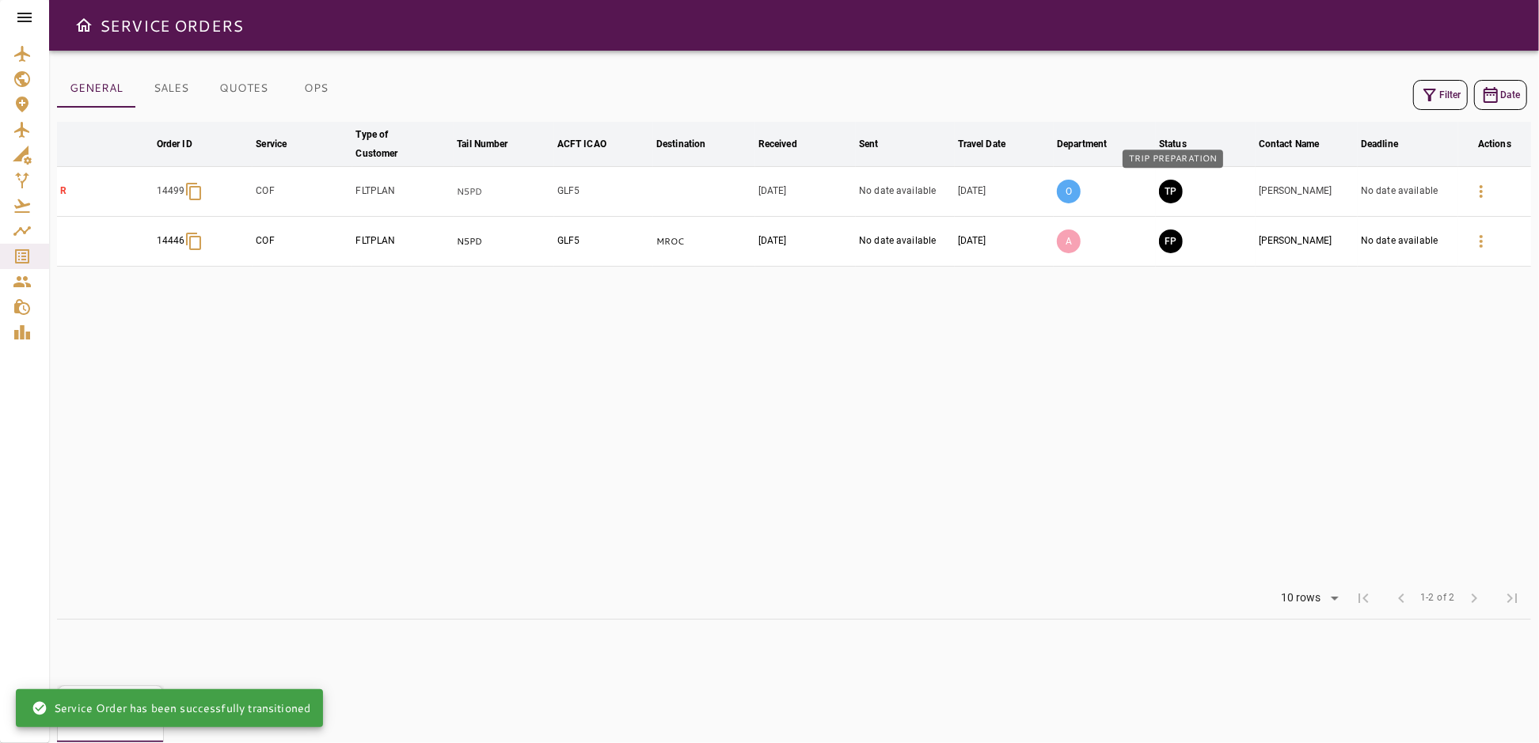
click at [1178, 192] on button "TP" at bounding box center [1171, 192] width 24 height 24
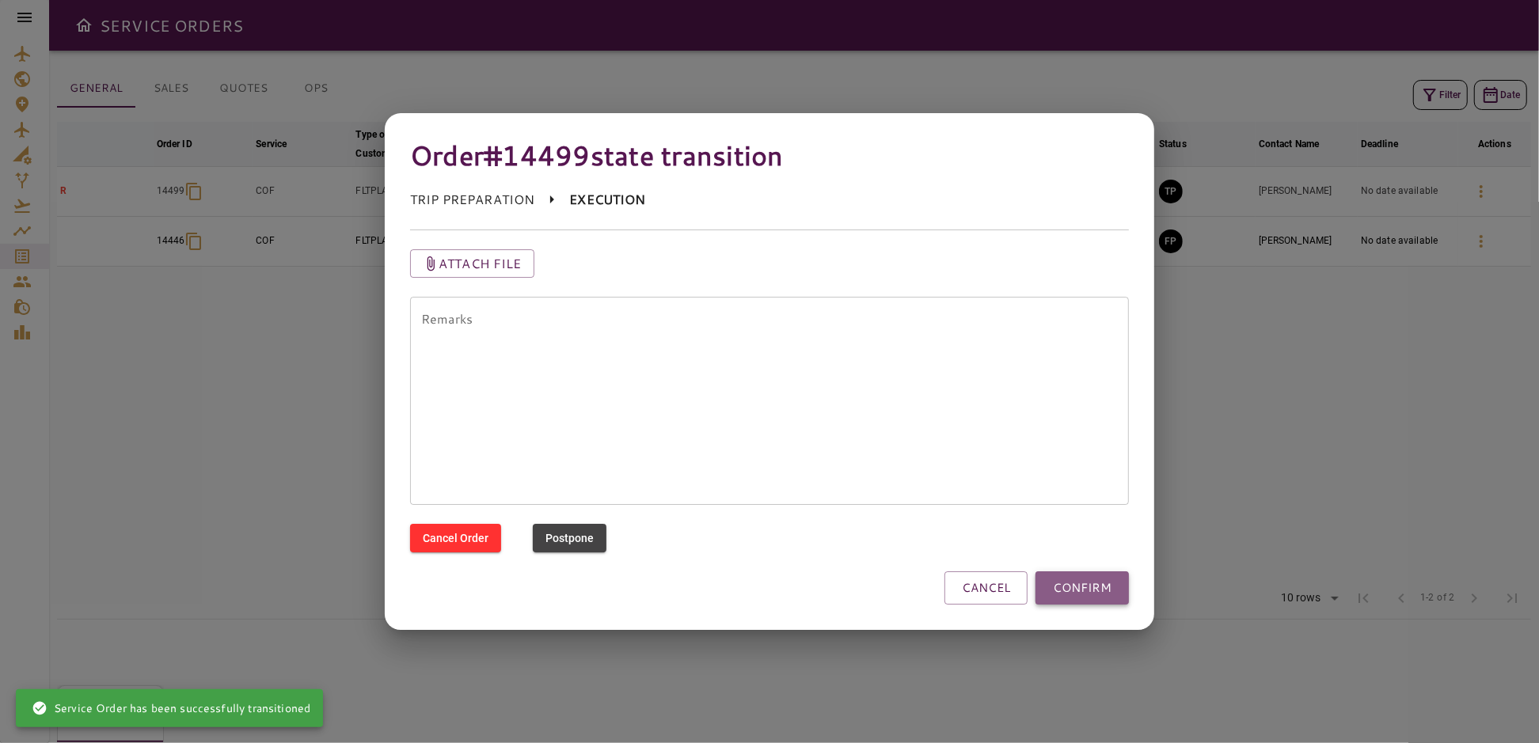
click at [1096, 583] on button "CONFIRM" at bounding box center [1082, 588] width 93 height 33
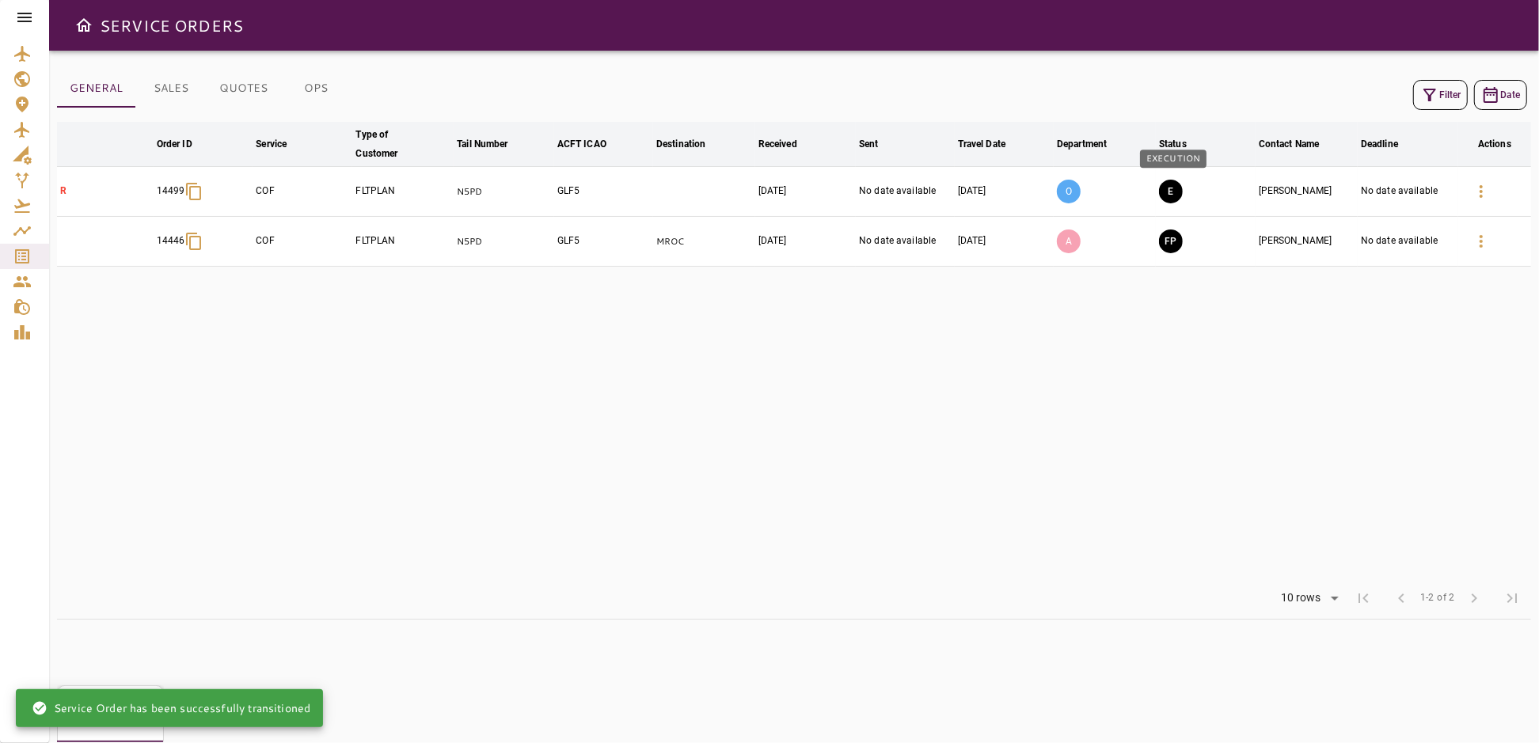
click at [1173, 190] on button "E" at bounding box center [1171, 192] width 24 height 24
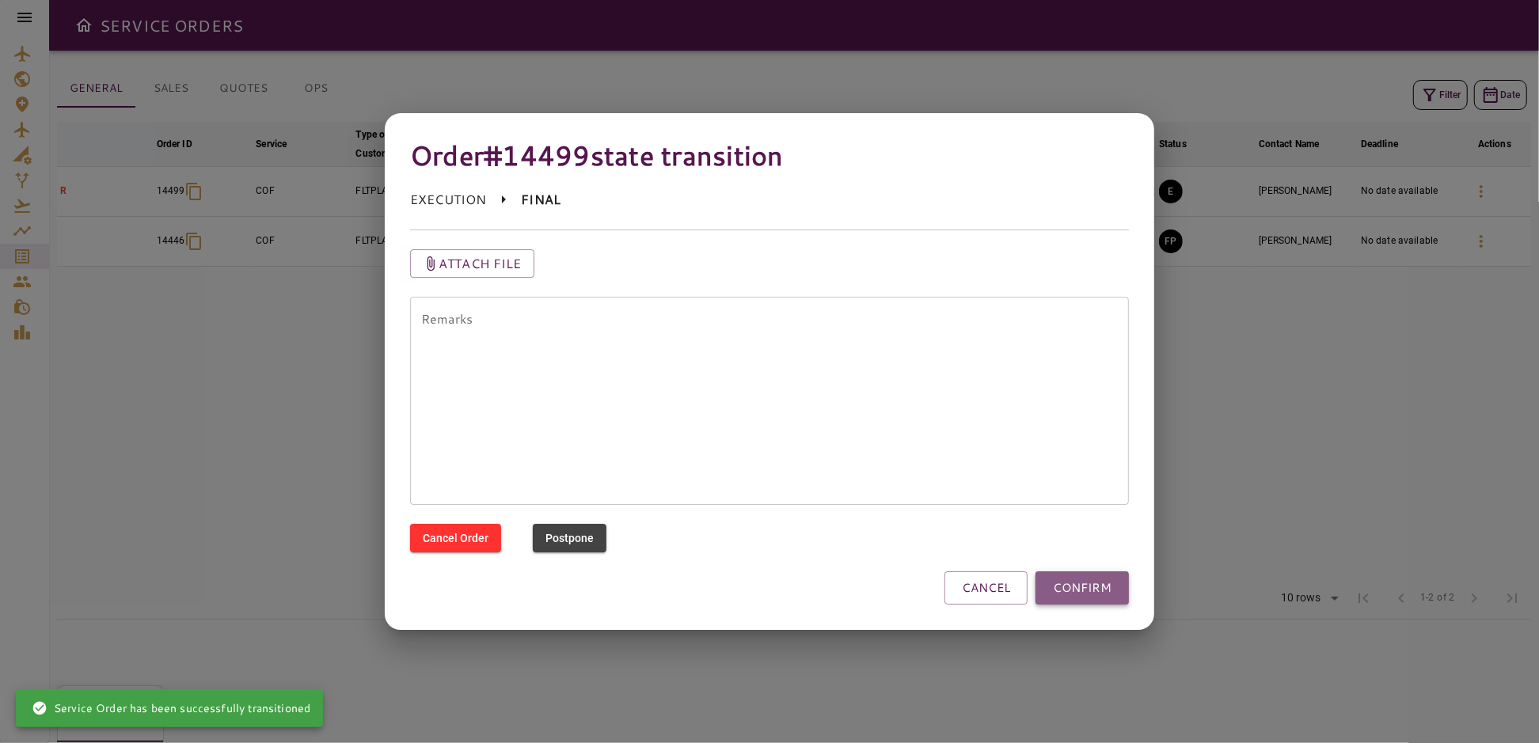
click at [1069, 577] on button "CONFIRM" at bounding box center [1082, 588] width 93 height 33
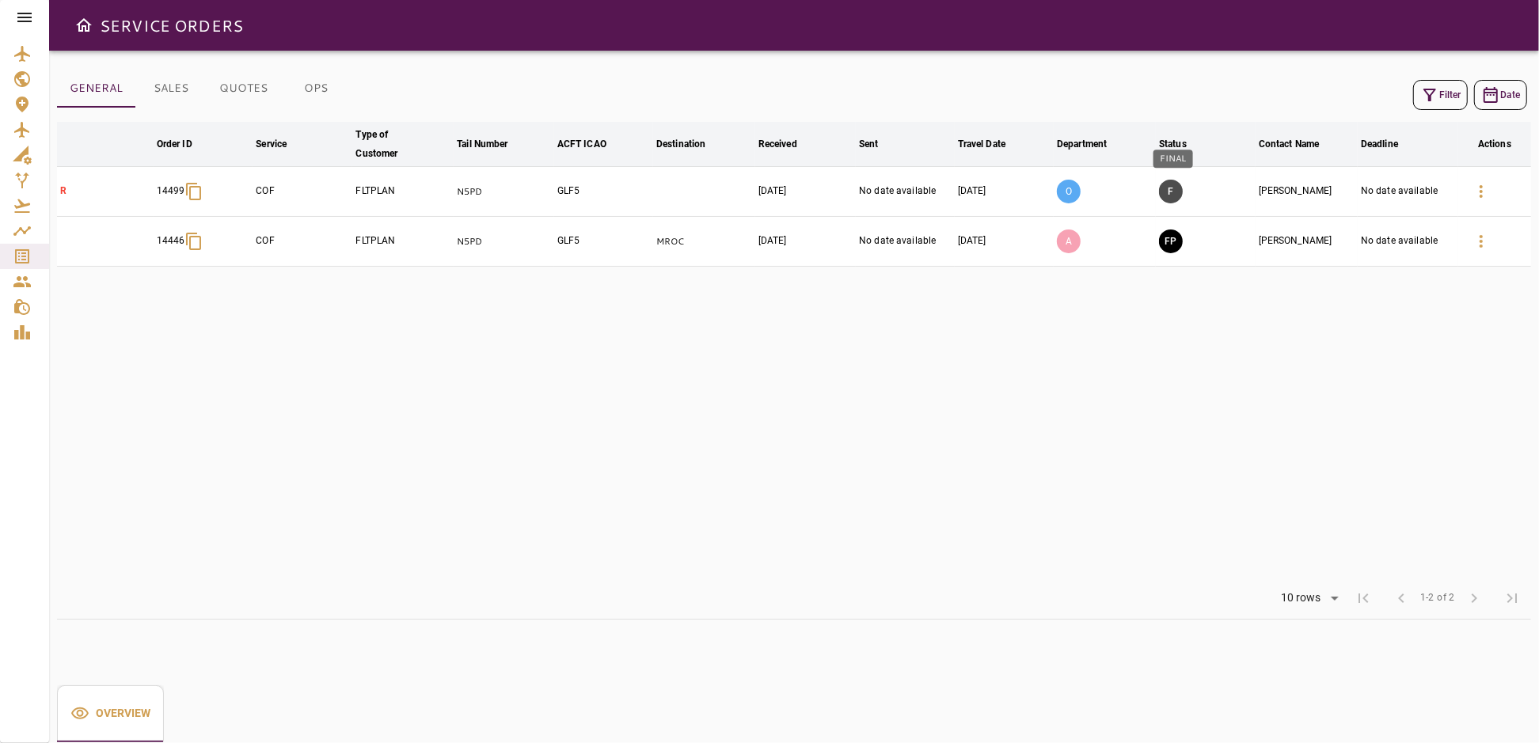
click at [1173, 194] on button "F" at bounding box center [1171, 192] width 24 height 24
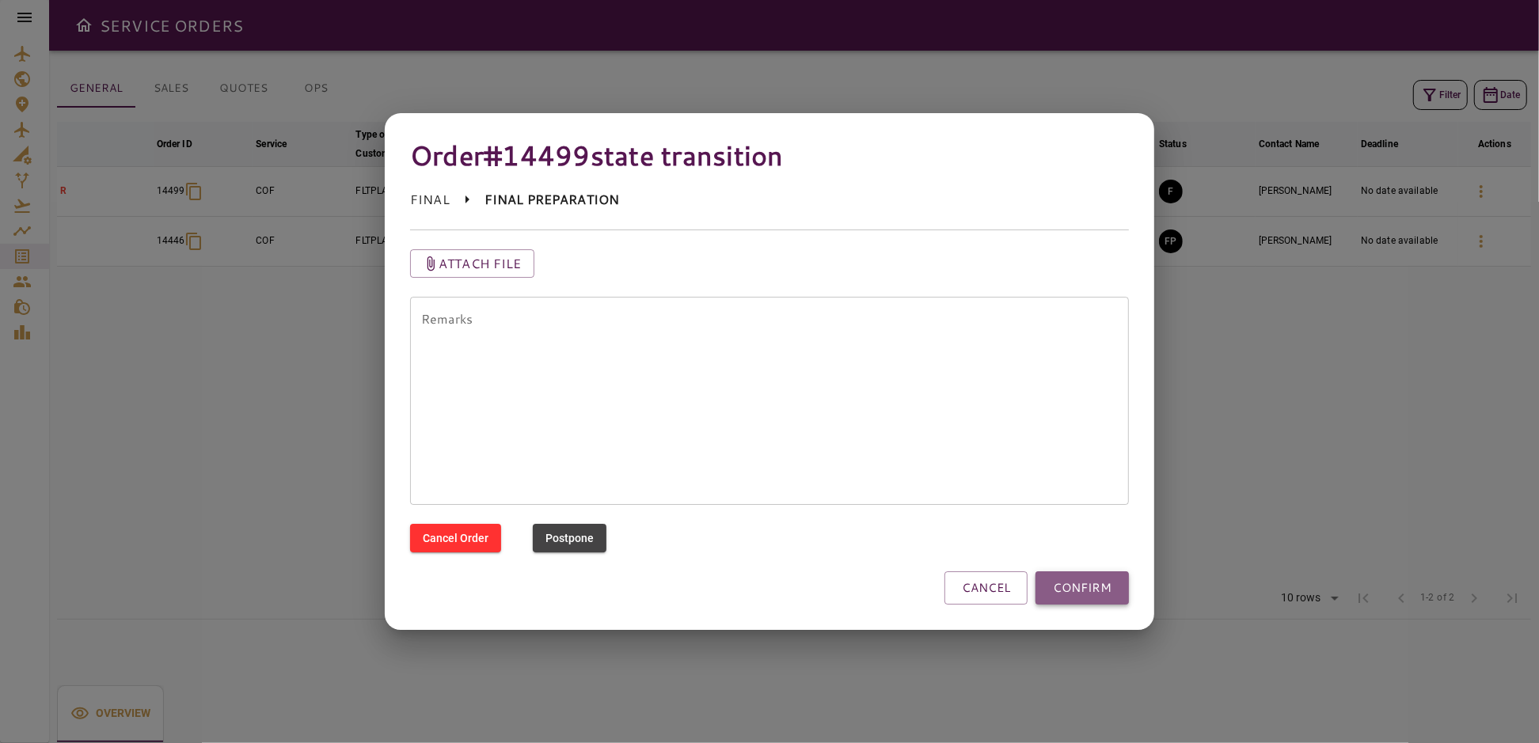
click at [1089, 586] on button "CONFIRM" at bounding box center [1082, 588] width 93 height 33
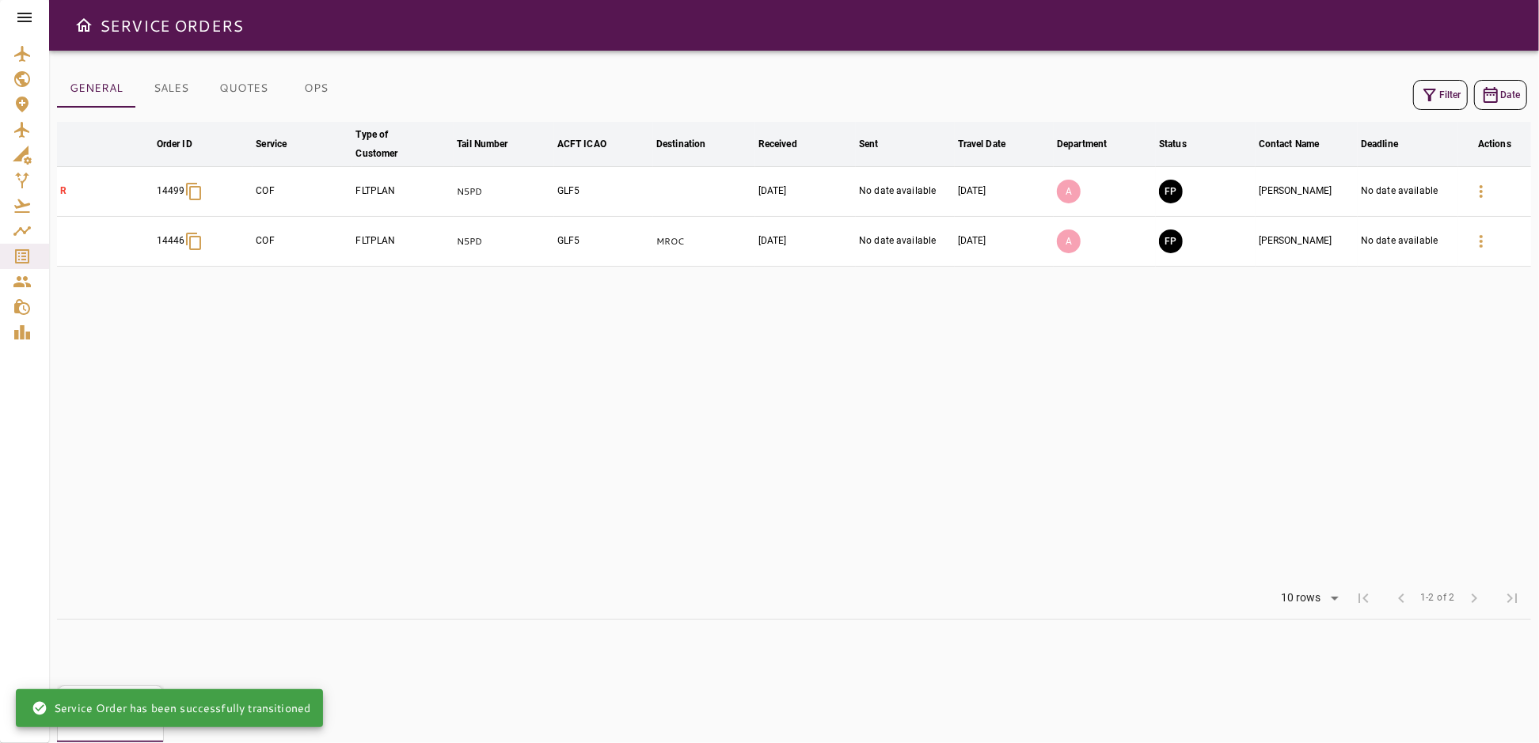
click at [1284, 416] on table "arrow_downward Order ID arrow_downward Service arrow_downward Type of Customer …" at bounding box center [794, 350] width 1474 height 456
